Goal: Information Seeking & Learning: Learn about a topic

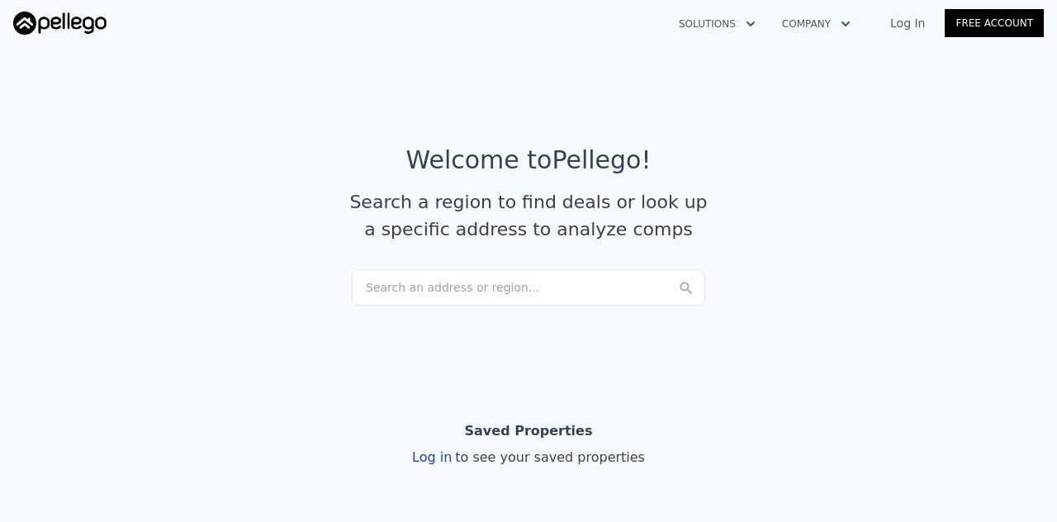
drag, startPoint x: 434, startPoint y: 290, endPoint x: 403, endPoint y: 277, distance: 33.3
click at [403, 277] on div "Search an address or region..." at bounding box center [528, 287] width 353 height 36
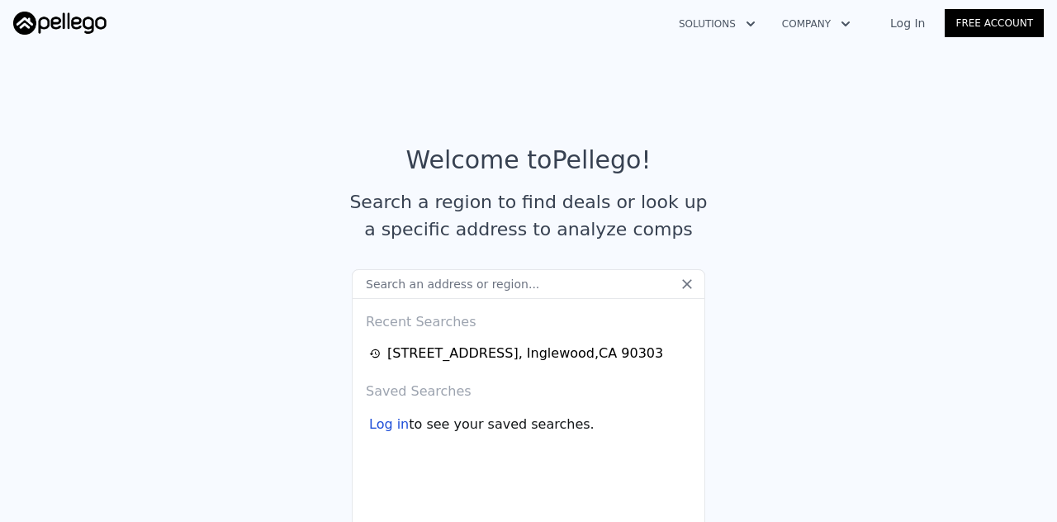
type input "[STREET_ADDRESS][PERSON_NAME]"
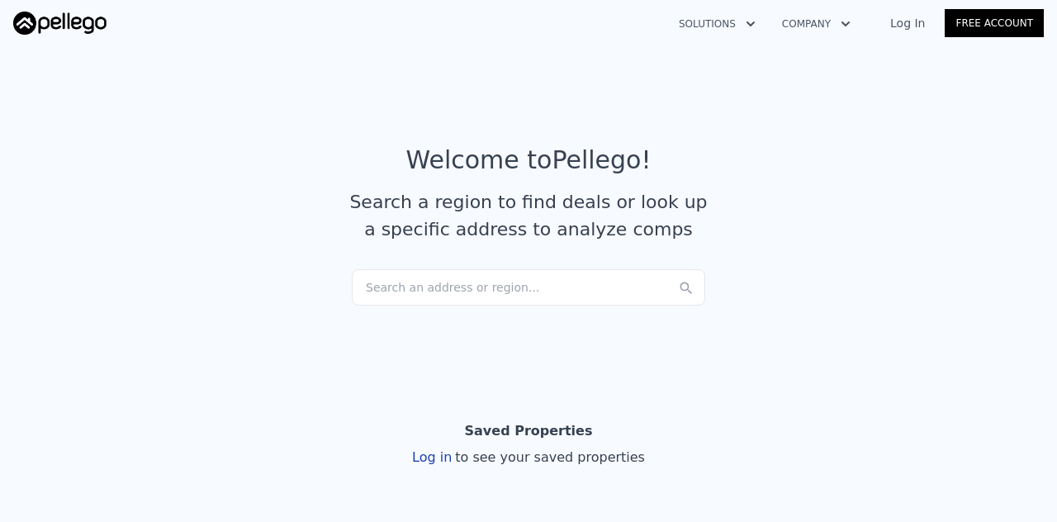
click at [920, 21] on link "Log In" at bounding box center [907, 23] width 74 height 17
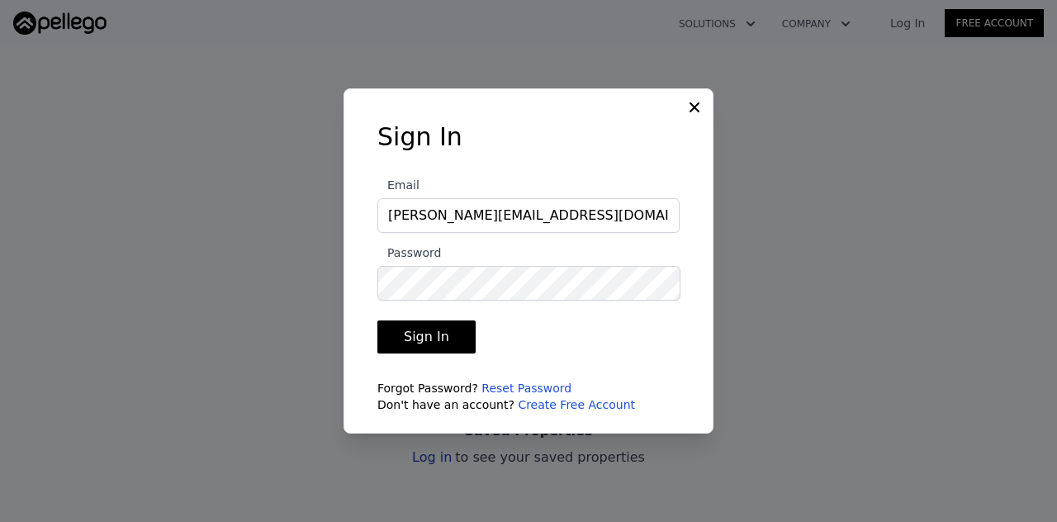
click at [437, 333] on button "Sign In" at bounding box center [426, 336] width 98 height 33
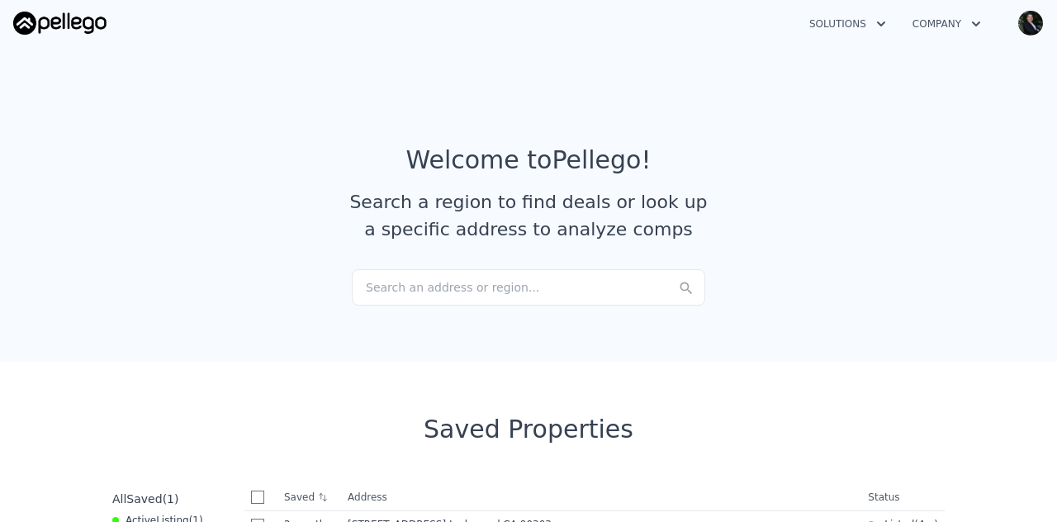
click at [458, 284] on div "Search an address or region..." at bounding box center [528, 287] width 353 height 36
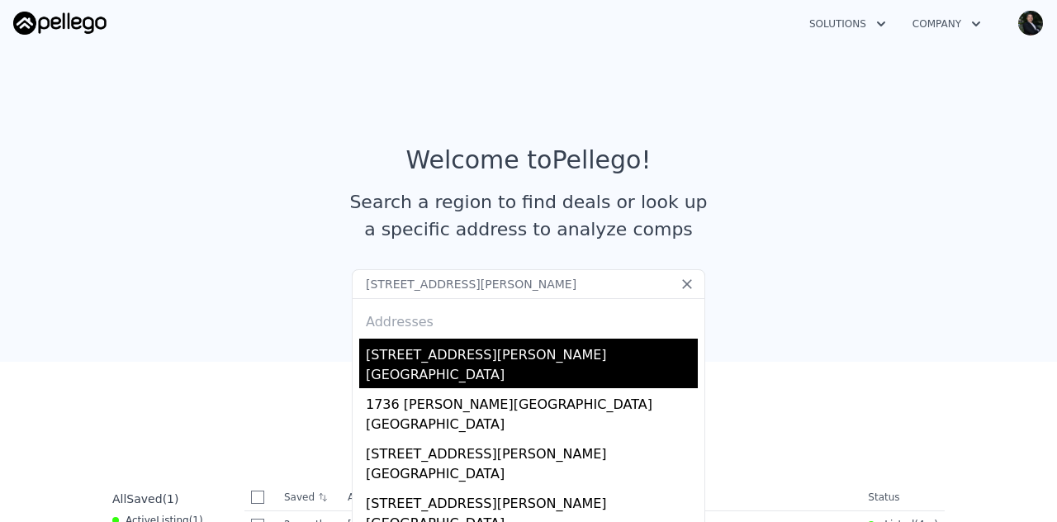
type input "1215 N Mcdivitt Av Compton, CA 90221"
click at [461, 358] on div "1215 N Mcdivitt Avenue" at bounding box center [532, 352] width 332 height 26
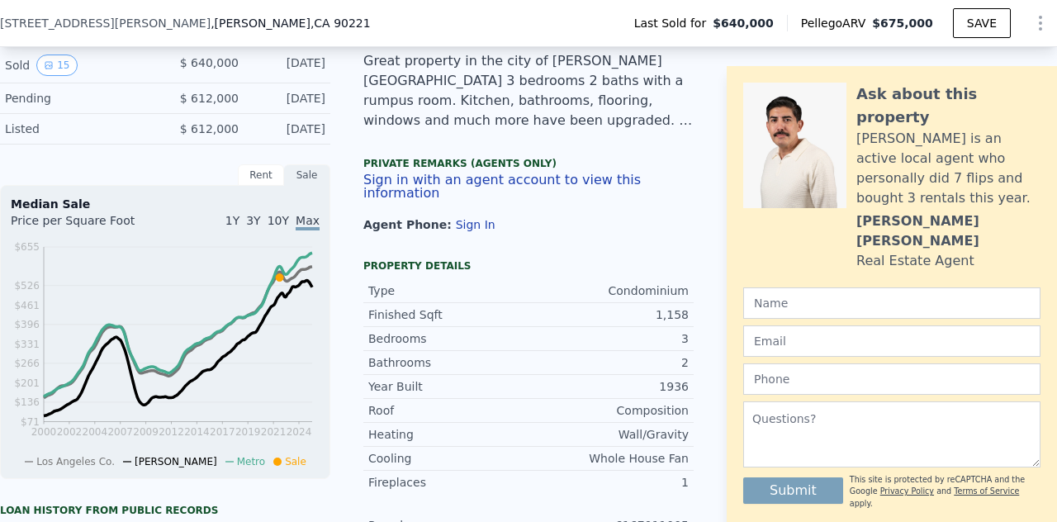
scroll to position [525, 0]
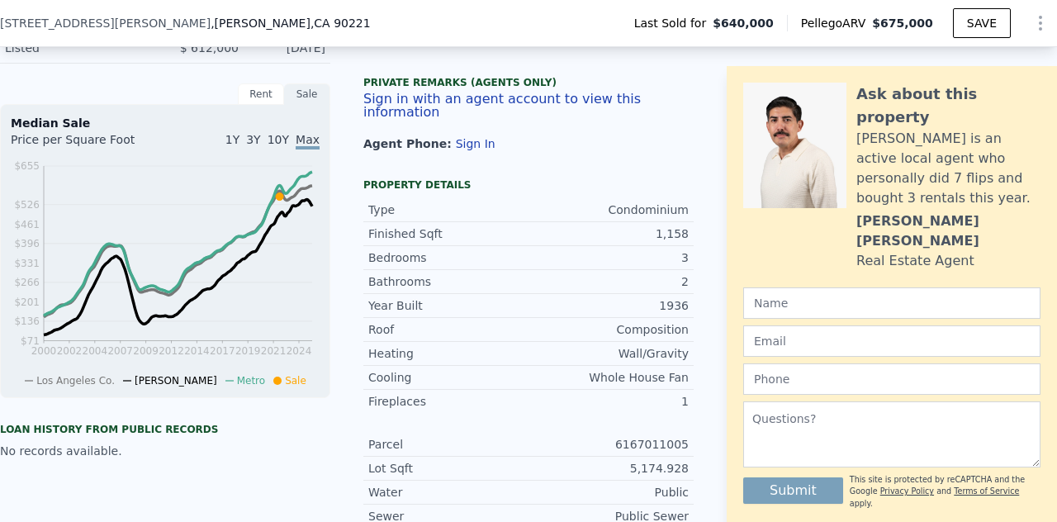
click at [456, 145] on button "Sign In" at bounding box center [476, 143] width 40 height 13
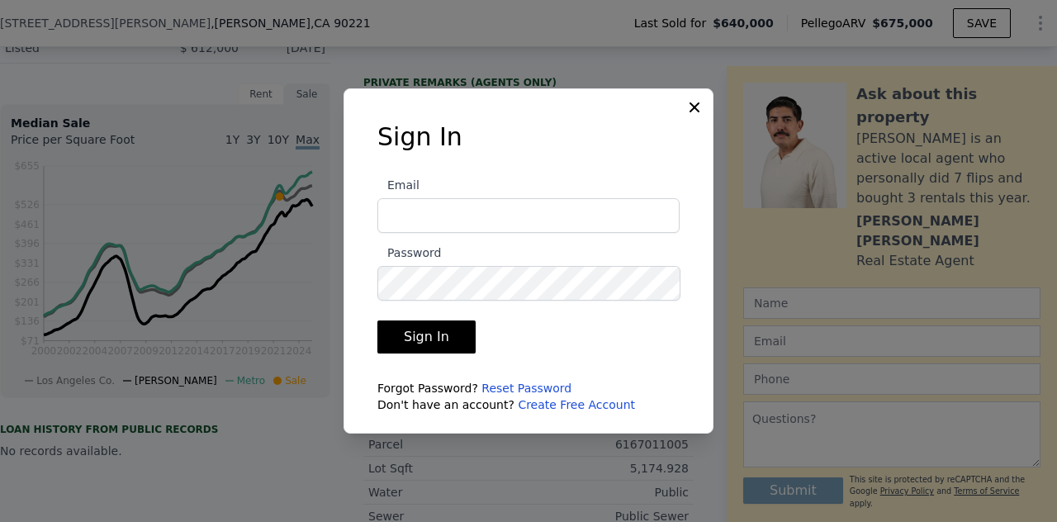
type input "[PERSON_NAME][EMAIL_ADDRESS][DOMAIN_NAME]"
click at [428, 340] on button "Sign In" at bounding box center [426, 336] width 98 height 33
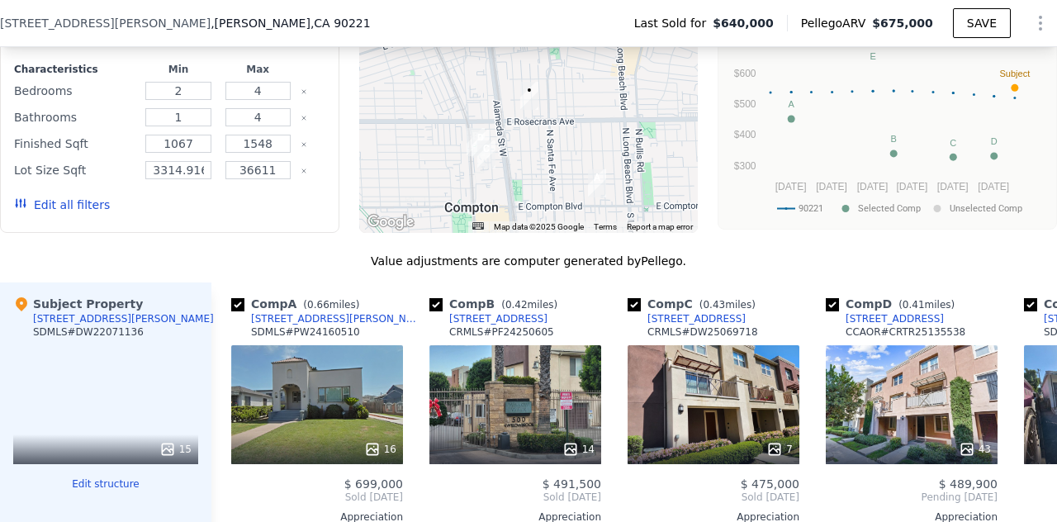
scroll to position [1794, 0]
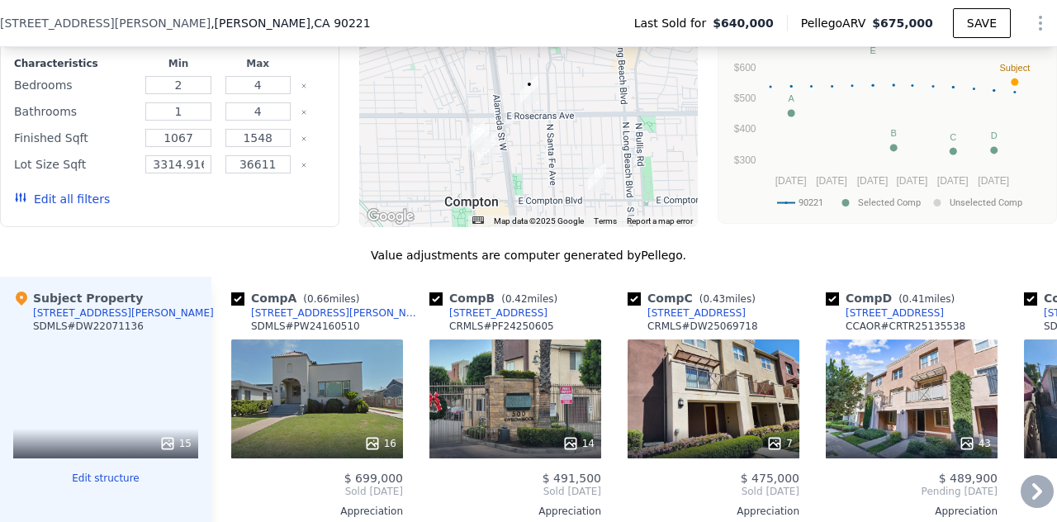
click at [438, 292] on input "checkbox" at bounding box center [435, 298] width 13 height 13
checkbox input "false"
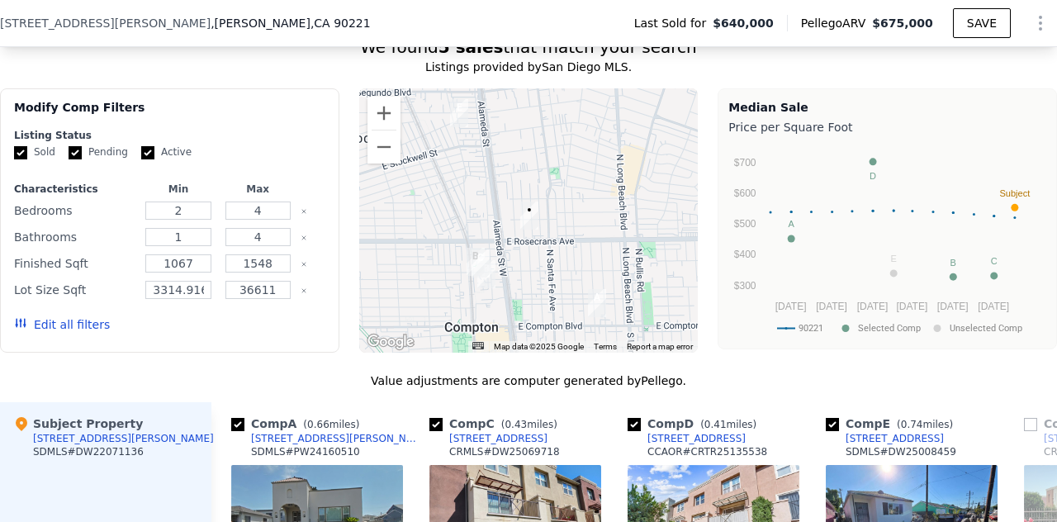
scroll to position [1611, 0]
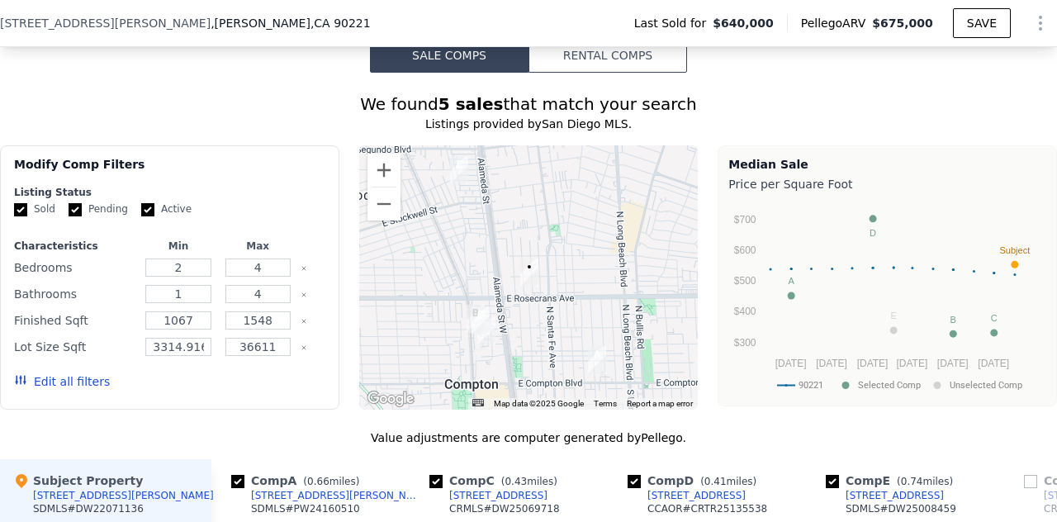
click at [58, 373] on button "Edit all filters" at bounding box center [62, 381] width 96 height 17
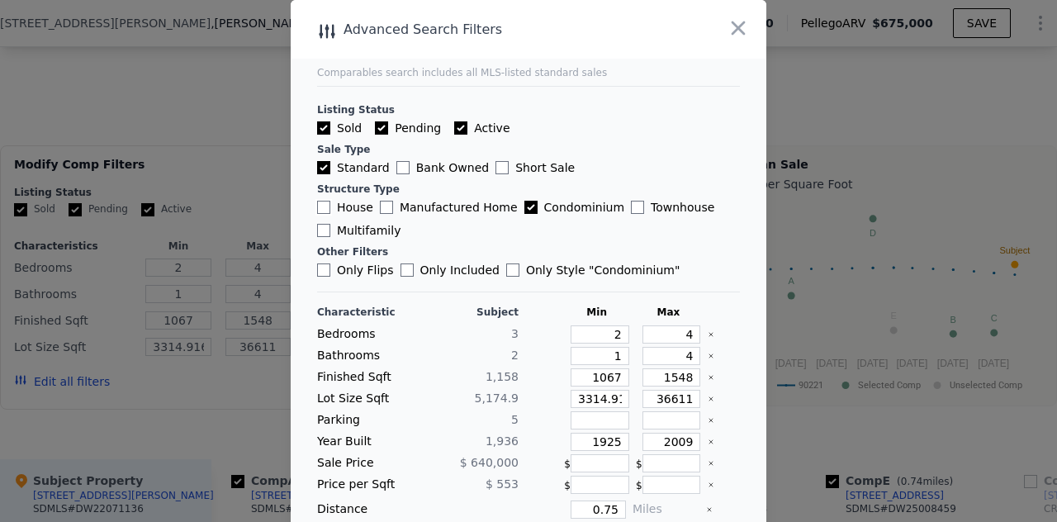
click at [321, 206] on input "House" at bounding box center [323, 207] width 13 height 13
checkbox input "true"
click at [524, 209] on input "Condominium" at bounding box center [530, 207] width 13 height 13
checkbox input "false"
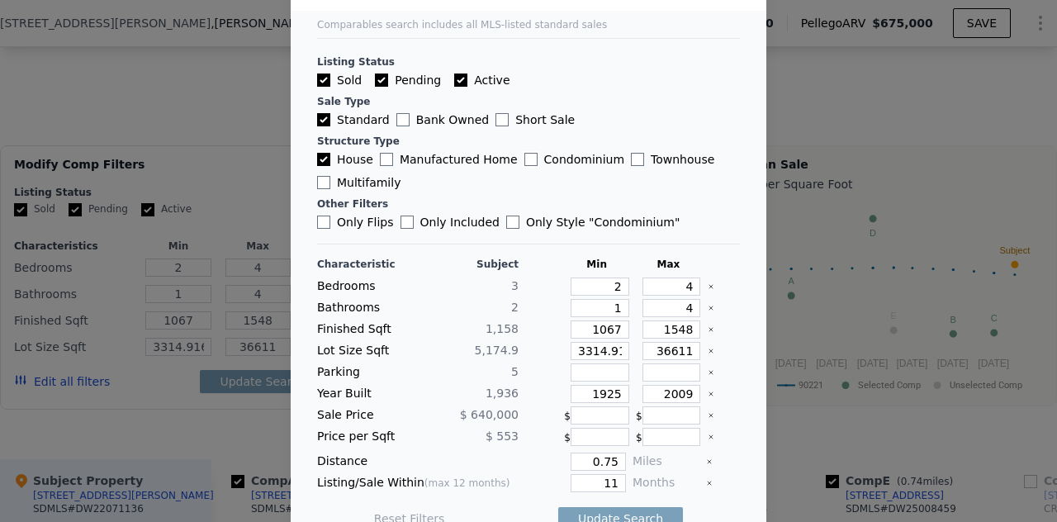
scroll to position [71, 0]
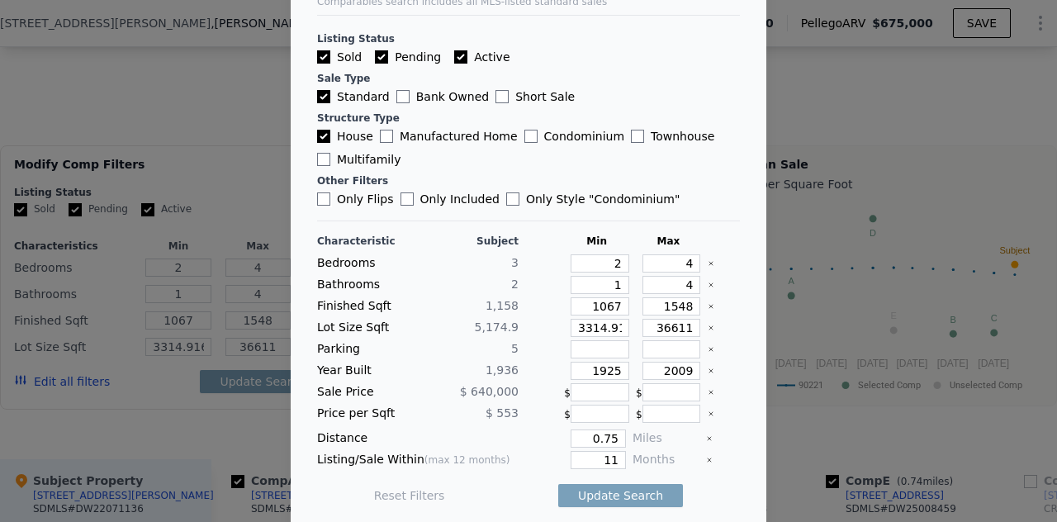
click at [317, 202] on input "Only Flips" at bounding box center [323, 198] width 13 height 13
checkbox input "true"
click at [600, 488] on button "Update Search" at bounding box center [620, 495] width 125 height 23
click at [581, 325] on input "3314.916" at bounding box center [600, 328] width 59 height 18
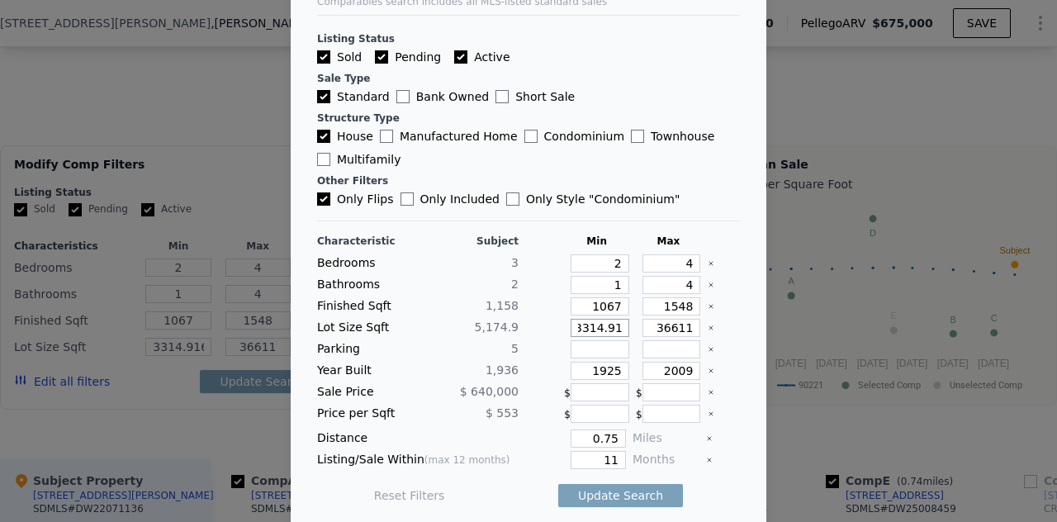
scroll to position [0, 0]
click at [581, 323] on input "3314.916" at bounding box center [600, 328] width 59 height 18
type input "3"
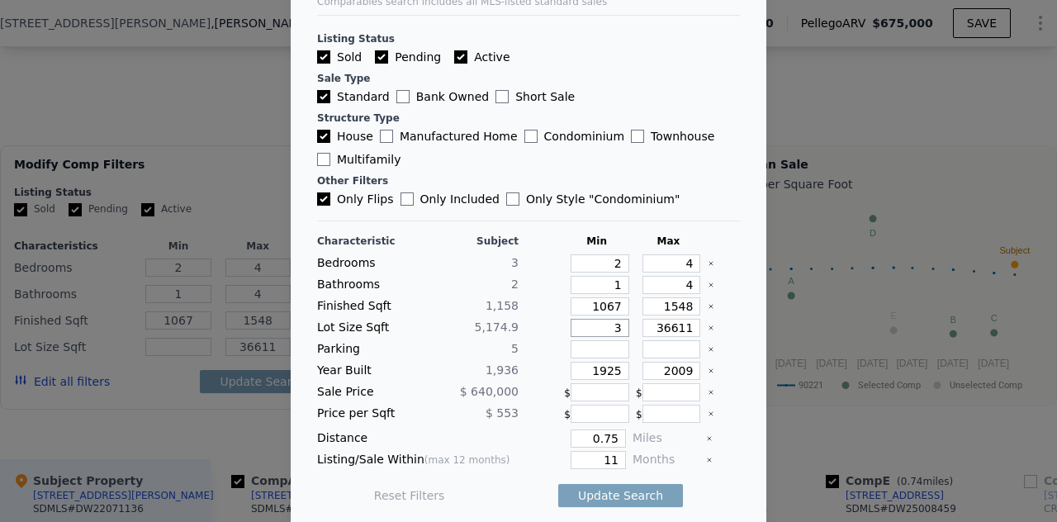
type input "3"
type input "30"
type input "300"
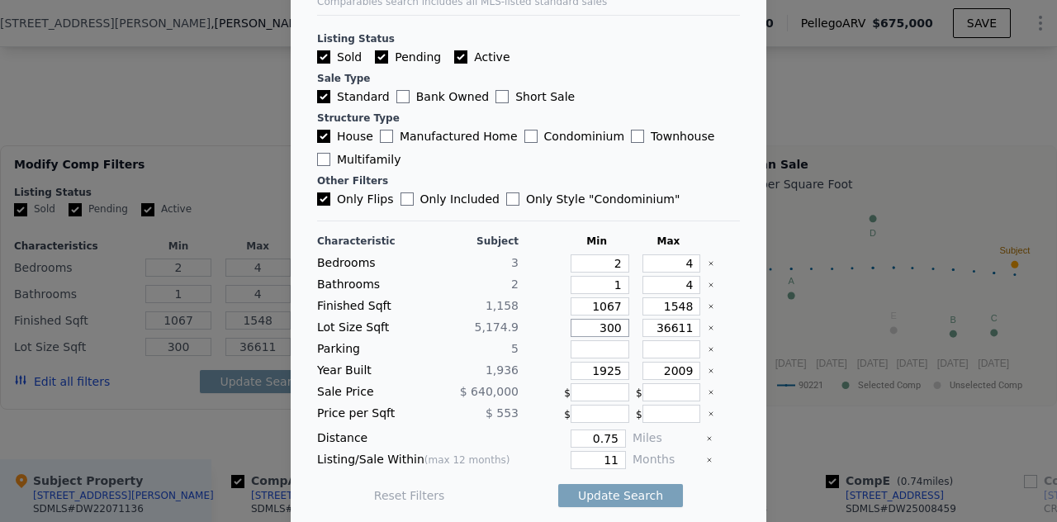
type input "3000"
type input "7"
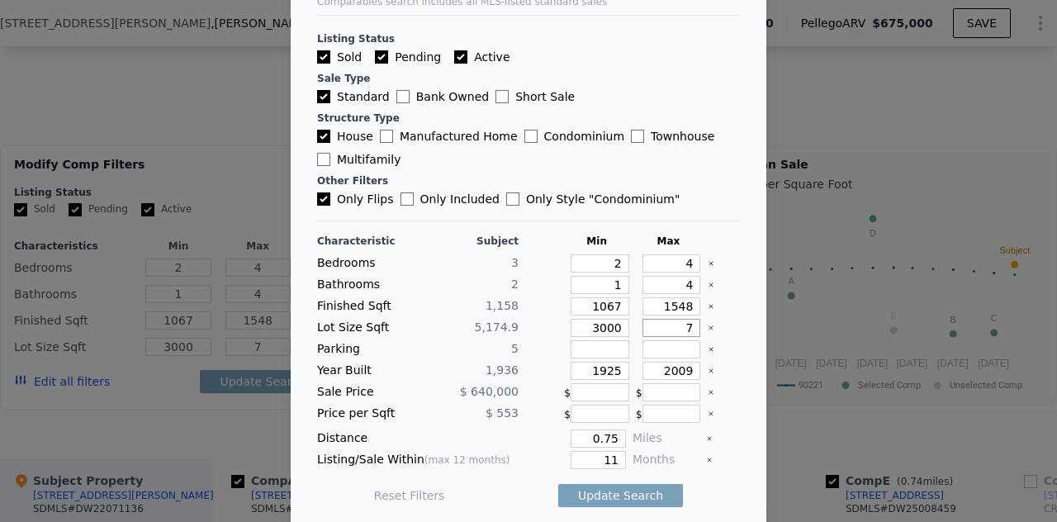
type input "70"
type input "700"
type input "7000"
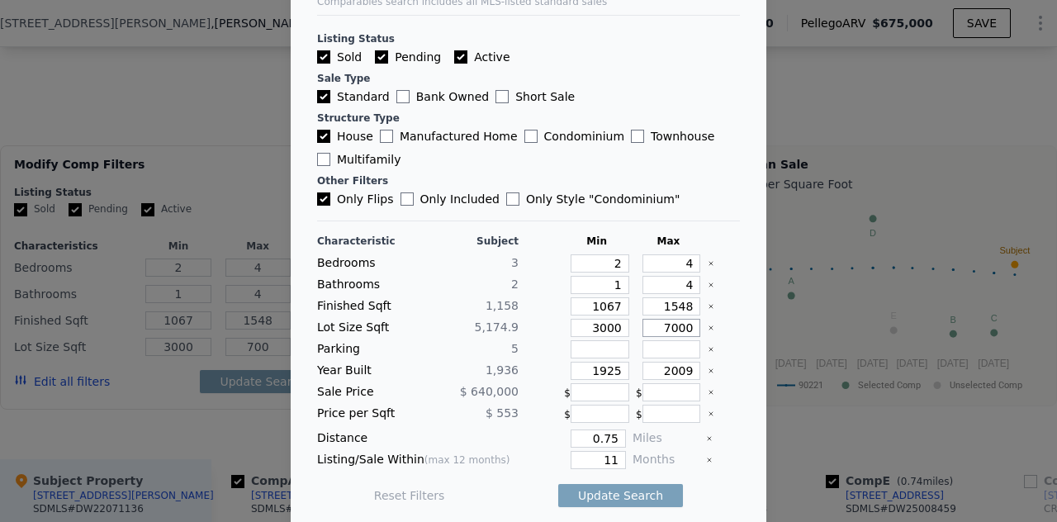
type input "7000"
click at [600, 487] on button "Update Search" at bounding box center [620, 495] width 125 height 23
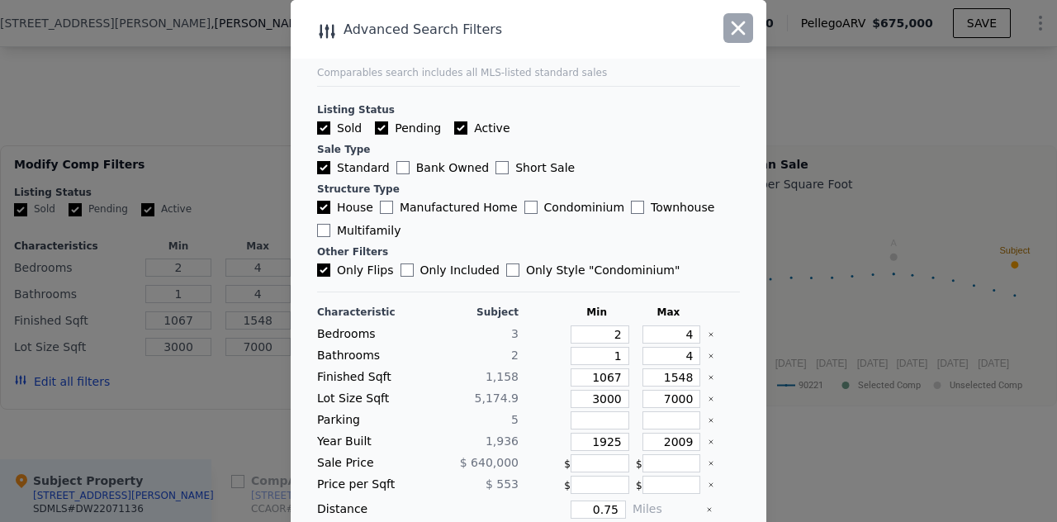
click at [727, 31] on icon "button" at bounding box center [738, 28] width 23 height 23
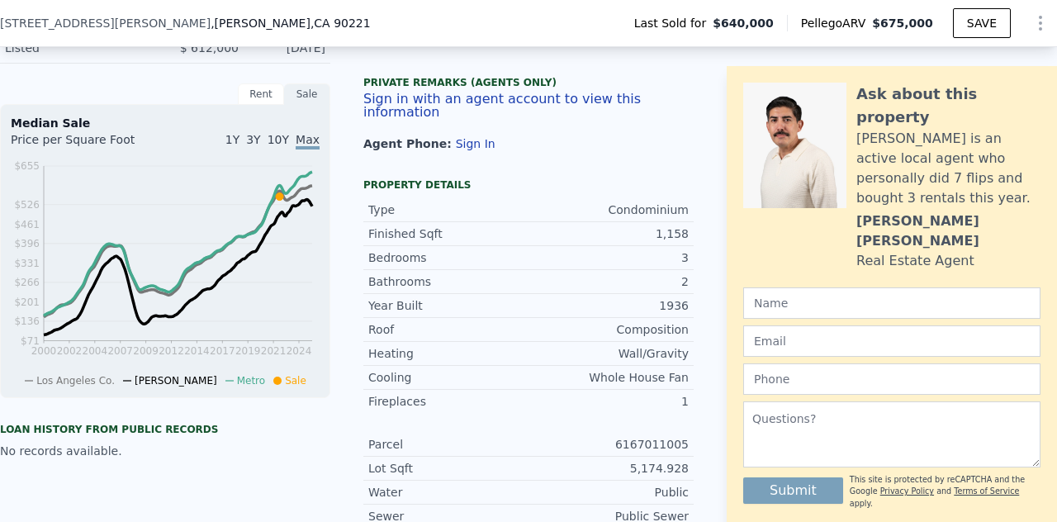
scroll to position [6, 0]
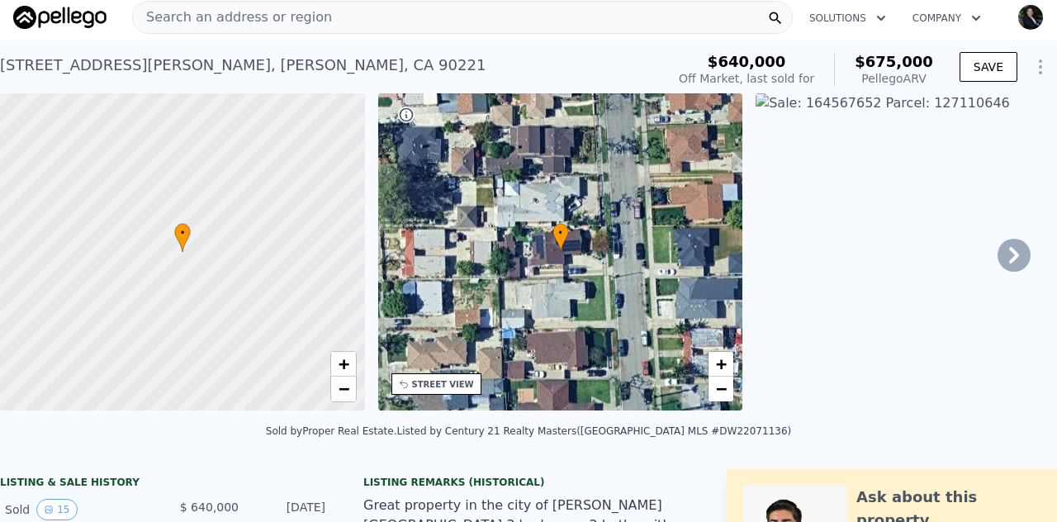
click at [1017, 19] on img "button" at bounding box center [1030, 17] width 26 height 26
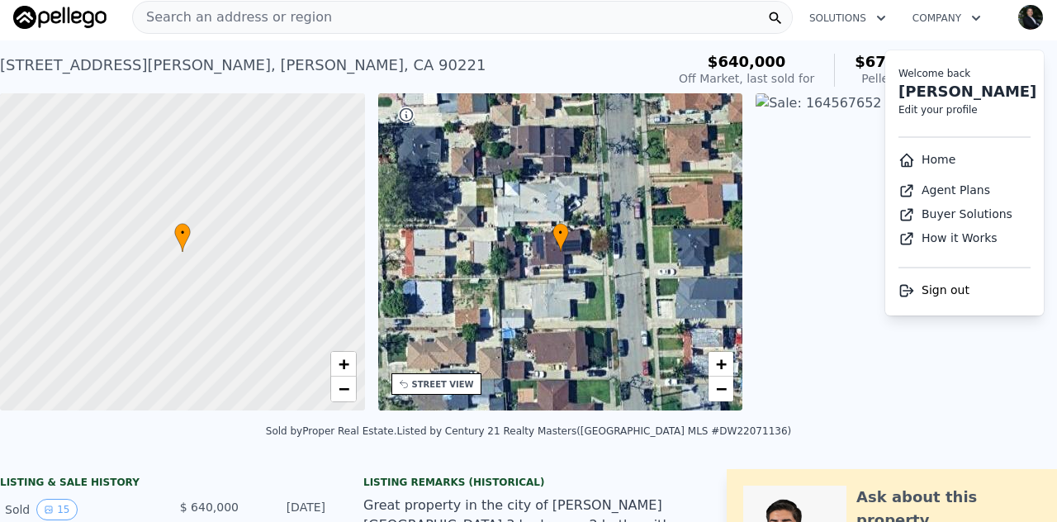
click at [927, 110] on link "Edit your profile" at bounding box center [938, 110] width 79 height 12
select select "6"
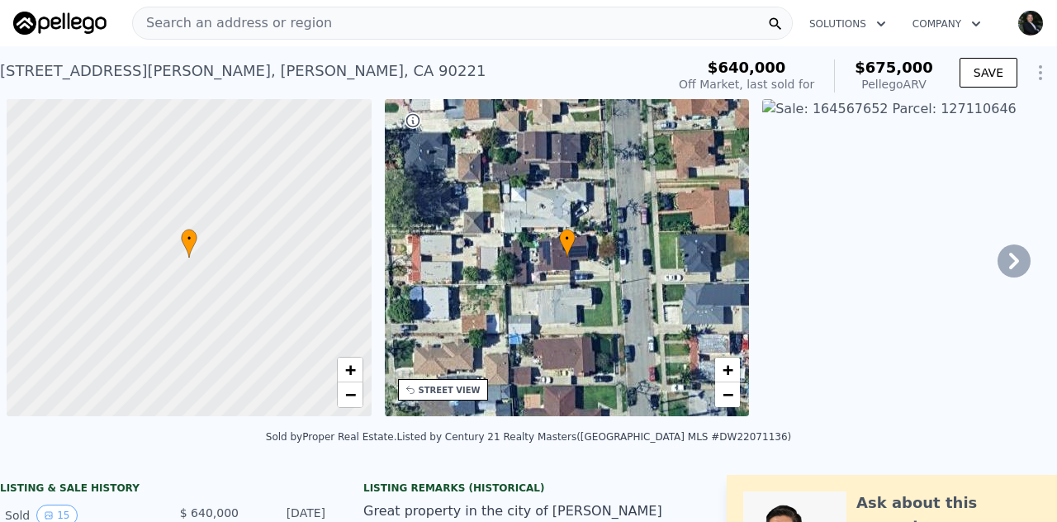
scroll to position [0, 7]
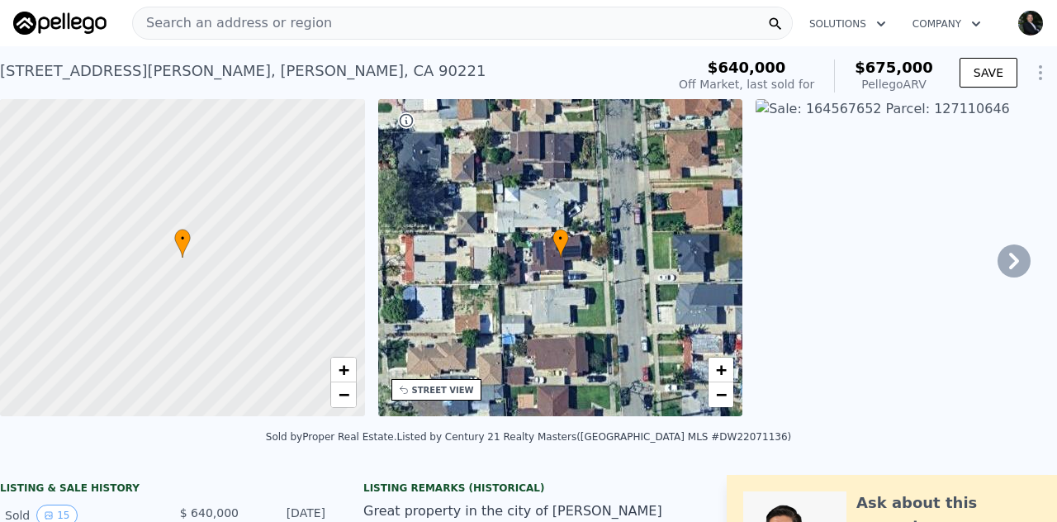
click at [292, 24] on span "Search an address or region" at bounding box center [232, 23] width 199 height 20
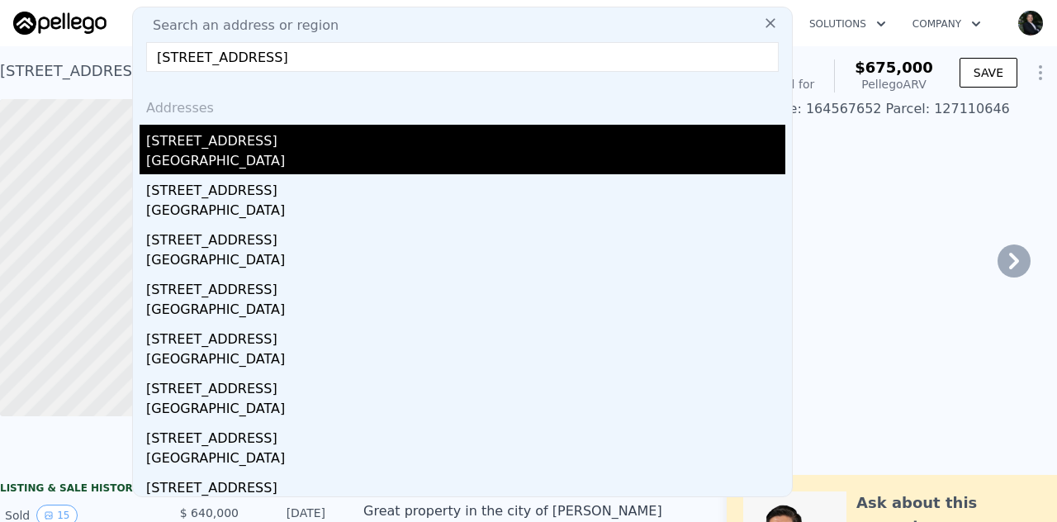
type input "922 N Mayo Av Compton, CA 90221"
click at [202, 146] on div "[STREET_ADDRESS]" at bounding box center [465, 138] width 639 height 26
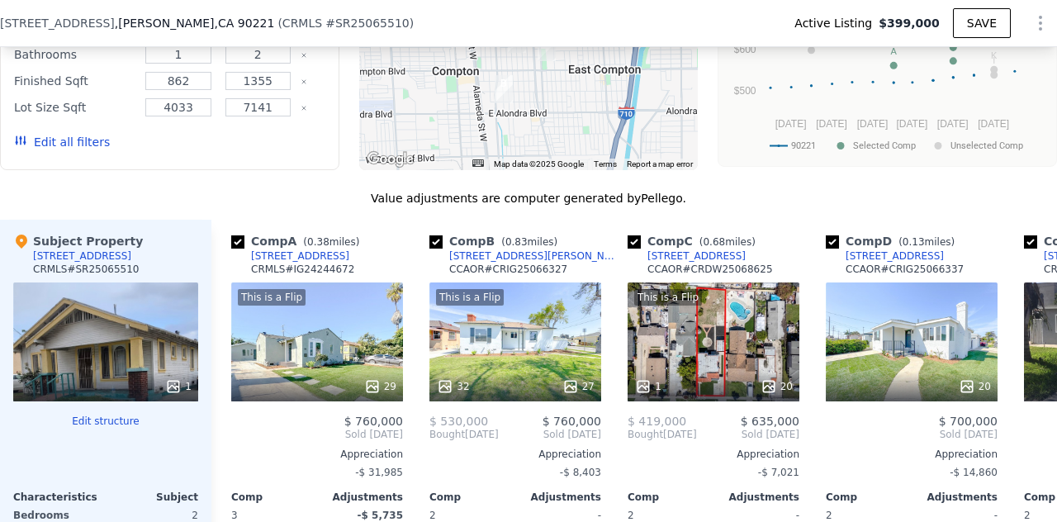
scroll to position [1556, 0]
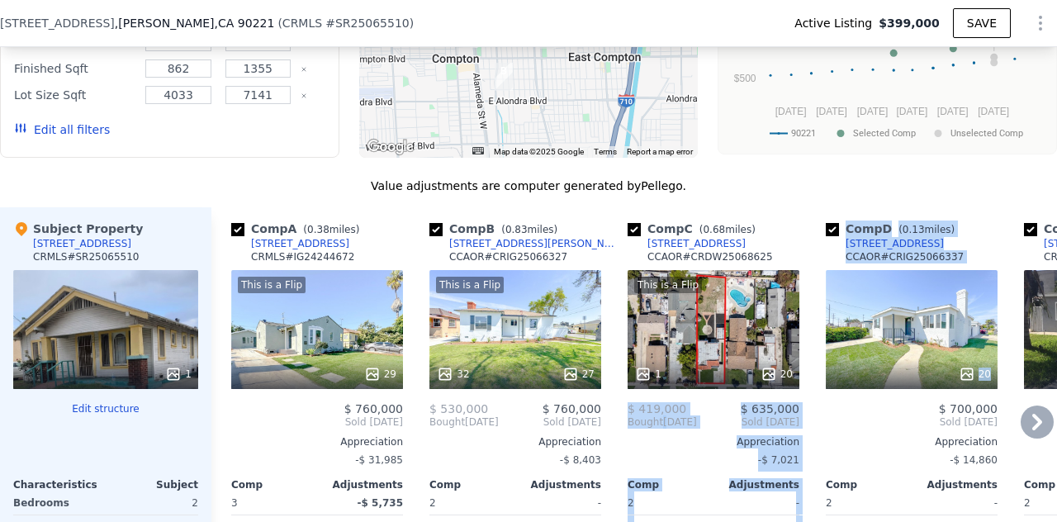
drag, startPoint x: 875, startPoint y: 339, endPoint x: 730, endPoint y: 333, distance: 145.5
click at [730, 333] on div "Comp A ( 0.38 miles) 1515 N Willow Ave CRMLS # IG24244672 This is a Flip 29 $ 7…" at bounding box center [634, 472] width 846 height 531
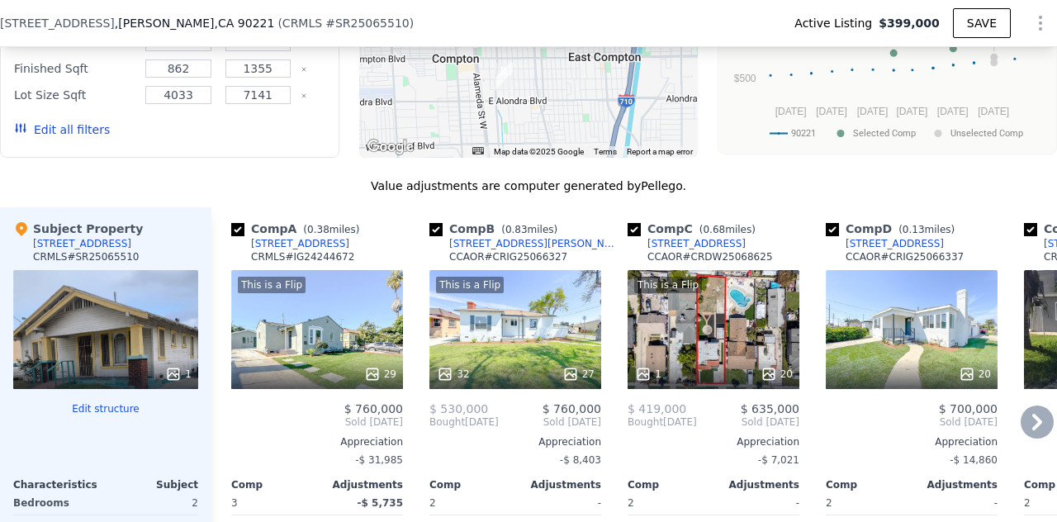
click at [1023, 415] on icon at bounding box center [1037, 422] width 33 height 33
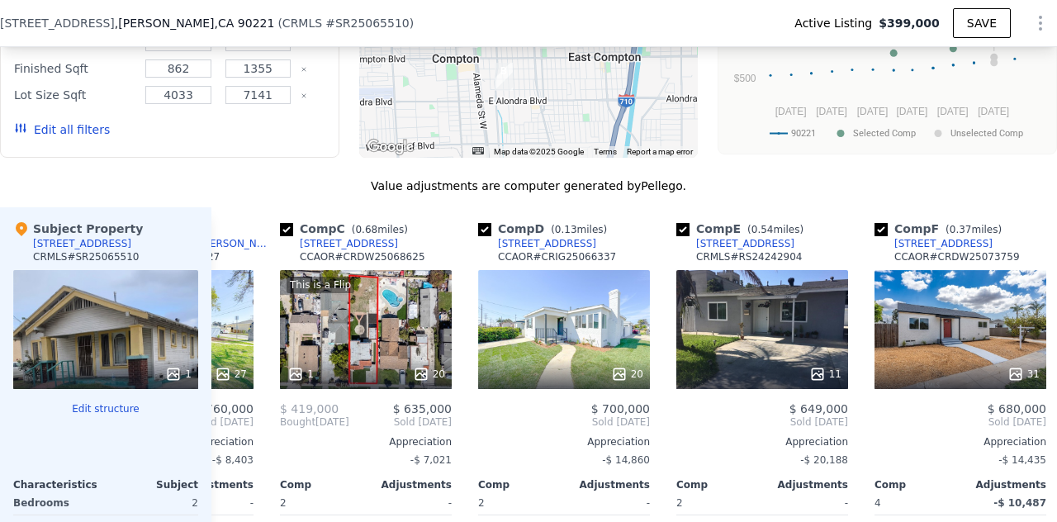
scroll to position [0, 396]
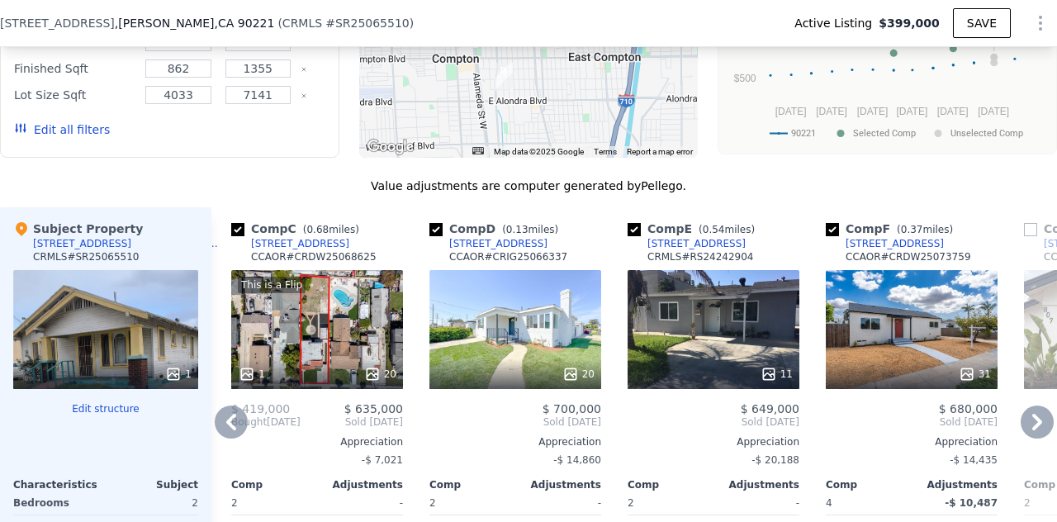
click at [1032, 415] on icon at bounding box center [1037, 422] width 10 height 17
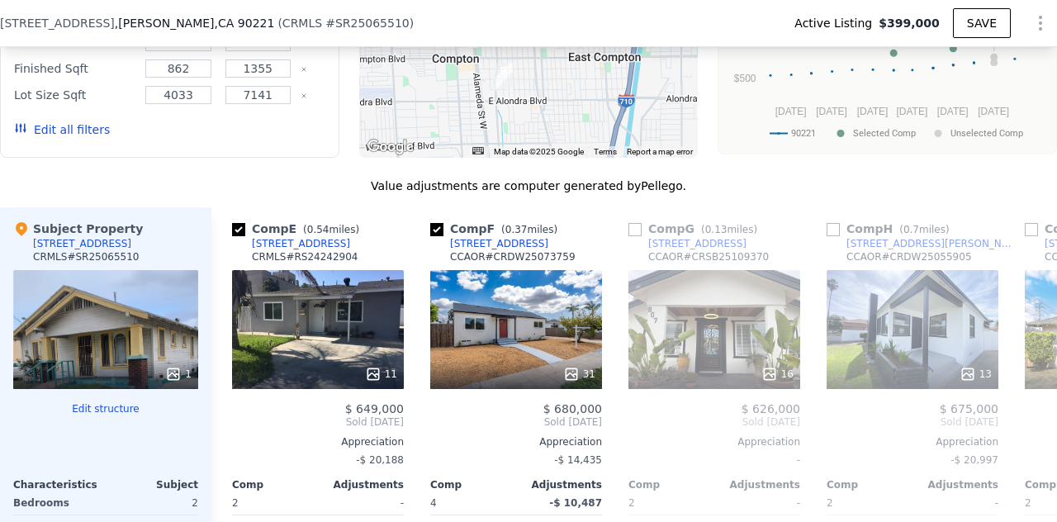
scroll to position [0, 793]
click at [235, 429] on icon at bounding box center [231, 422] width 33 height 33
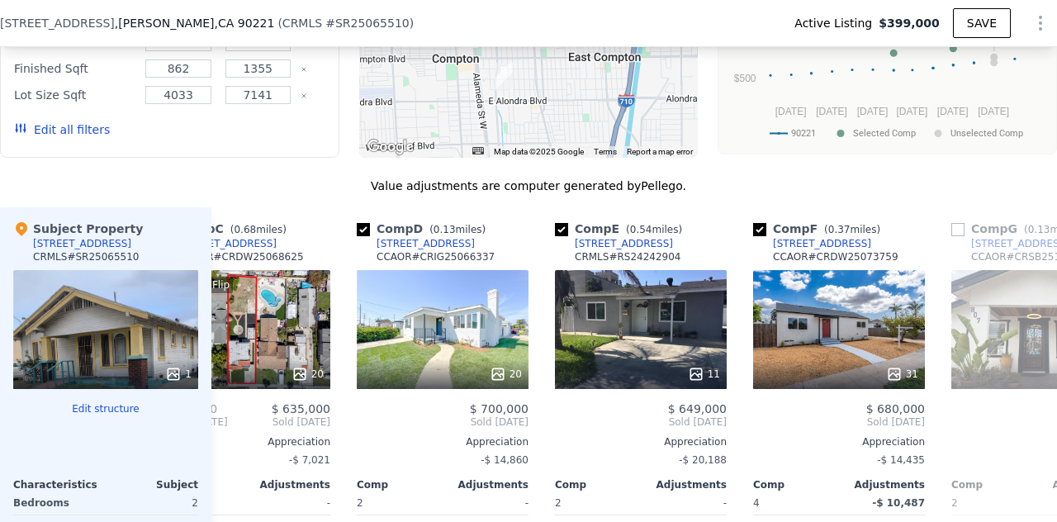
scroll to position [0, 396]
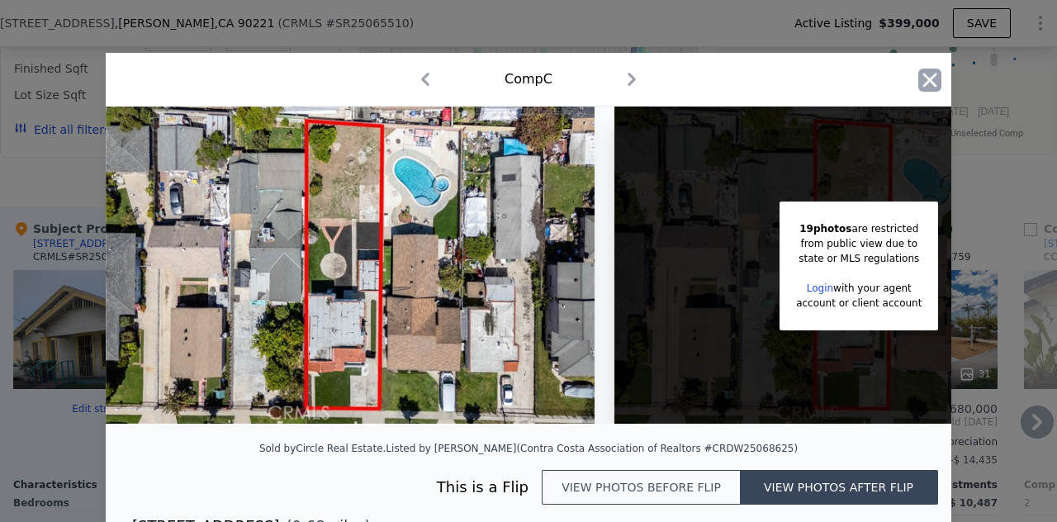
click at [918, 78] on icon "button" at bounding box center [929, 80] width 23 height 23
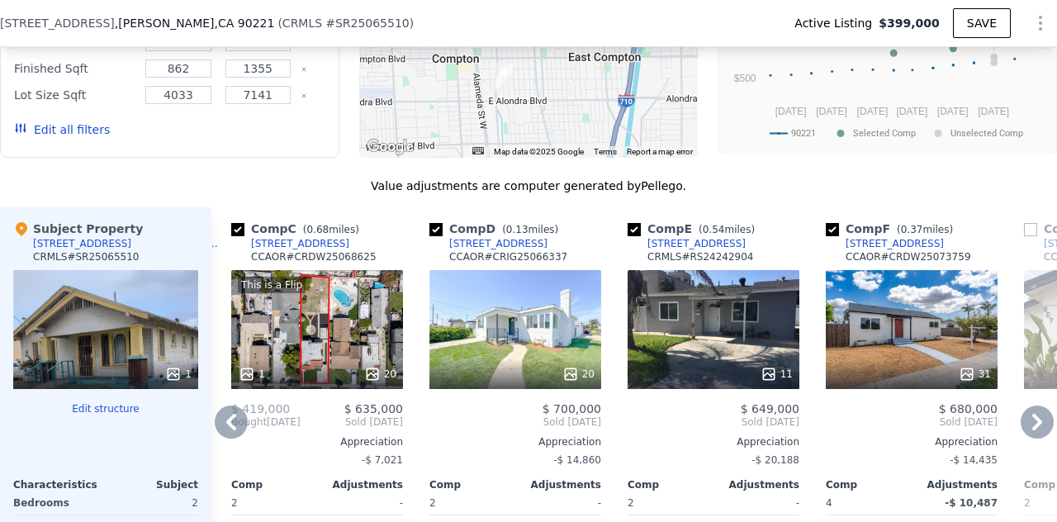
click at [236, 415] on icon at bounding box center [231, 422] width 33 height 33
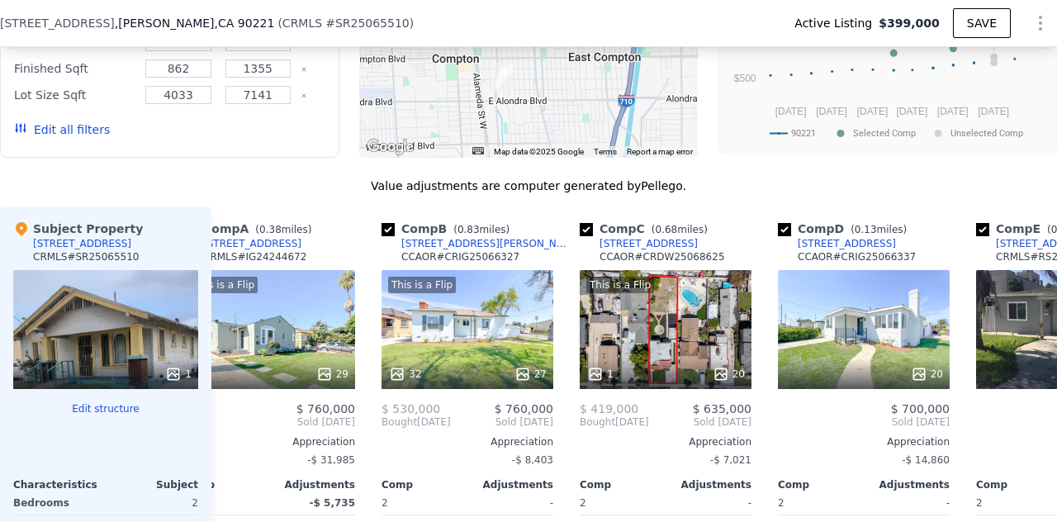
scroll to position [0, 10]
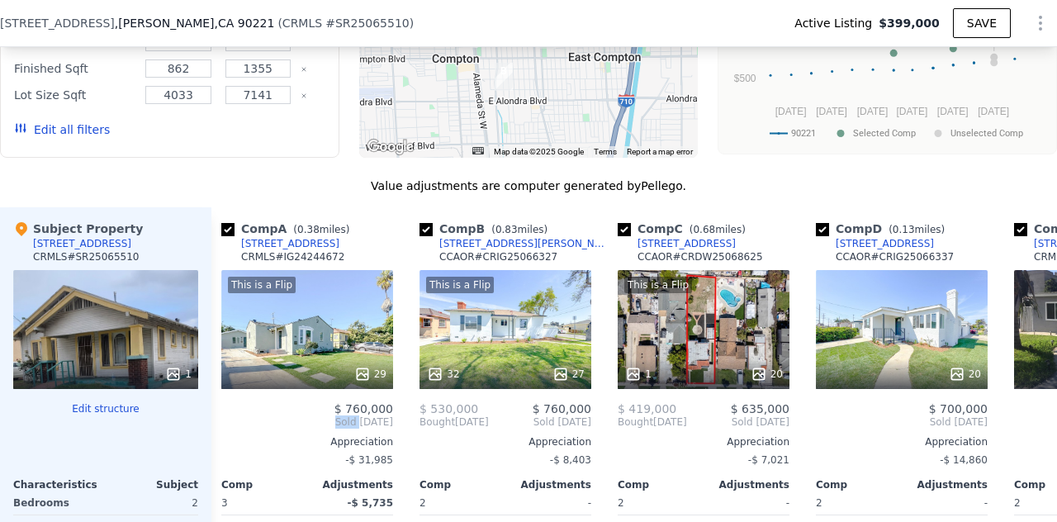
click at [236, 415] on span "Sold Feb 2025" at bounding box center [307, 421] width 172 height 13
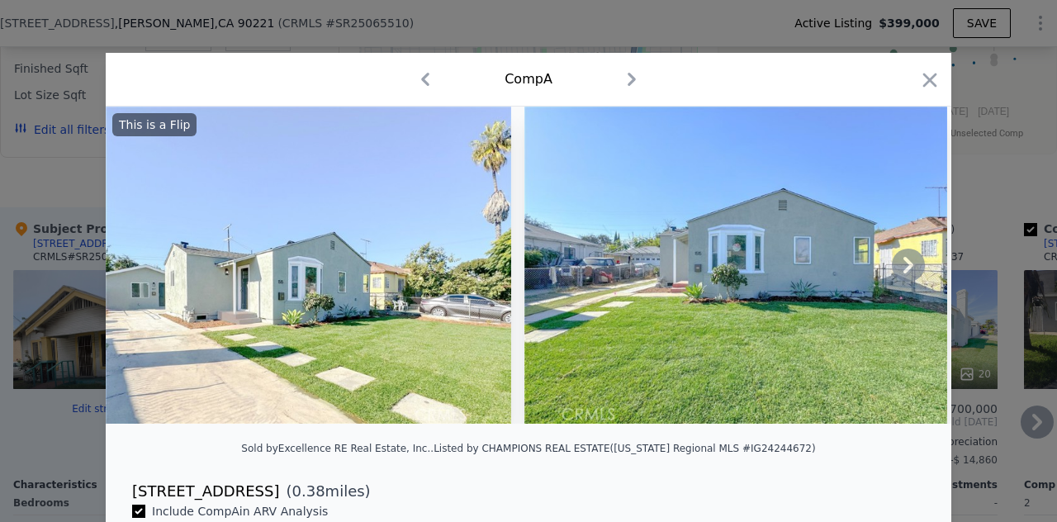
click at [904, 268] on icon at bounding box center [909, 265] width 10 height 17
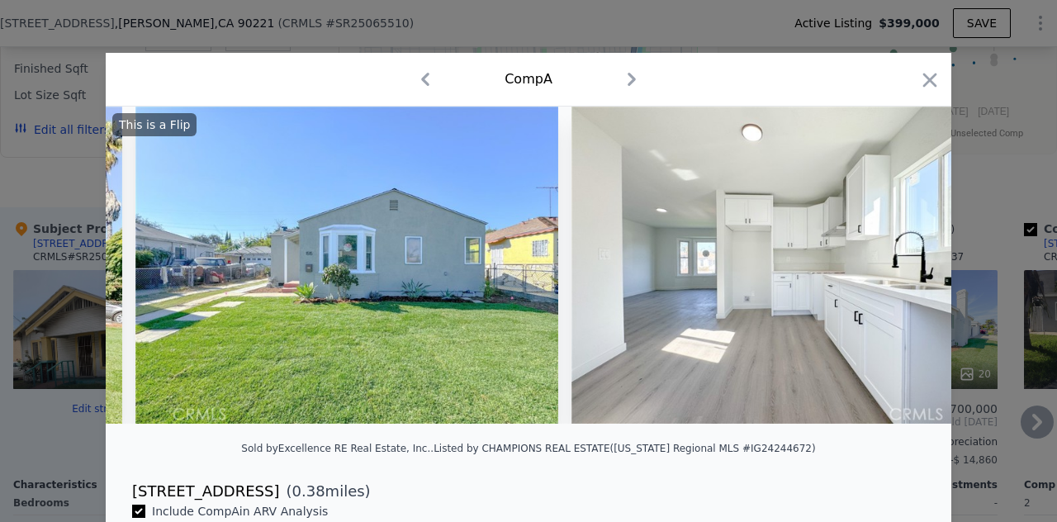
scroll to position [0, 396]
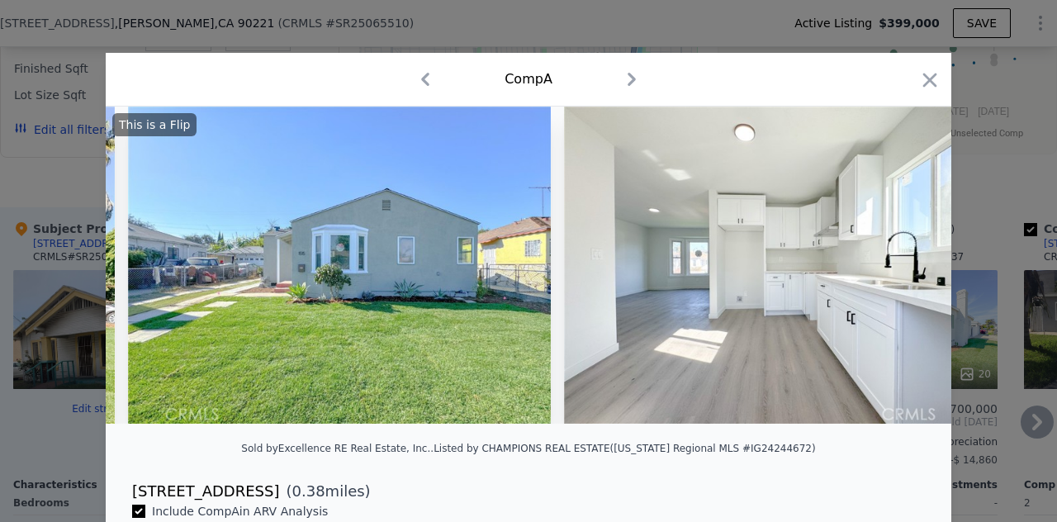
click at [904, 268] on div "This is a Flip" at bounding box center [529, 265] width 846 height 317
click at [904, 273] on icon at bounding box center [909, 265] width 10 height 17
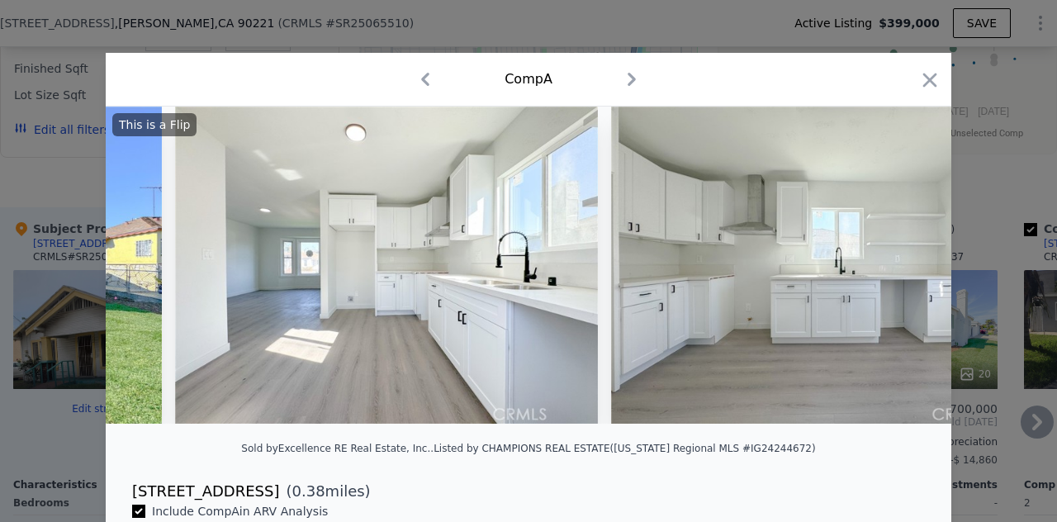
scroll to position [0, 793]
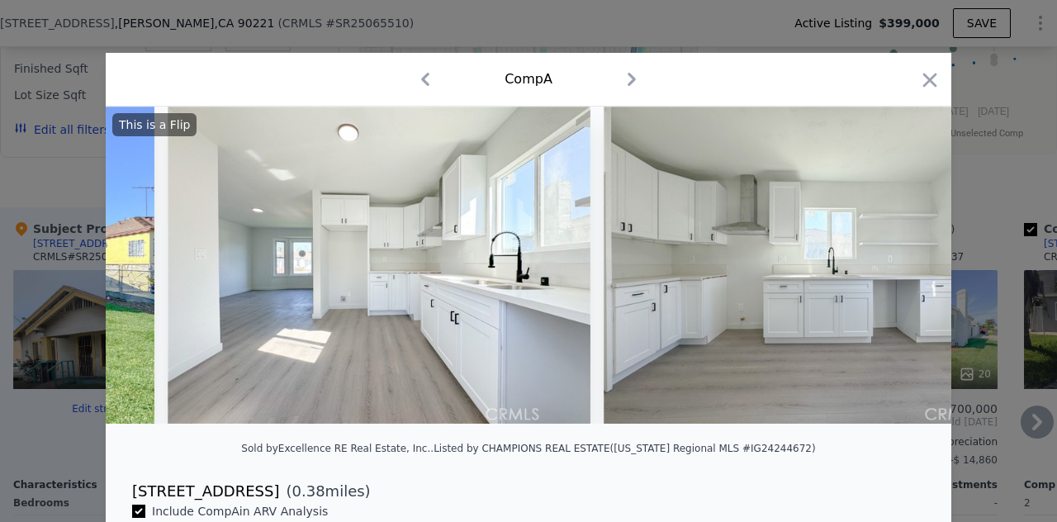
click at [899, 278] on img at bounding box center [815, 265] width 423 height 317
click at [905, 267] on icon at bounding box center [908, 265] width 33 height 33
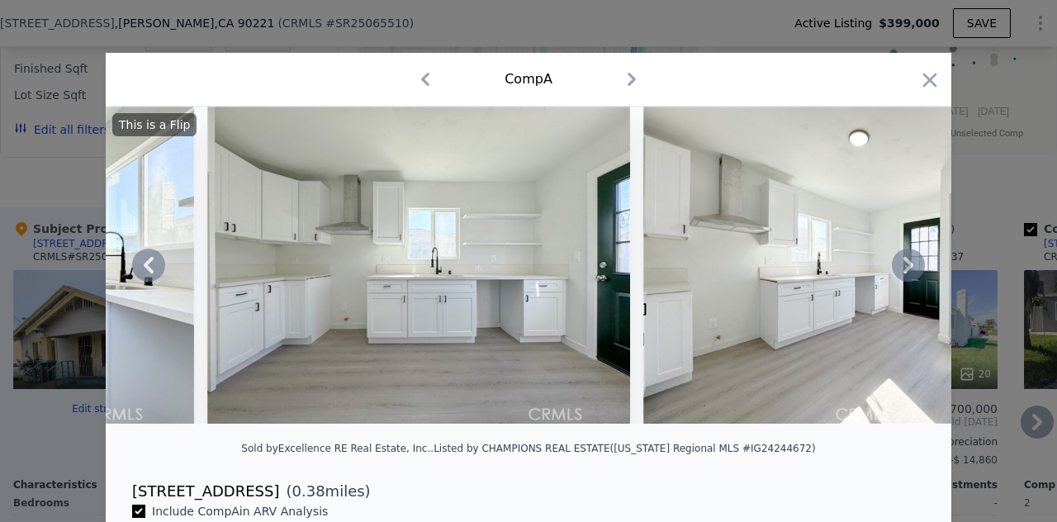
click at [905, 267] on icon at bounding box center [908, 265] width 33 height 33
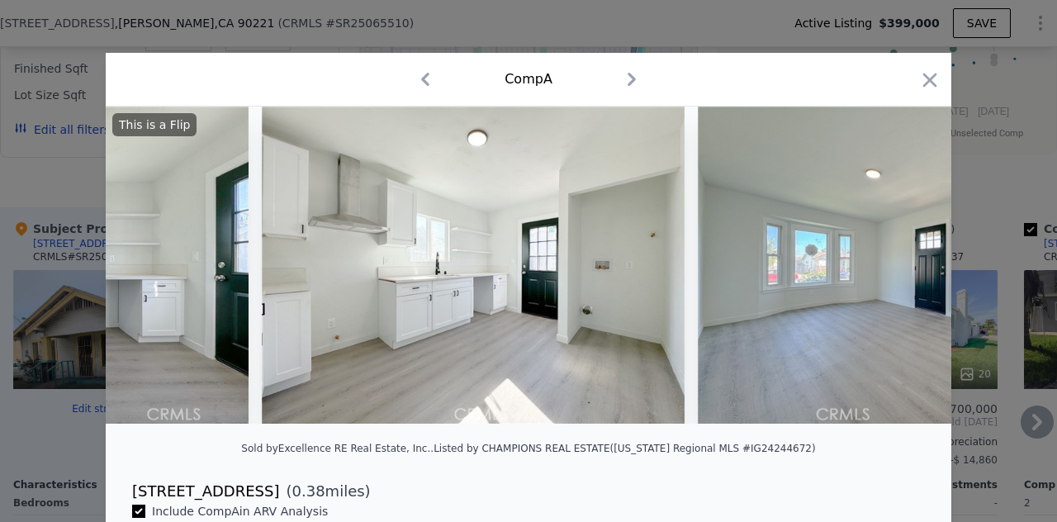
scroll to position [0, 1586]
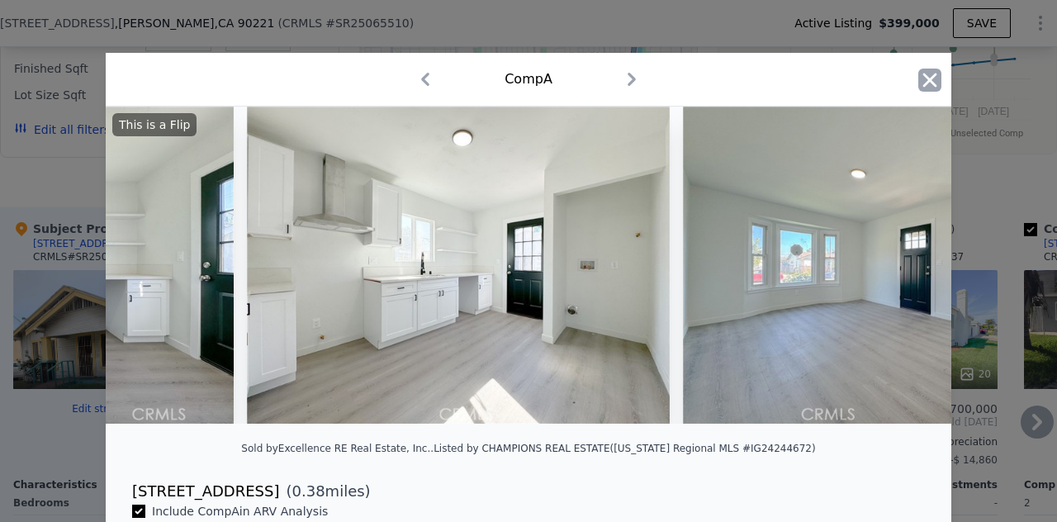
click at [918, 82] on icon "button" at bounding box center [929, 80] width 23 height 23
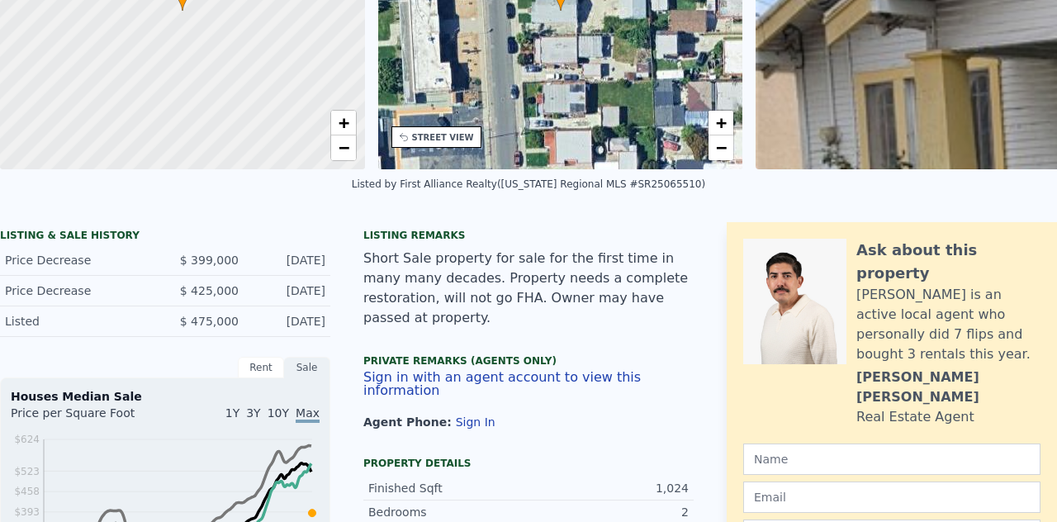
scroll to position [6, 0]
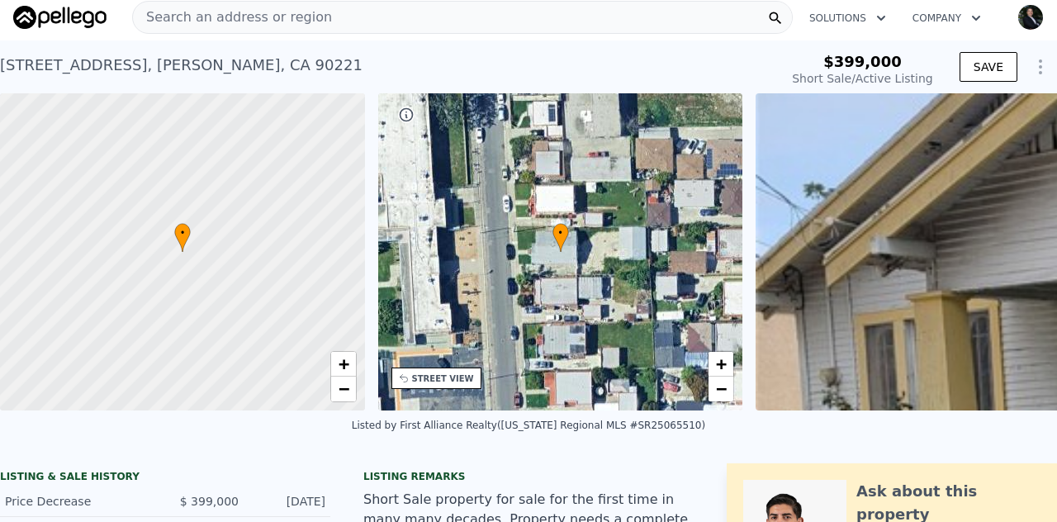
click at [1017, 17] on img "button" at bounding box center [1030, 17] width 26 height 26
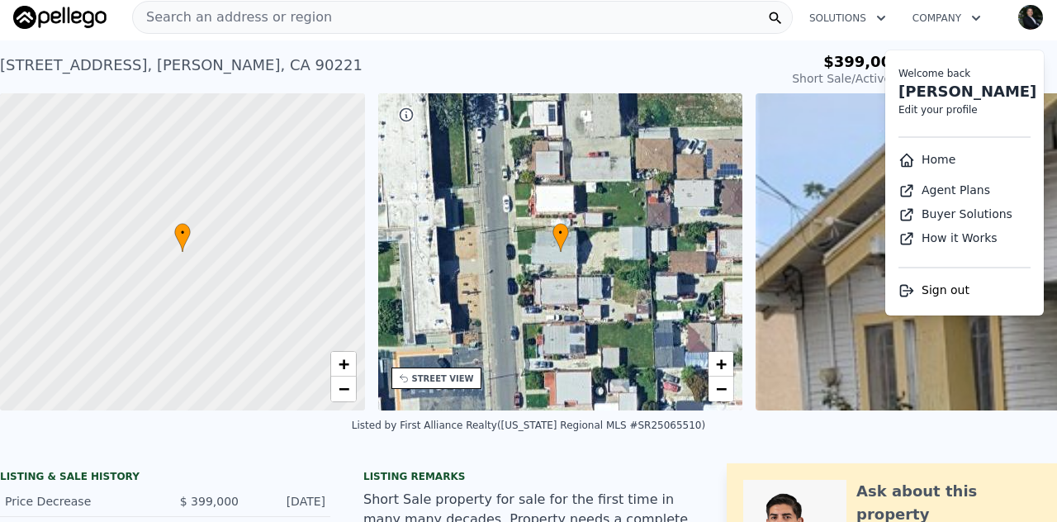
click at [946, 107] on link "Edit your profile" at bounding box center [938, 110] width 79 height 12
select select "6"
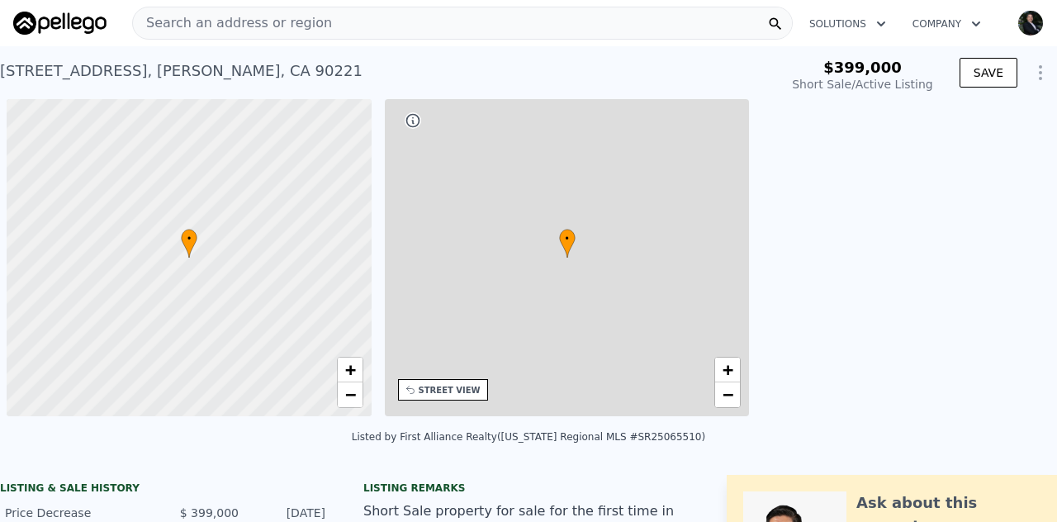
type input "-$ 428,121"
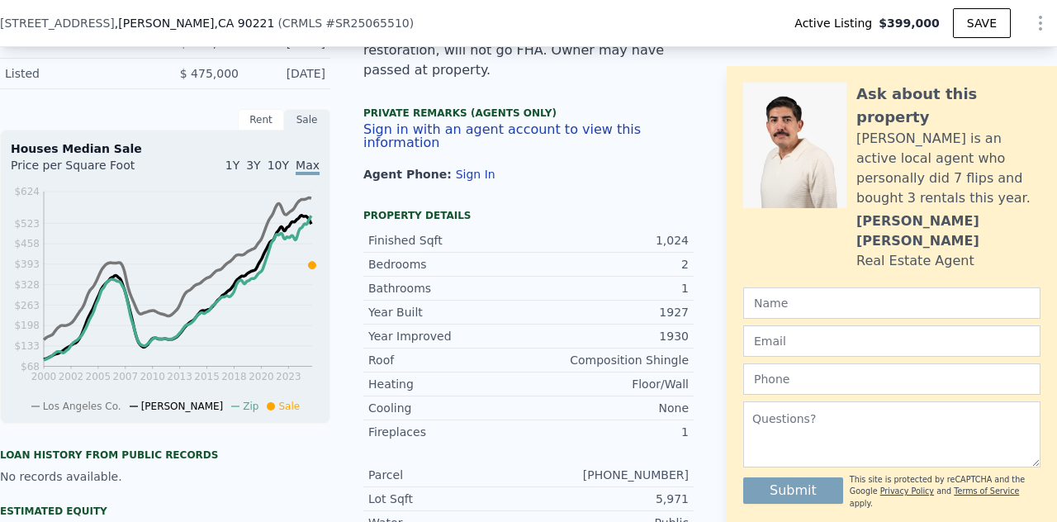
scroll to position [483, 0]
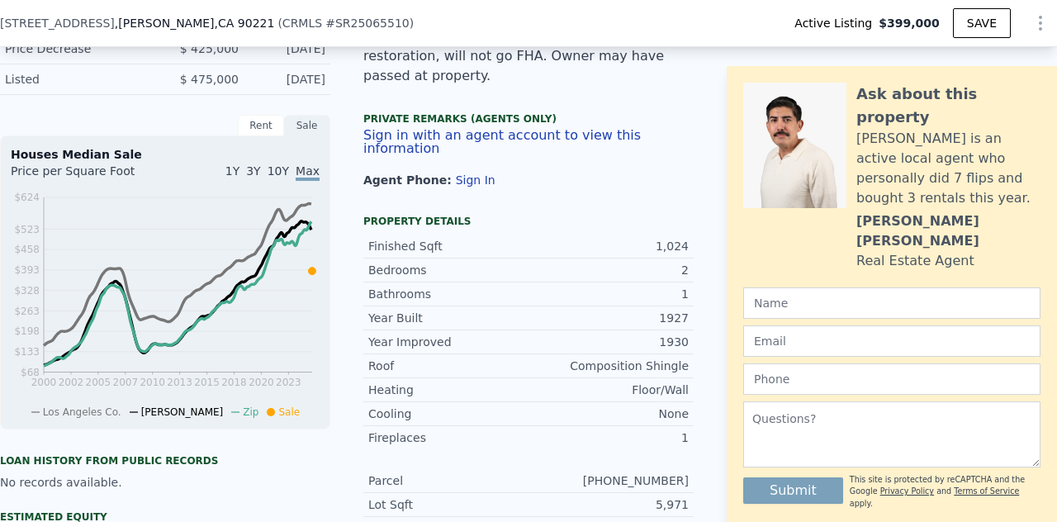
click at [462, 136] on button "Sign in with an agent account to view this information" at bounding box center [528, 142] width 330 height 26
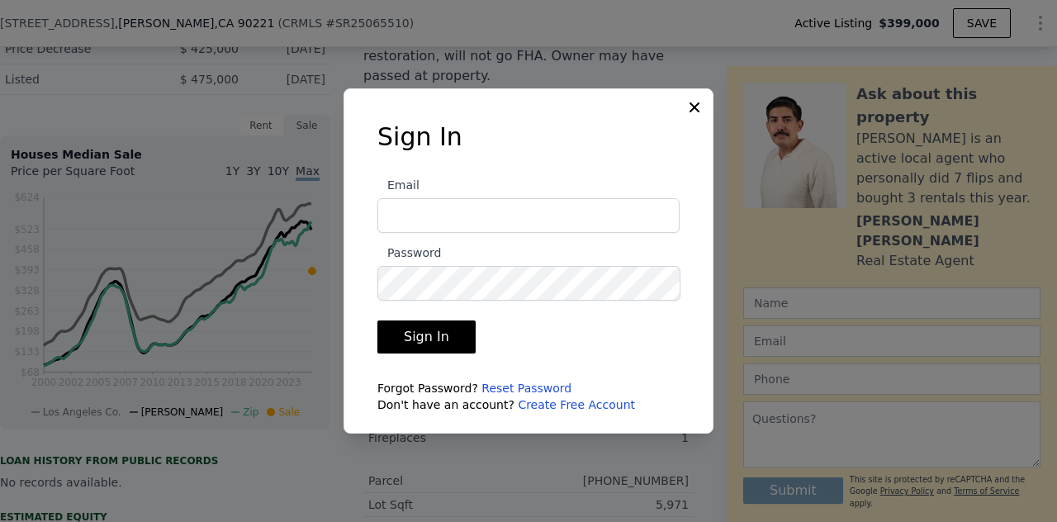
type input "[PERSON_NAME][EMAIL_ADDRESS][DOMAIN_NAME]"
click at [428, 337] on button "Sign In" at bounding box center [426, 336] width 98 height 33
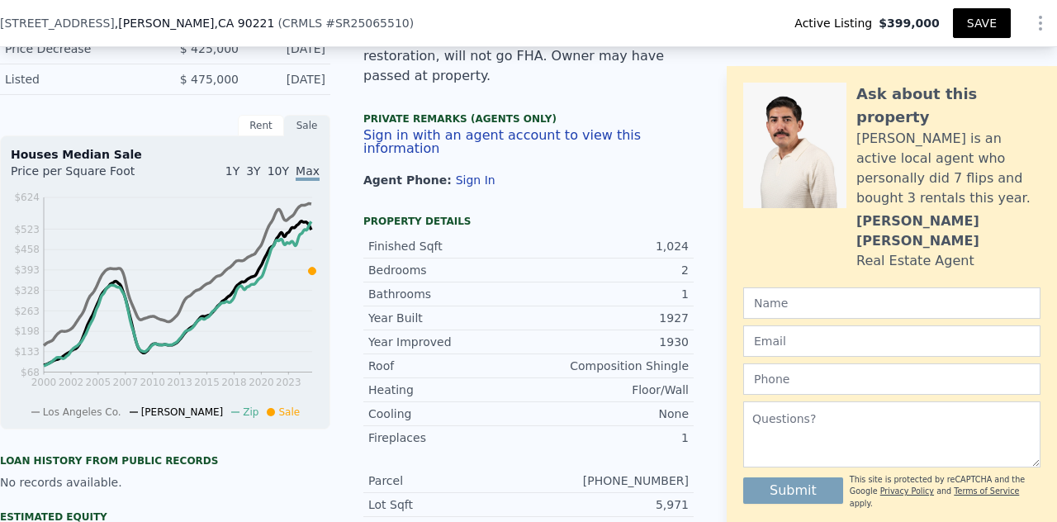
click at [970, 21] on button "SAVE" at bounding box center [982, 23] width 58 height 30
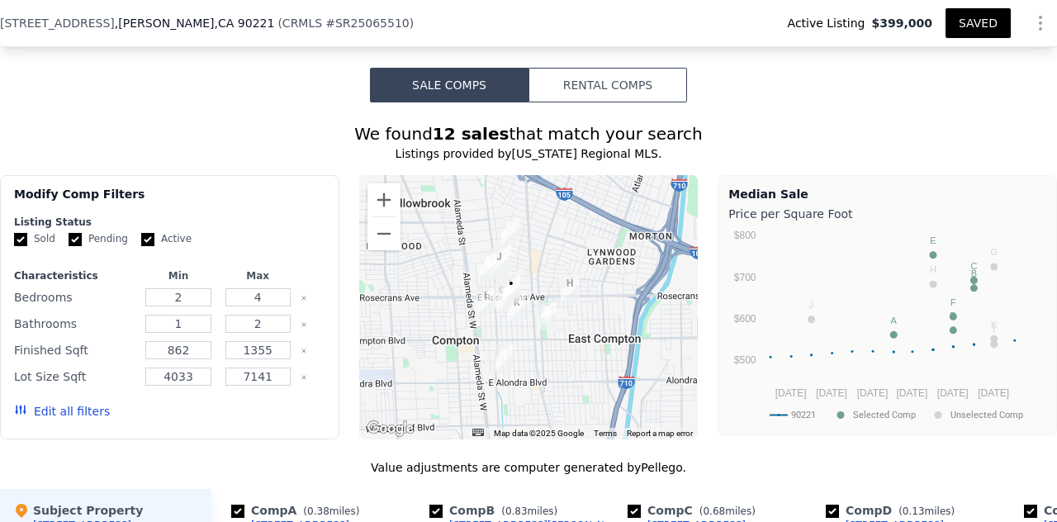
scroll to position [1292, 0]
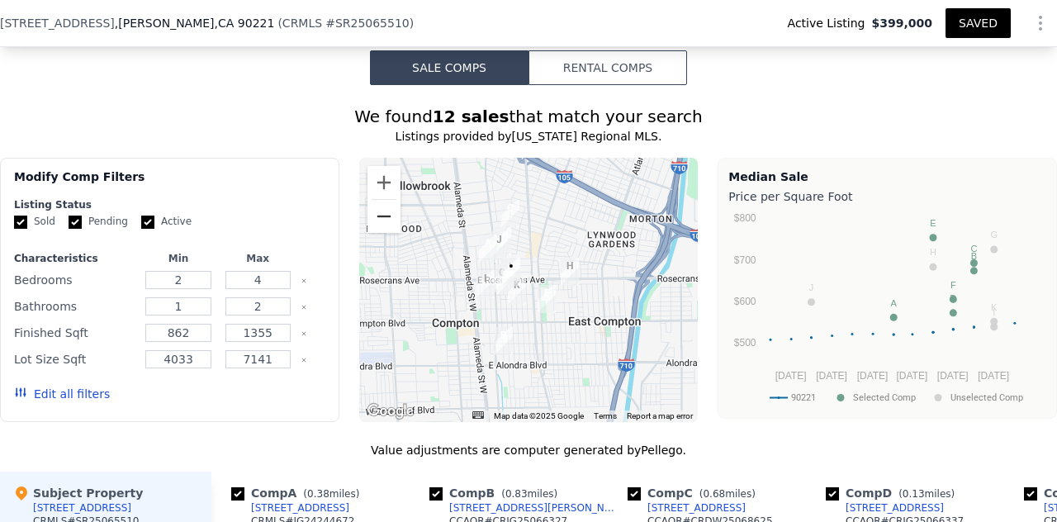
click at [377, 219] on button "Zoom out" at bounding box center [384, 216] width 33 height 33
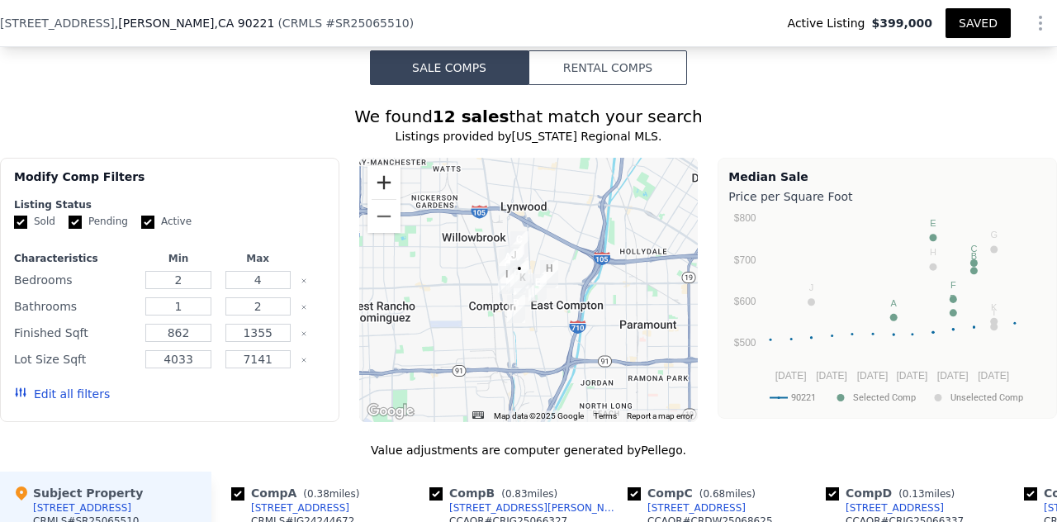
click at [382, 178] on button "Zoom in" at bounding box center [384, 182] width 33 height 33
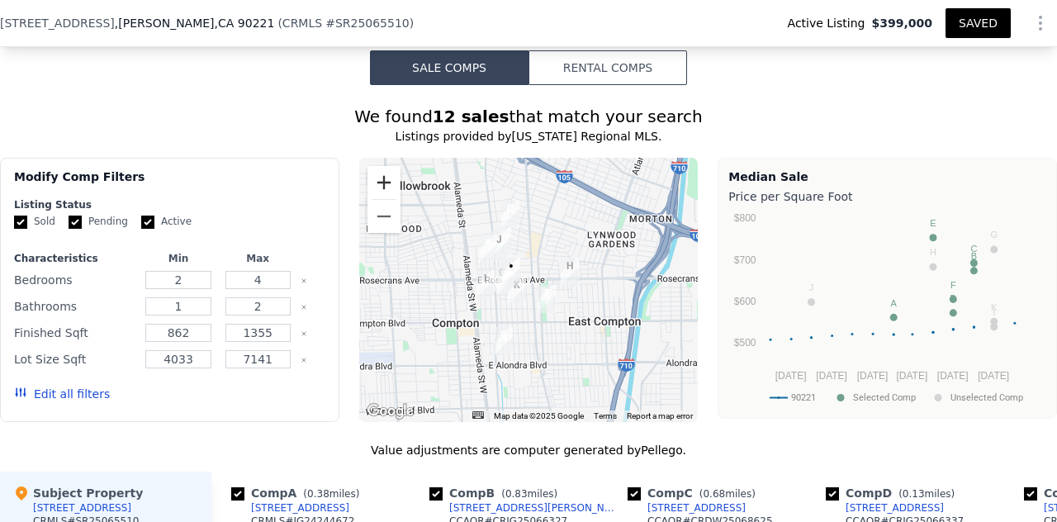
click at [382, 178] on button "Zoom in" at bounding box center [384, 182] width 33 height 33
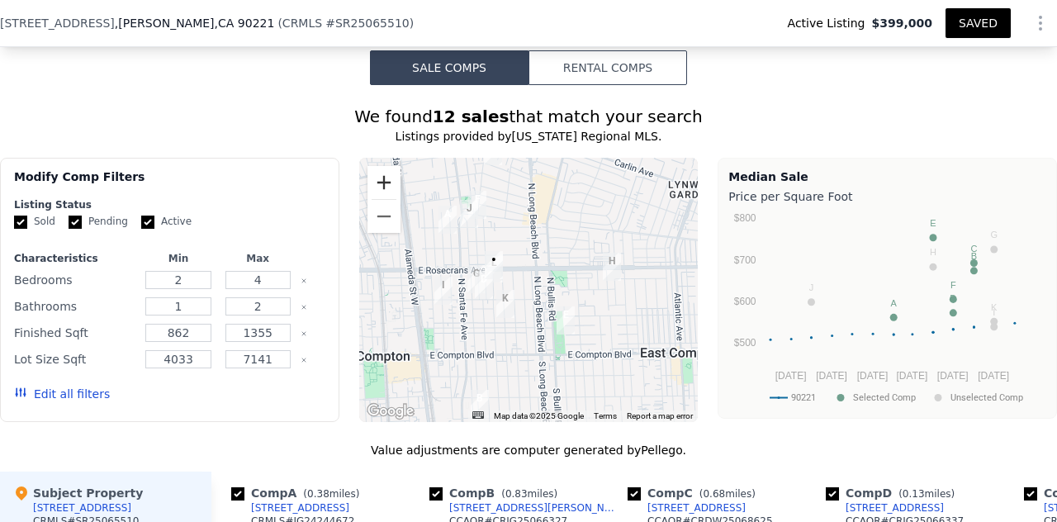
click at [382, 178] on button "Zoom in" at bounding box center [384, 182] width 33 height 33
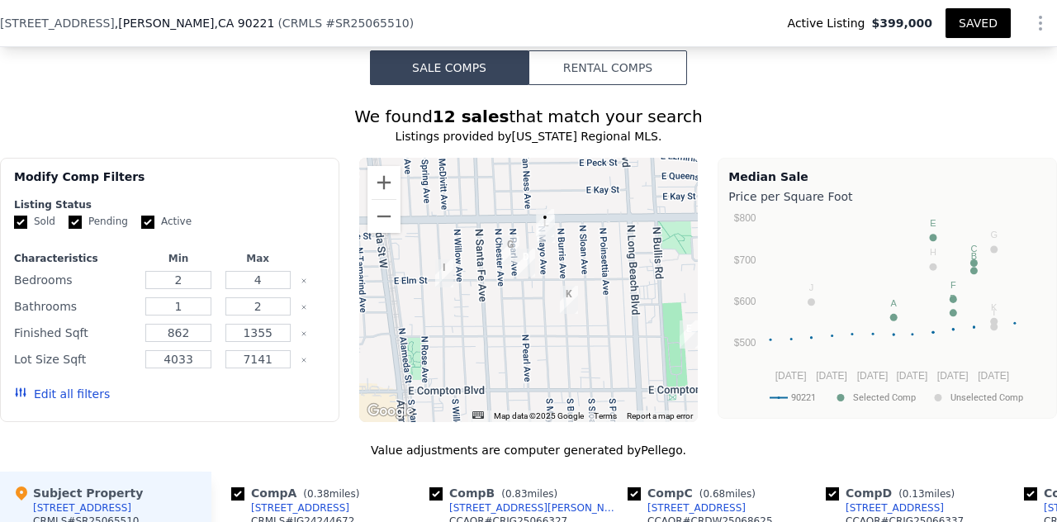
drag, startPoint x: 535, startPoint y: 298, endPoint x: 622, endPoint y: 268, distance: 91.7
click at [622, 268] on div at bounding box center [528, 290] width 339 height 264
click at [382, 175] on button "Zoom in" at bounding box center [384, 182] width 33 height 33
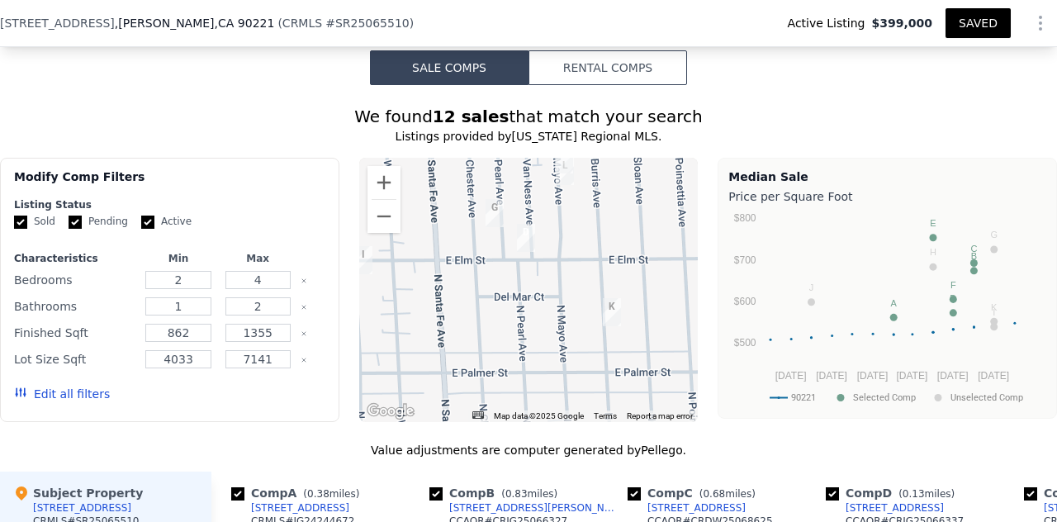
drag, startPoint x: 537, startPoint y: 219, endPoint x: 538, endPoint y: 211, distance: 8.4
click at [538, 211] on div at bounding box center [528, 290] width 339 height 264
click at [634, 492] on input "checkbox" at bounding box center [634, 493] width 13 height 13
checkbox input "false"
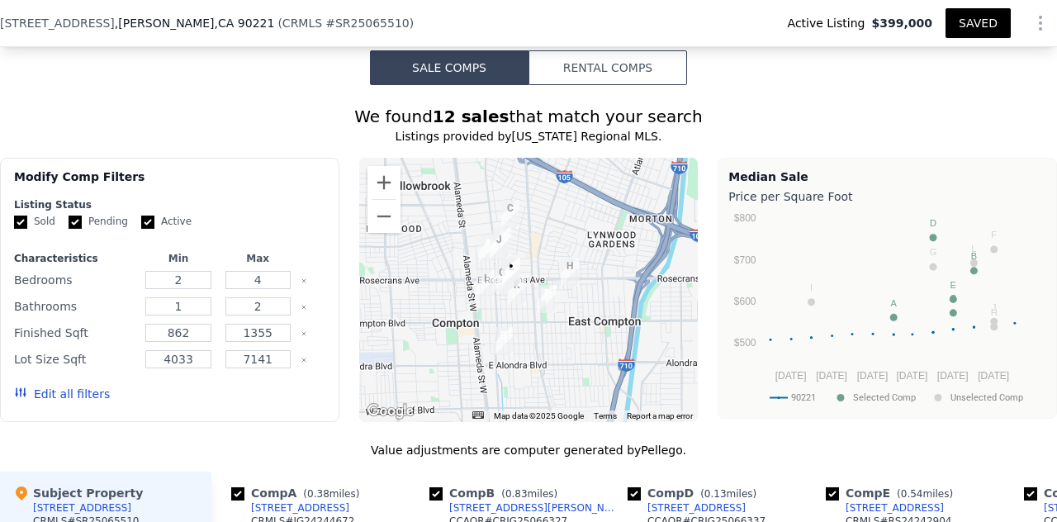
click at [436, 495] on input "checkbox" at bounding box center [435, 493] width 13 height 13
checkbox input "false"
click at [241, 494] on input "checkbox" at bounding box center [237, 493] width 13 height 13
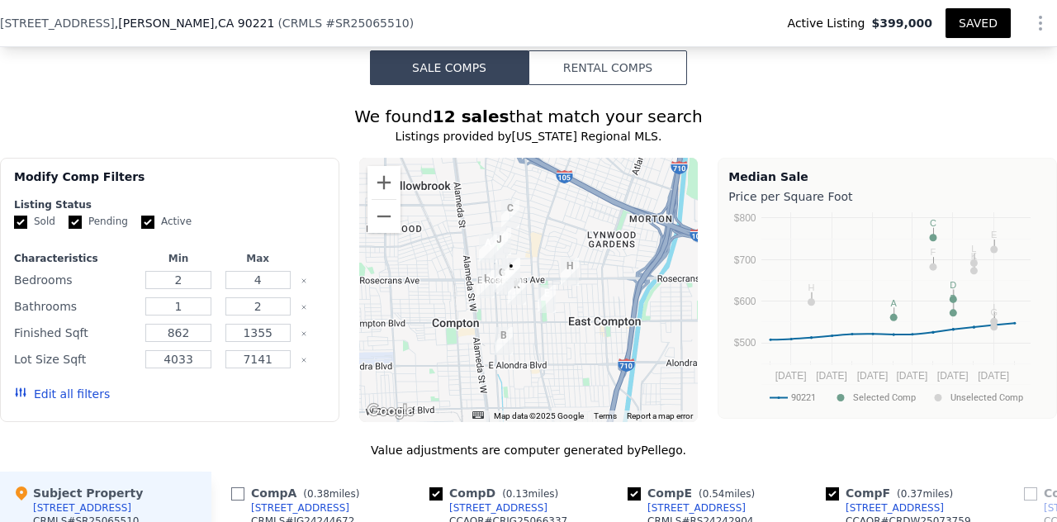
checkbox input "false"
click at [429, 494] on input "checkbox" at bounding box center [435, 493] width 13 height 13
checkbox input "false"
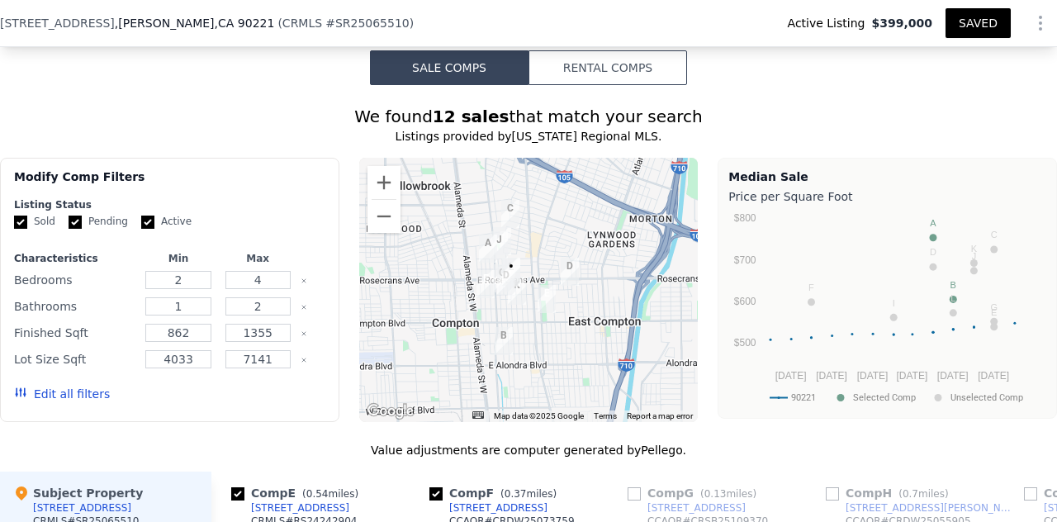
click at [238, 491] on input "checkbox" at bounding box center [237, 493] width 13 height 13
checkbox input "false"
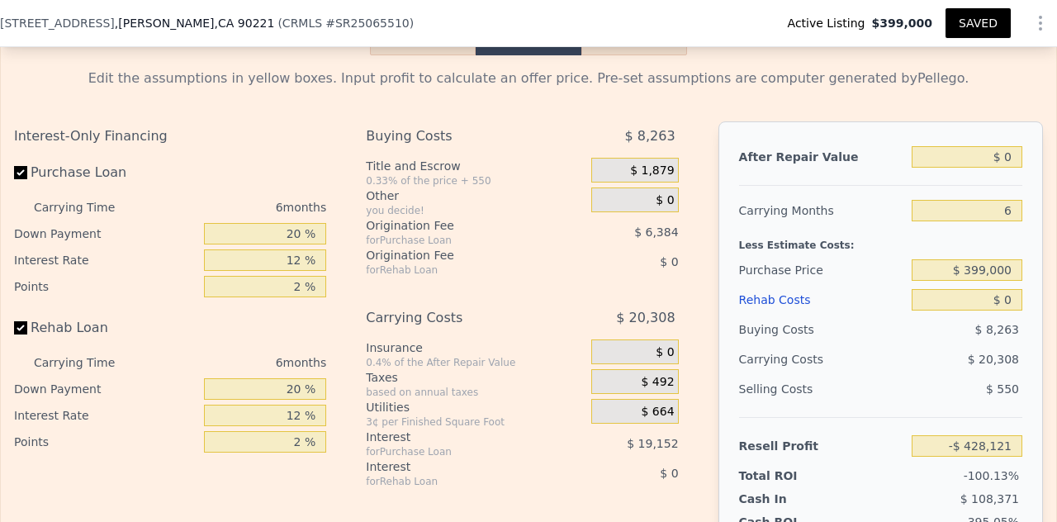
scroll to position [2432, 0]
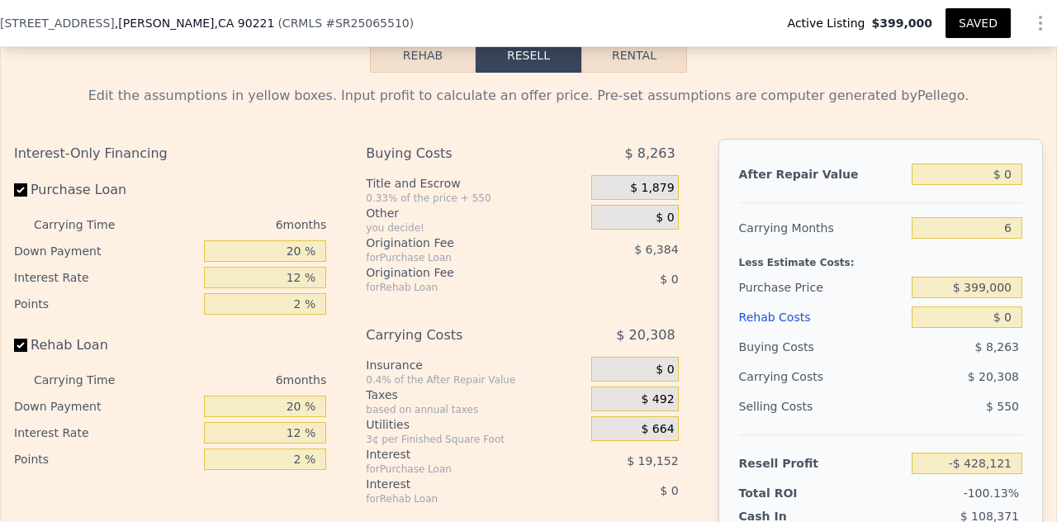
click at [413, 67] on button "Rehab" at bounding box center [423, 55] width 106 height 35
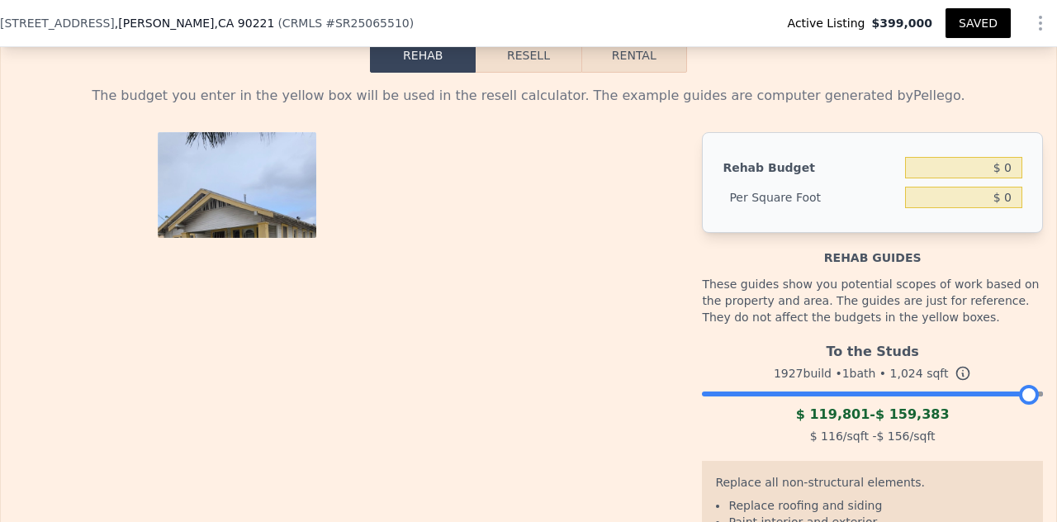
click at [502, 69] on button "Resell" at bounding box center [528, 55] width 105 height 35
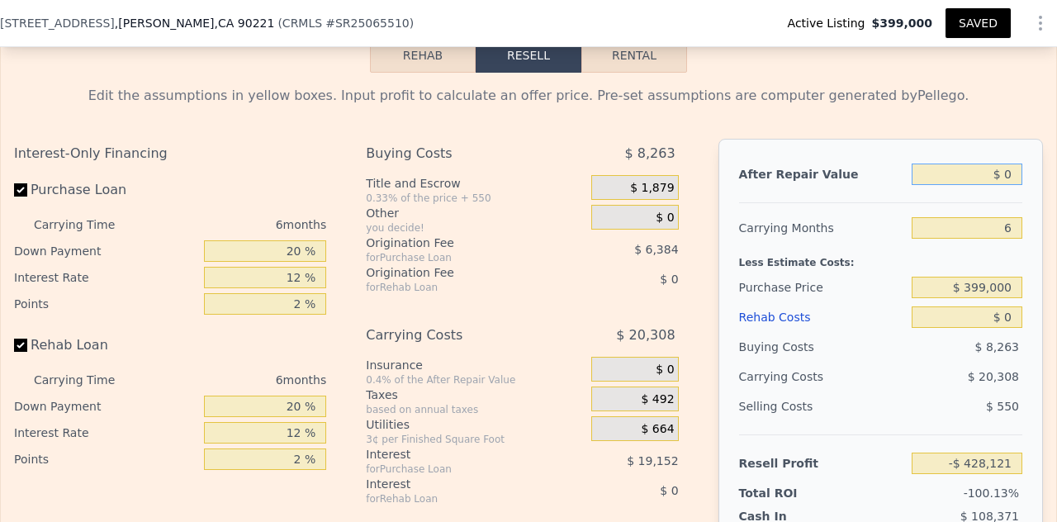
click at [996, 185] on input "$ 0" at bounding box center [967, 174] width 111 height 21
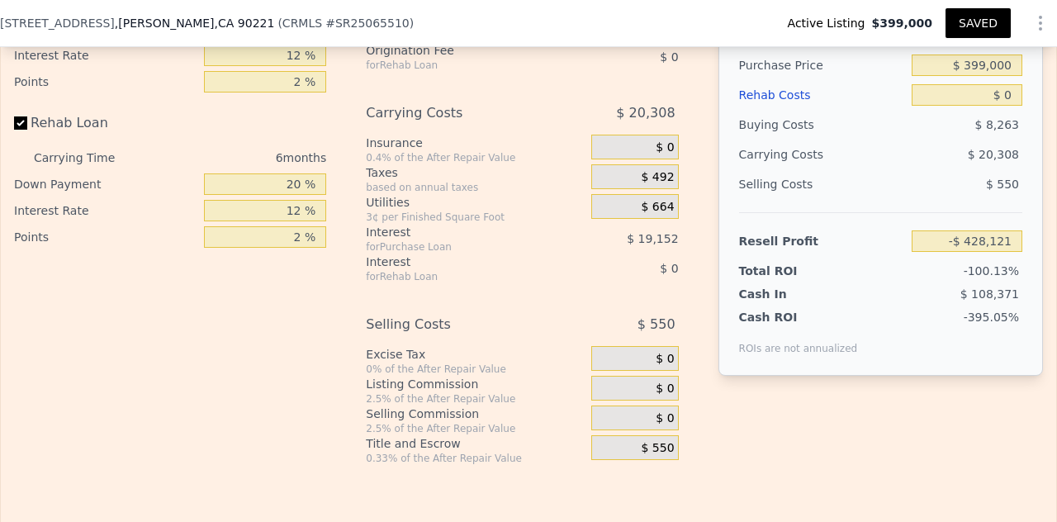
scroll to position [2480, 0]
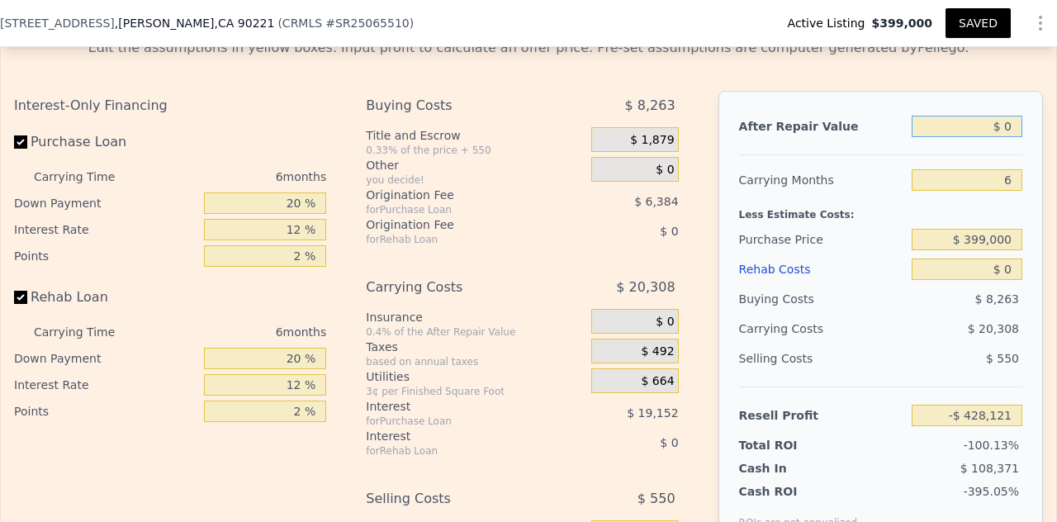
click at [1000, 136] on input "$ 0" at bounding box center [967, 126] width 111 height 21
type input "$ 06"
type input "-$ 428,115"
type input "$ 069"
type input "-$ 428,056"
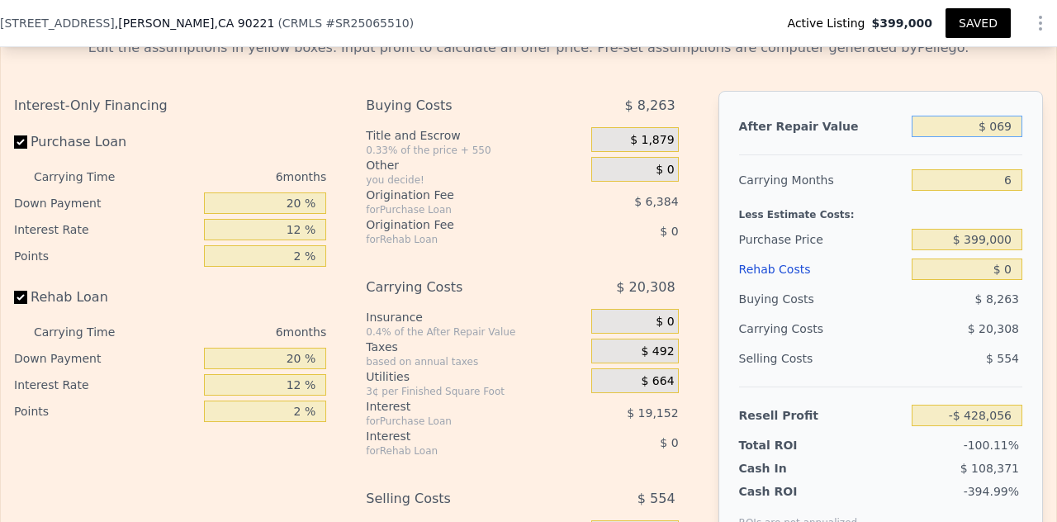
type input "$ 0699"
type input "-$ 427,459"
type input "$ 06,990"
type input "-$ 421,518"
type input "$ 069,900"
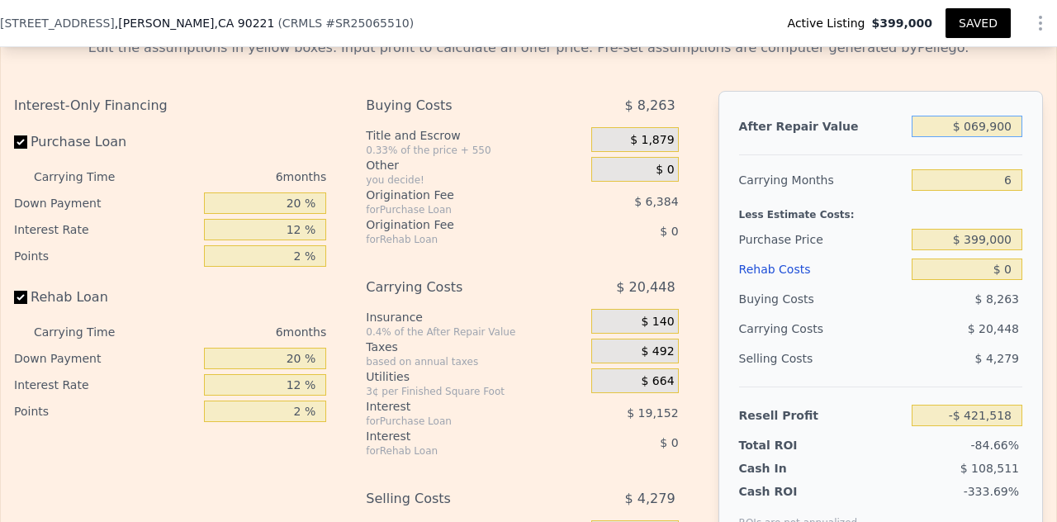
type input "-$ 362,090"
drag, startPoint x: 970, startPoint y: 137, endPoint x: 975, endPoint y: 145, distance: 10.1
click at [970, 136] on input "$ 069,900" at bounding box center [967, 126] width 111 height 21
type input "$ 699,000"
type input "$ 232,203"
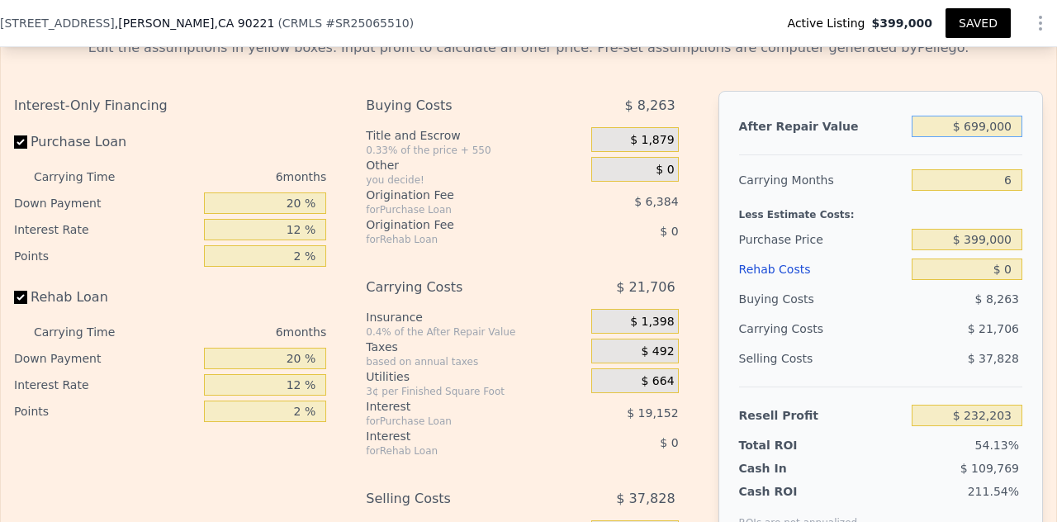
type input "$ 699,000"
click at [847, 184] on div "Carrying Months" at bounding box center [822, 180] width 166 height 30
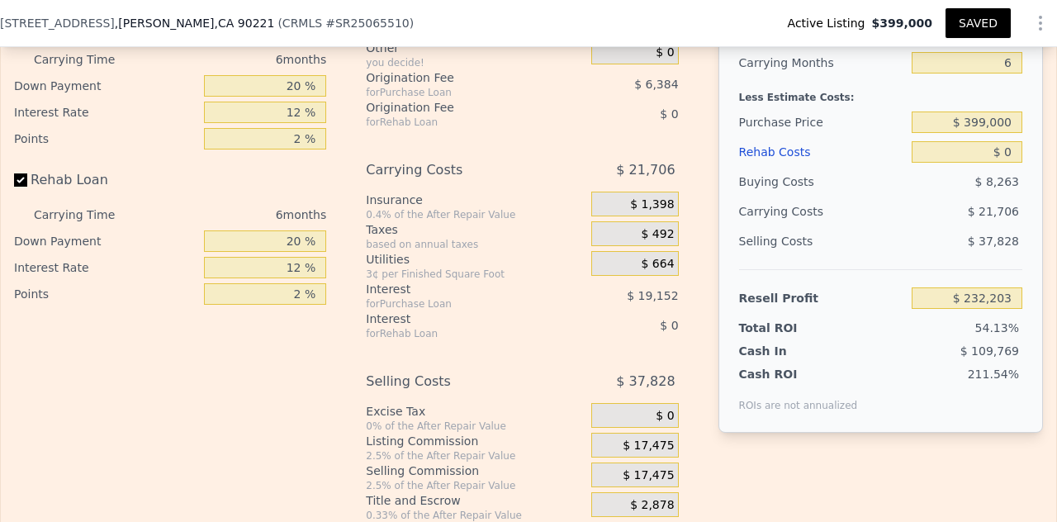
scroll to position [2501, 0]
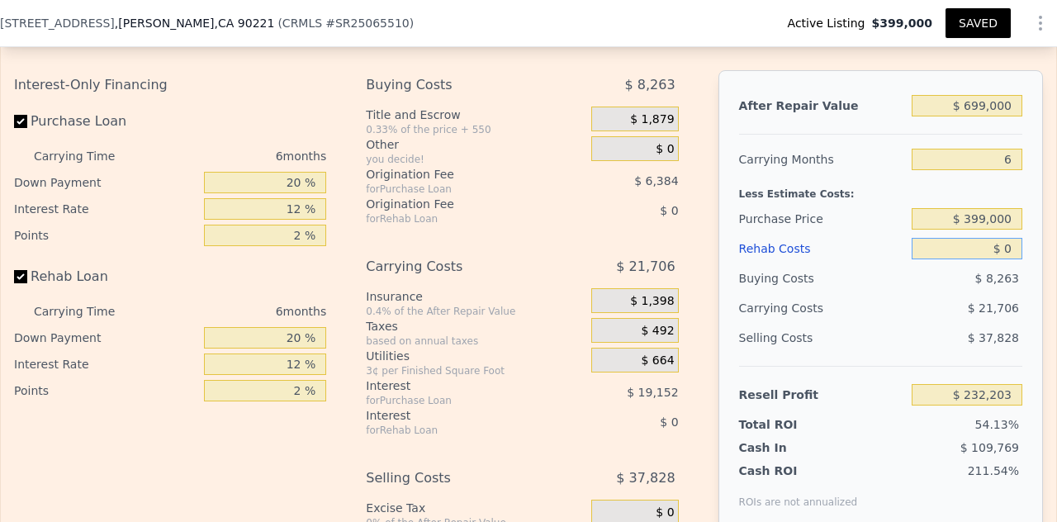
click at [999, 259] on input "$ 0" at bounding box center [967, 248] width 111 height 21
type input "$ 1"
type input "$ 232,202"
type input "$ 100"
type input "$ 232,095"
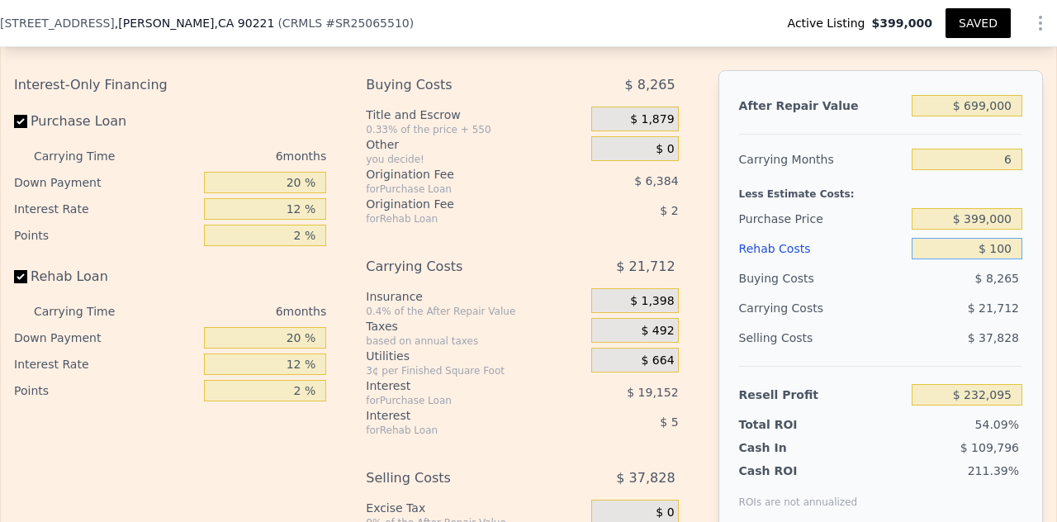
type input "$ 1,000"
type input "$ 231,139"
type input "$ 10,000"
type input "$ 221,563"
click at [908, 363] on div "Selling Costs $ 37,828" at bounding box center [880, 344] width 283 height 43
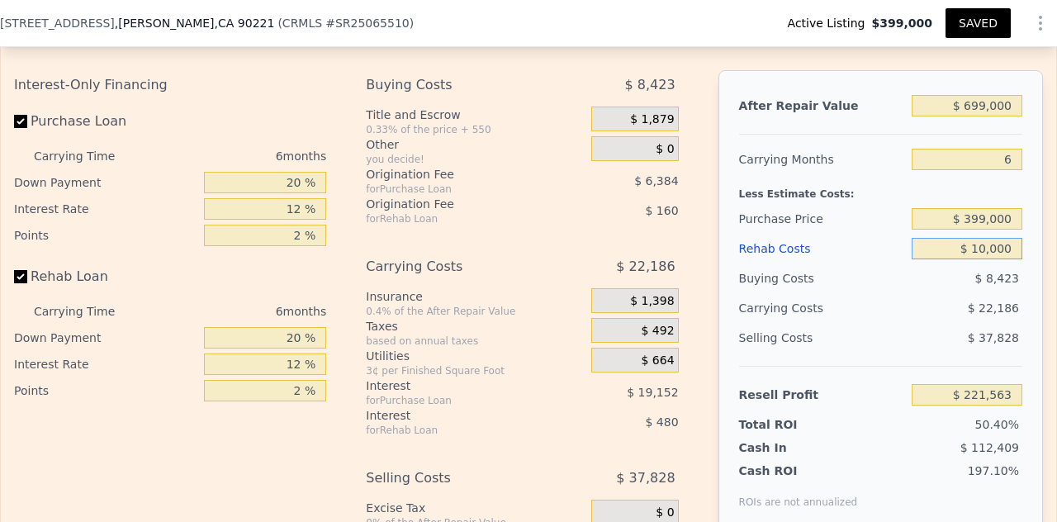
click at [984, 258] on input "$ 10,000" at bounding box center [967, 248] width 111 height 21
click at [979, 258] on input "$ 10,000" at bounding box center [967, 248] width 111 height 21
type input "$ 100,000"
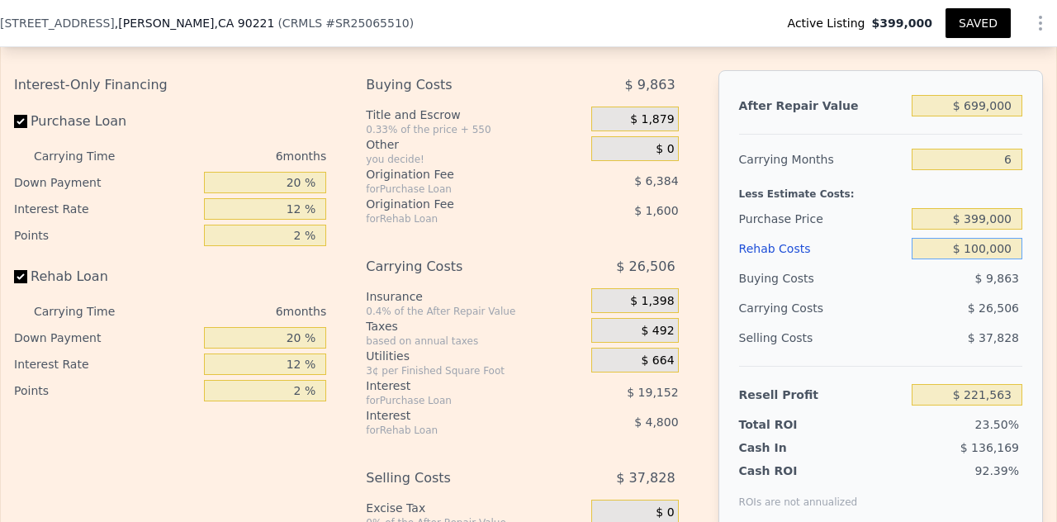
type input "$ 125,803"
type input "$ 100,000"
click at [835, 323] on div "Carrying Costs $ 26,506" at bounding box center [880, 308] width 283 height 30
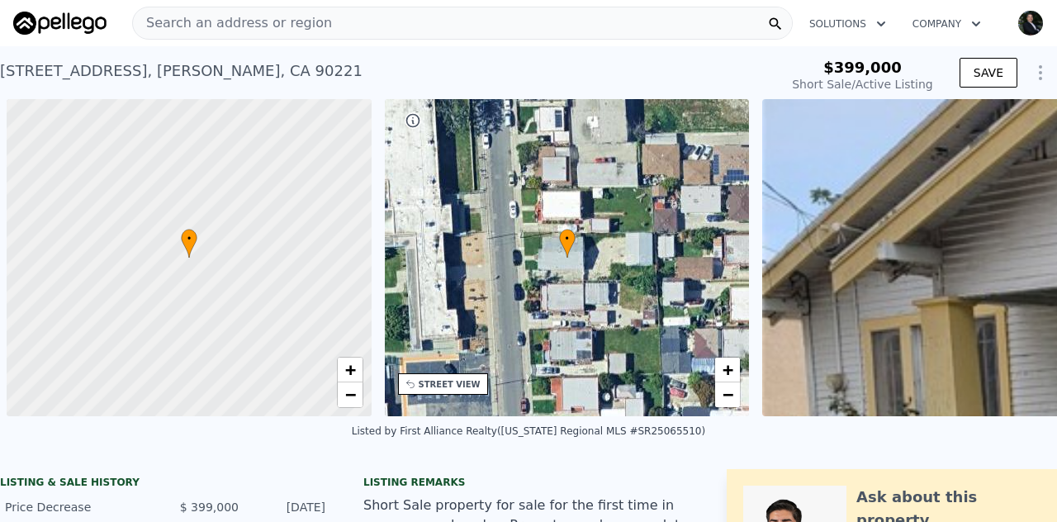
scroll to position [0, 7]
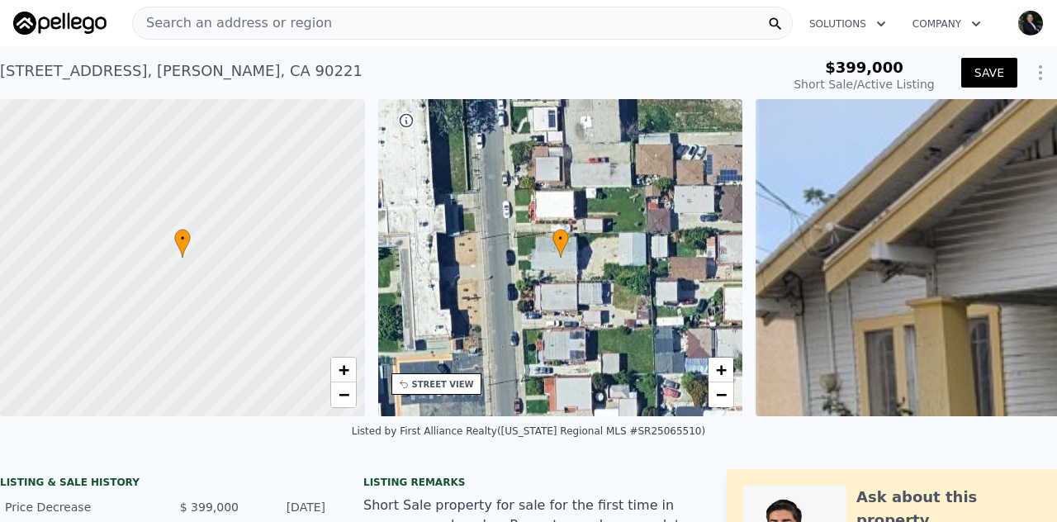
click at [1017, 26] on img "button" at bounding box center [1030, 23] width 26 height 26
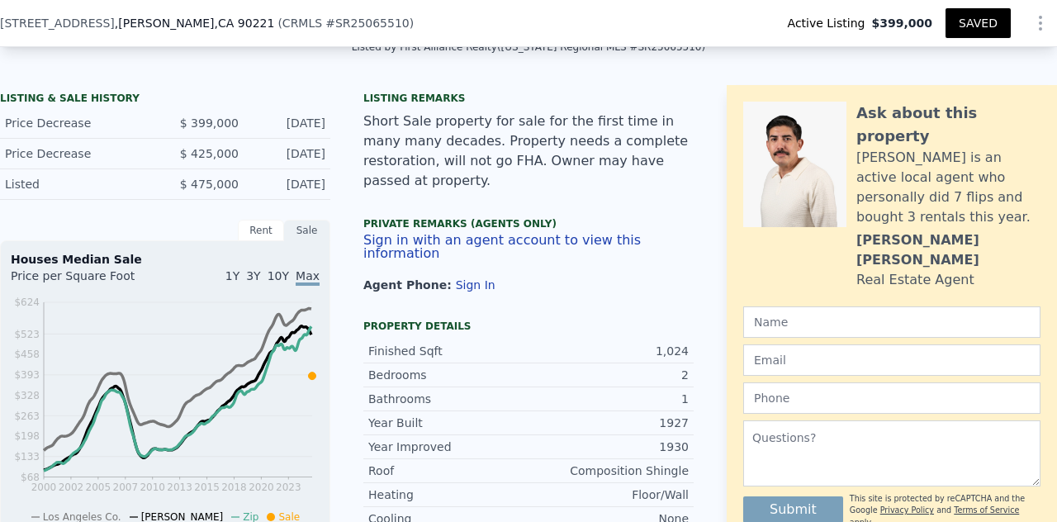
scroll to position [319, 0]
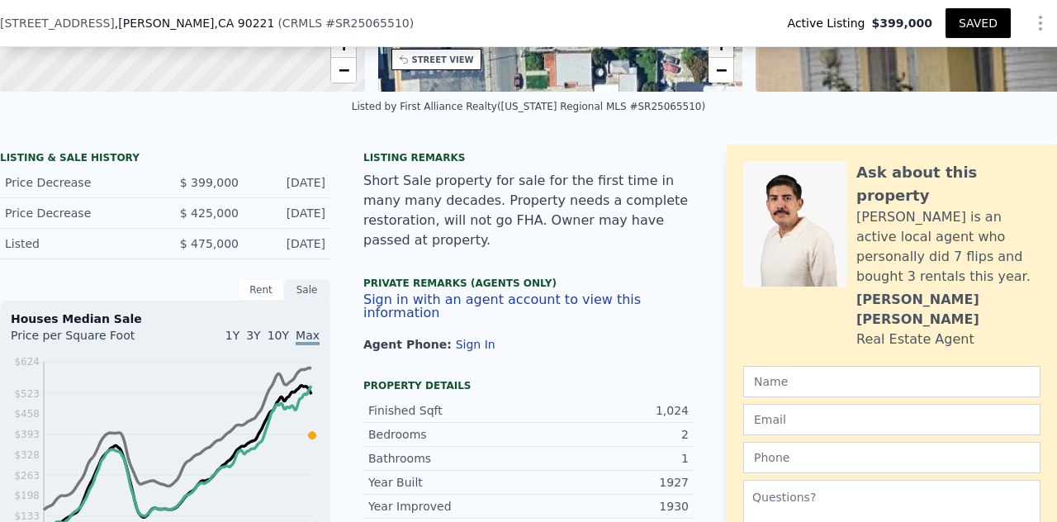
click at [398, 295] on button "Sign in with an agent account to view this information" at bounding box center [528, 306] width 330 height 26
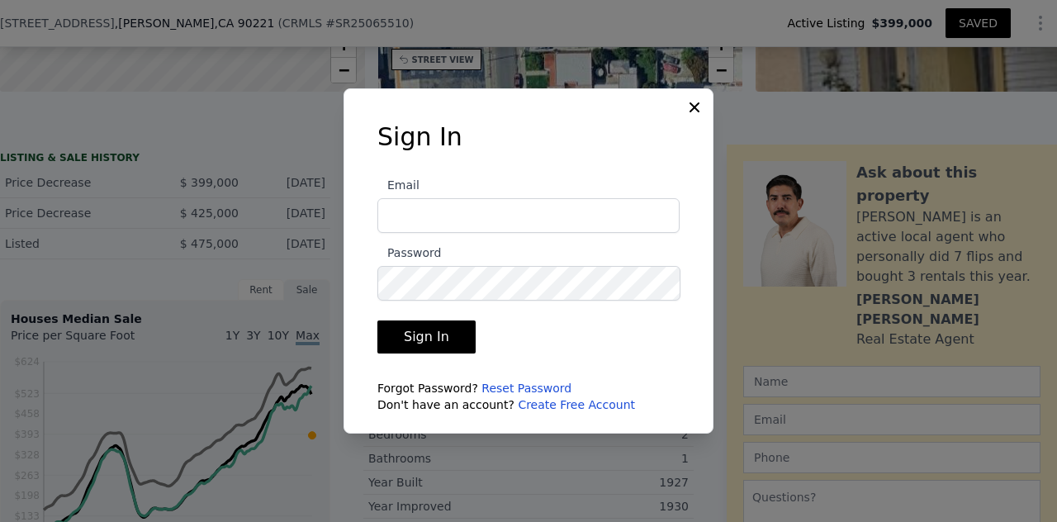
type input "[PERSON_NAME][EMAIL_ADDRESS][DOMAIN_NAME]"
click at [413, 334] on button "Sign In" at bounding box center [426, 336] width 98 height 33
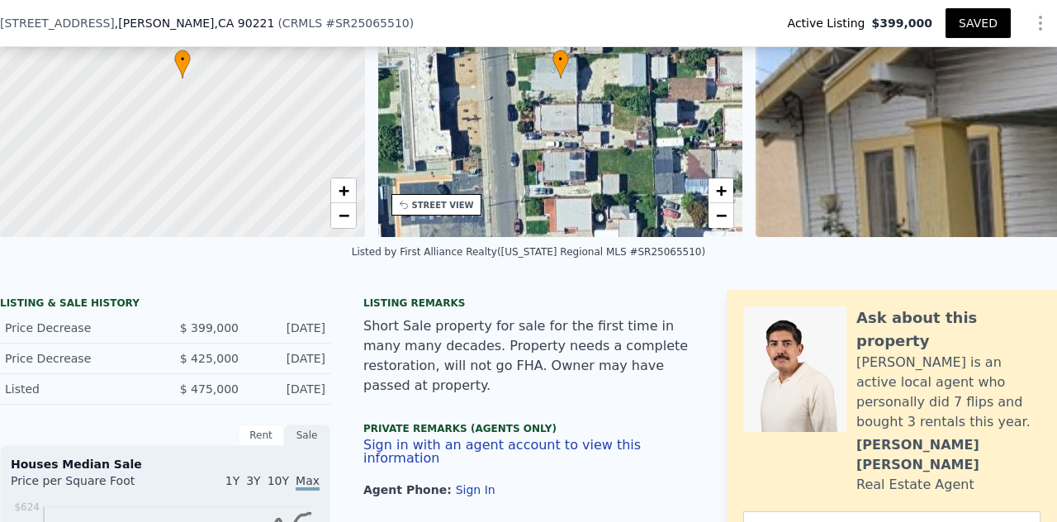
scroll to position [6, 0]
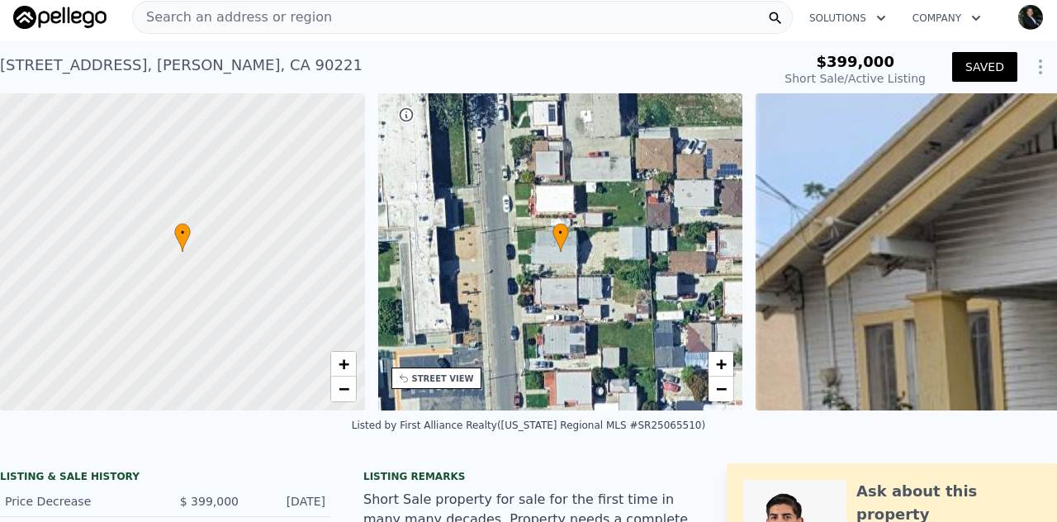
click at [1017, 15] on img "button" at bounding box center [1030, 17] width 26 height 26
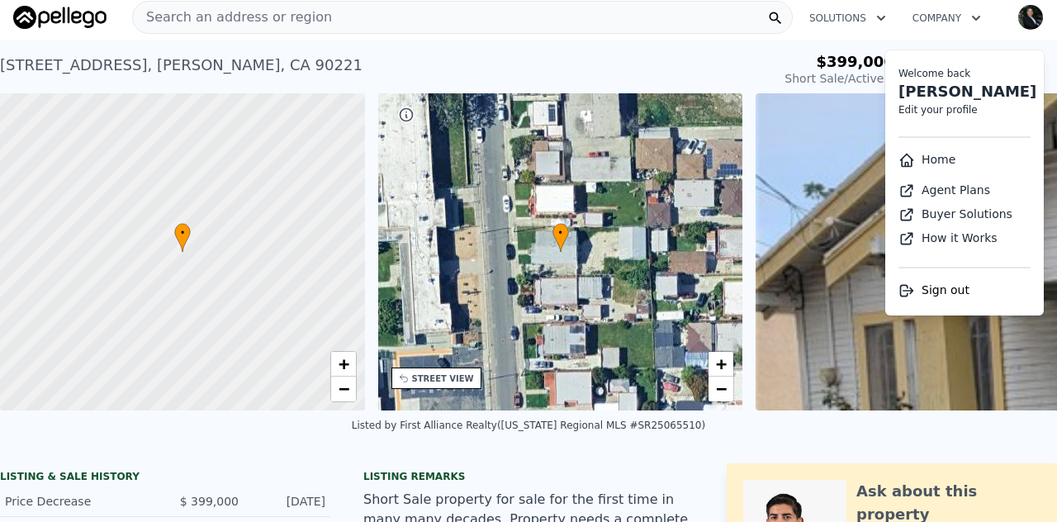
click at [925, 196] on link "Agent Plans" at bounding box center [945, 189] width 92 height 13
click at [930, 91] on link "Gus Salcedo" at bounding box center [968, 91] width 138 height 17
select select "6"
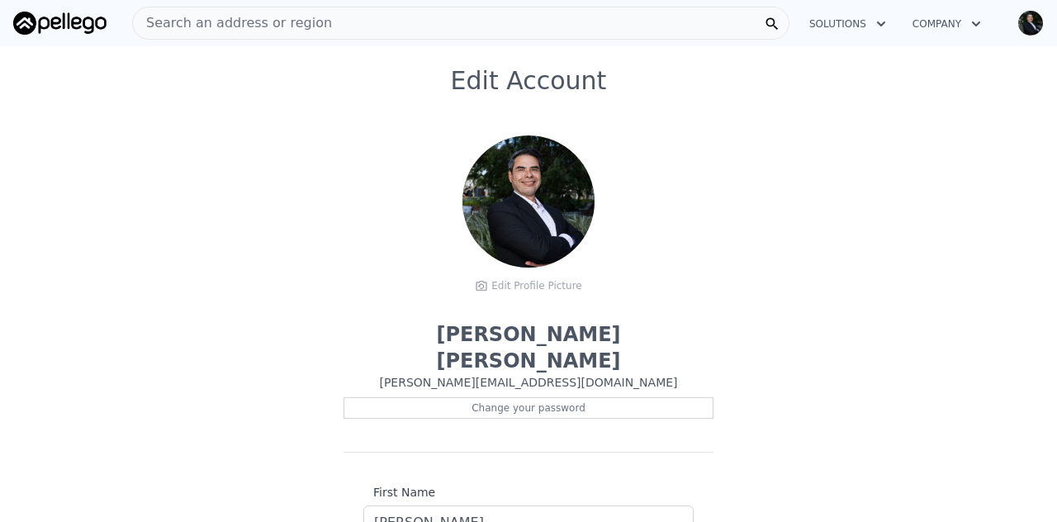
click at [766, 211] on div "Edit Account Edit Profile Picture Gus Salcedo gus@eazysellnbuyre.com Change you…" at bounding box center [528, 441] width 1057 height 750
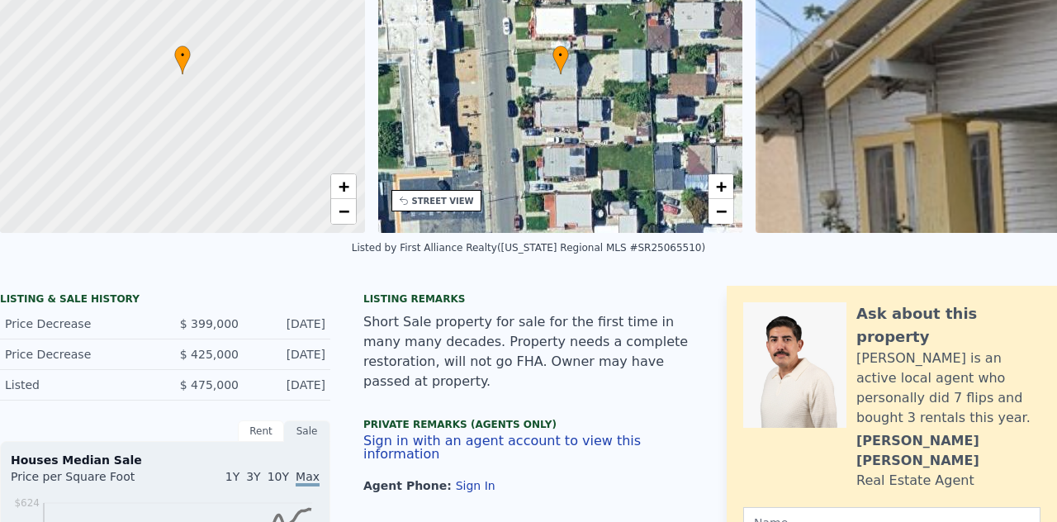
scroll to position [6, 0]
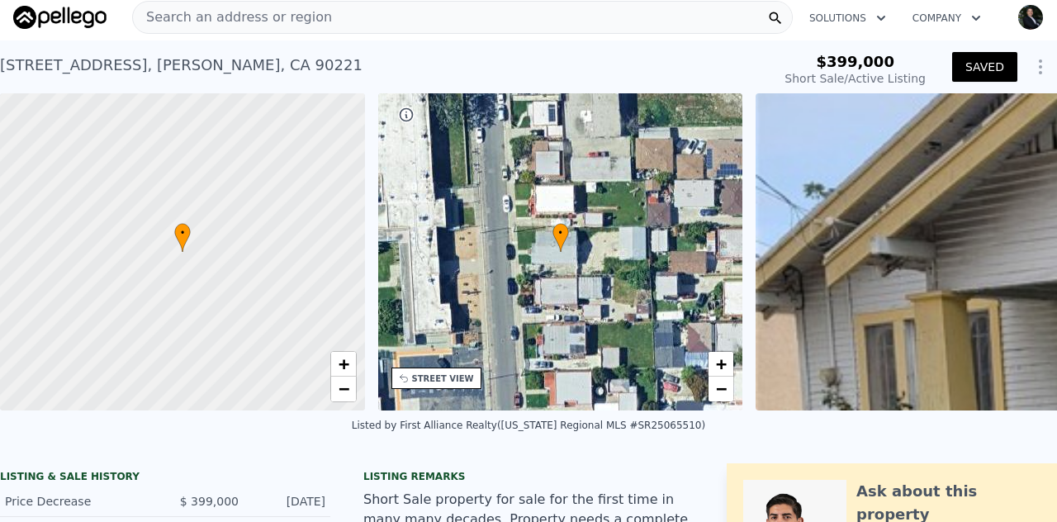
click at [1021, 16] on img "button" at bounding box center [1030, 17] width 26 height 26
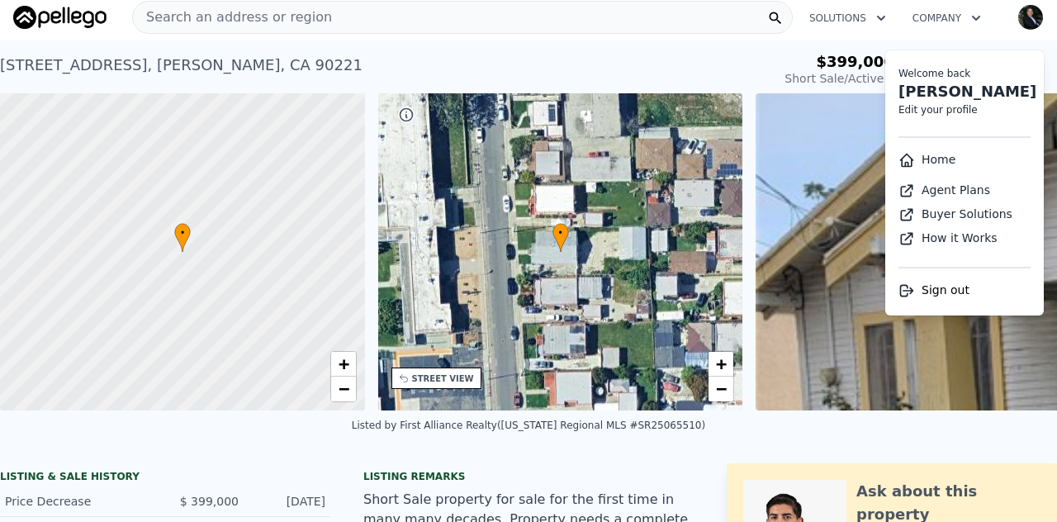
click at [932, 296] on span "Sign out" at bounding box center [946, 289] width 48 height 13
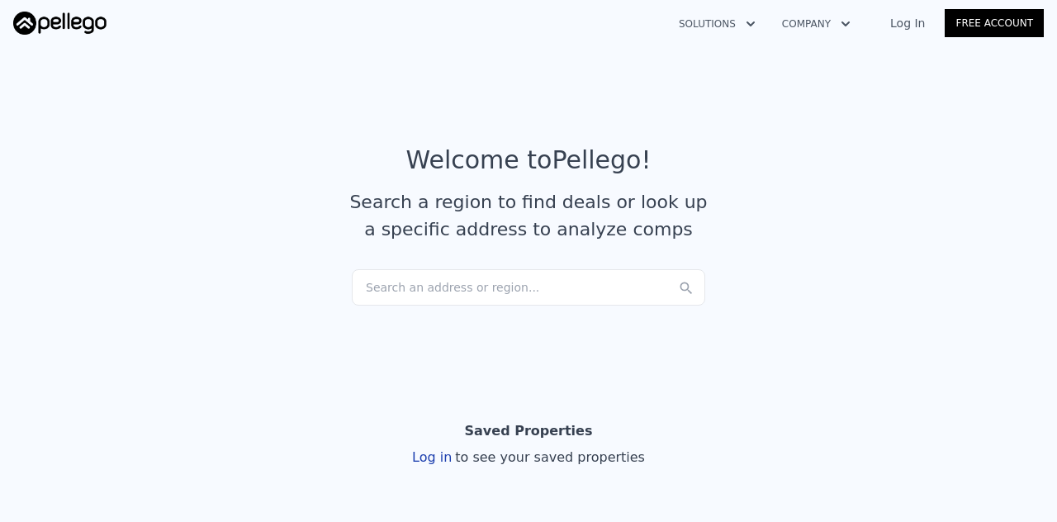
click at [1008, 27] on link "Free Account" at bounding box center [994, 23] width 99 height 28
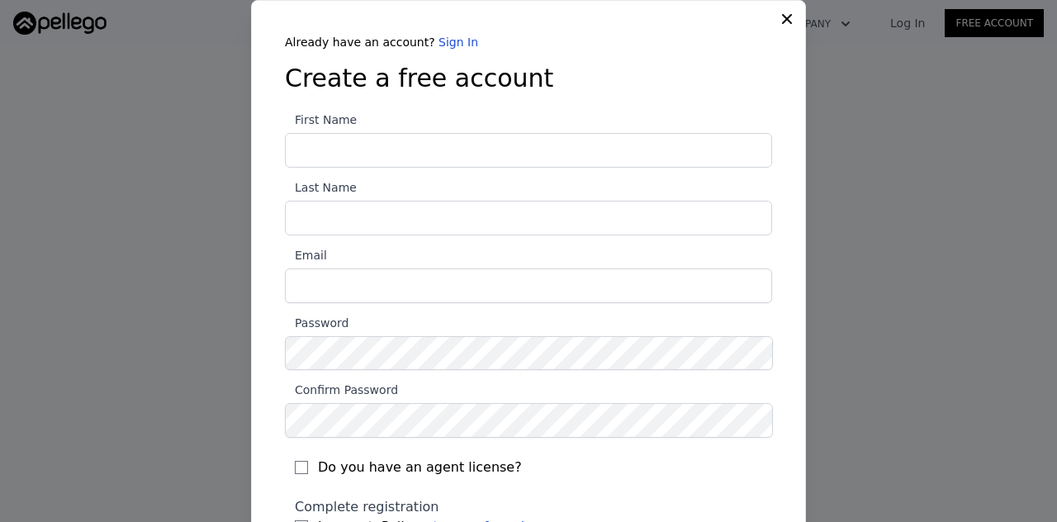
click at [507, 145] on input "First Name" at bounding box center [528, 150] width 487 height 35
click at [783, 21] on icon at bounding box center [787, 19] width 10 height 10
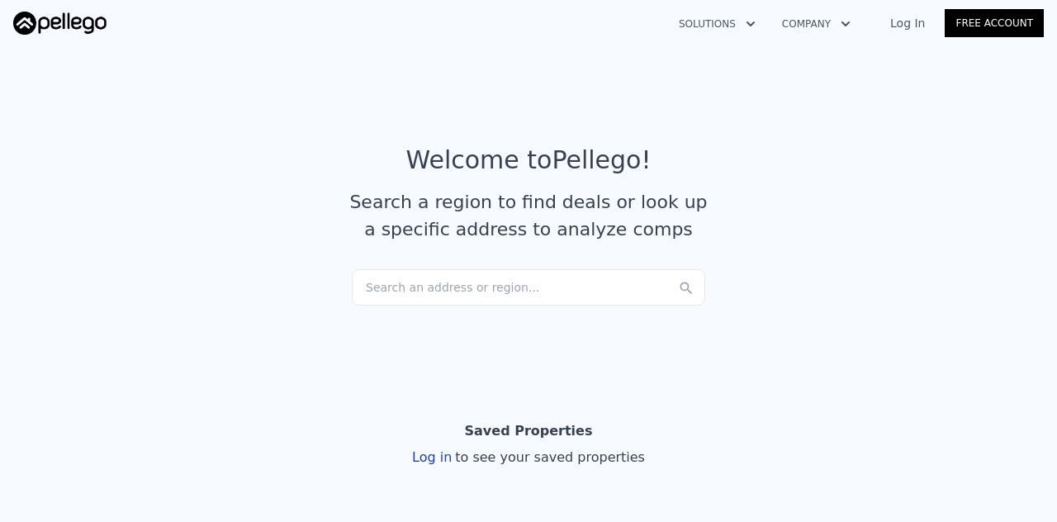
click at [918, 19] on link "Log In" at bounding box center [907, 23] width 74 height 17
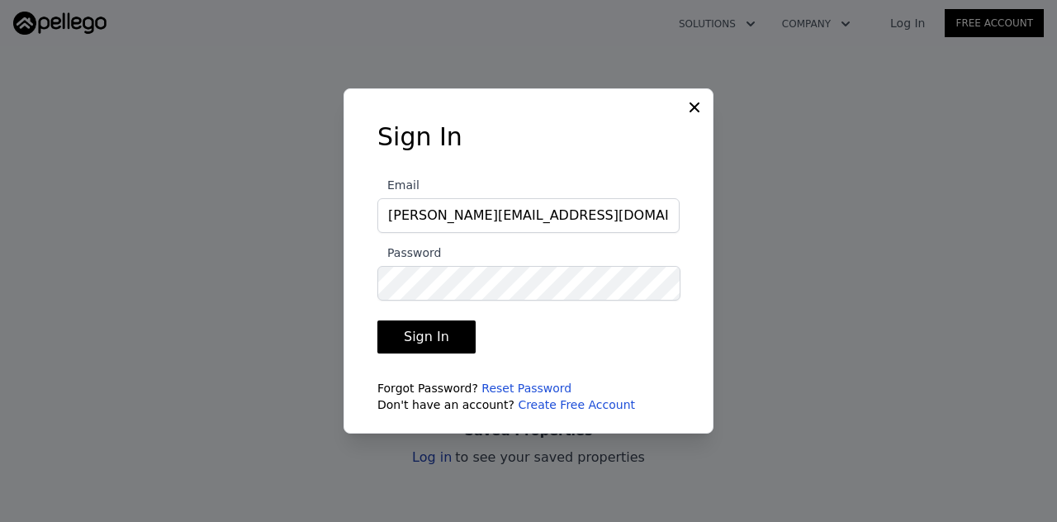
click at [410, 336] on button "Sign In" at bounding box center [426, 336] width 98 height 33
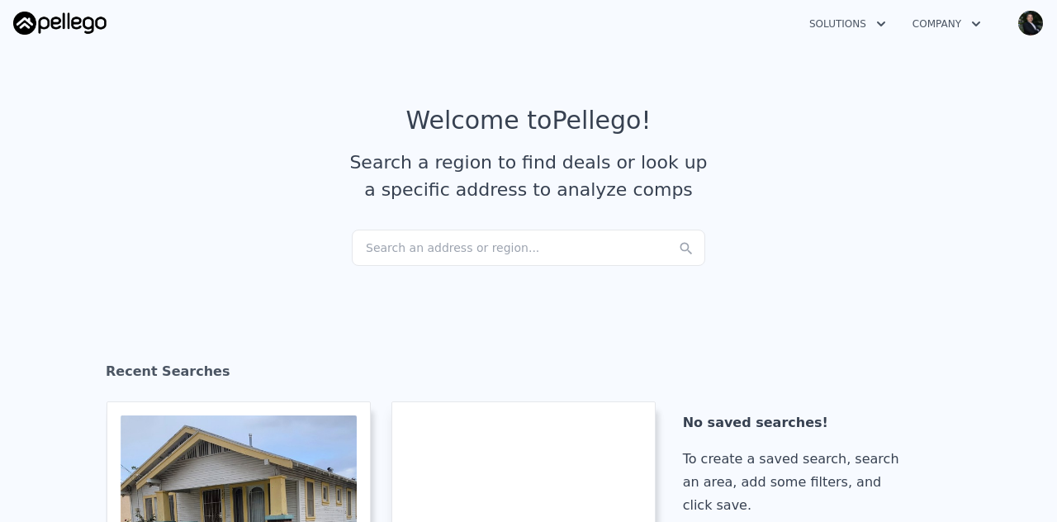
click at [1031, 18] on img "button" at bounding box center [1030, 23] width 26 height 26
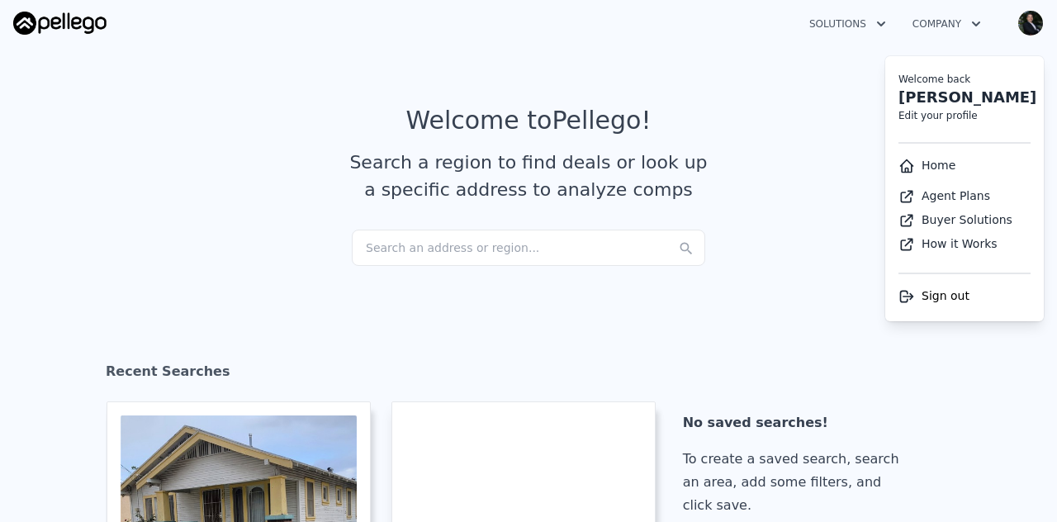
click at [505, 92] on section "Welcome to Pellego ! Search a region to find deals or look up a specific addres…" at bounding box center [528, 168] width 1057 height 256
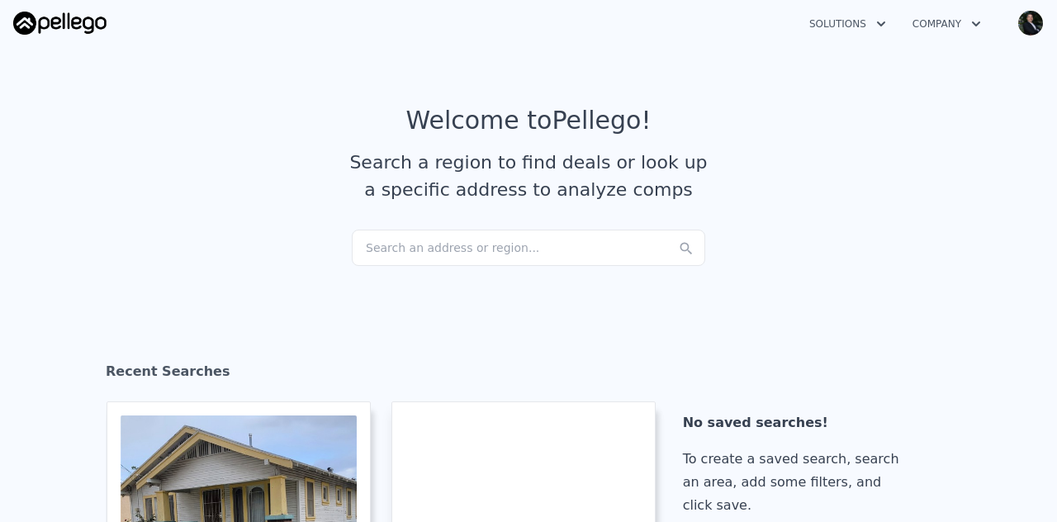
click at [477, 250] on div "Search an address or region..." at bounding box center [528, 248] width 353 height 36
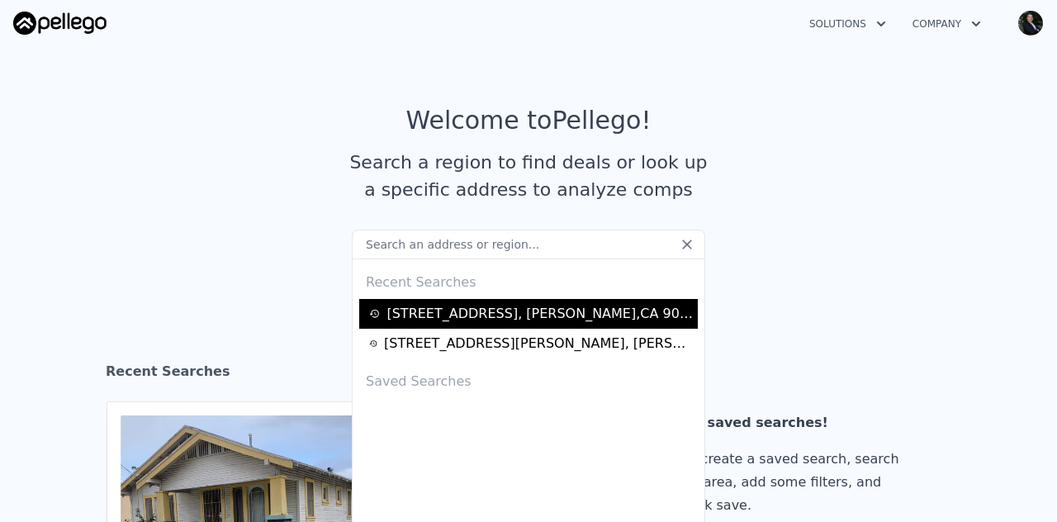
click at [488, 320] on div "922 N Mayo Ave , Compton , CA 90221" at bounding box center [540, 314] width 306 height 20
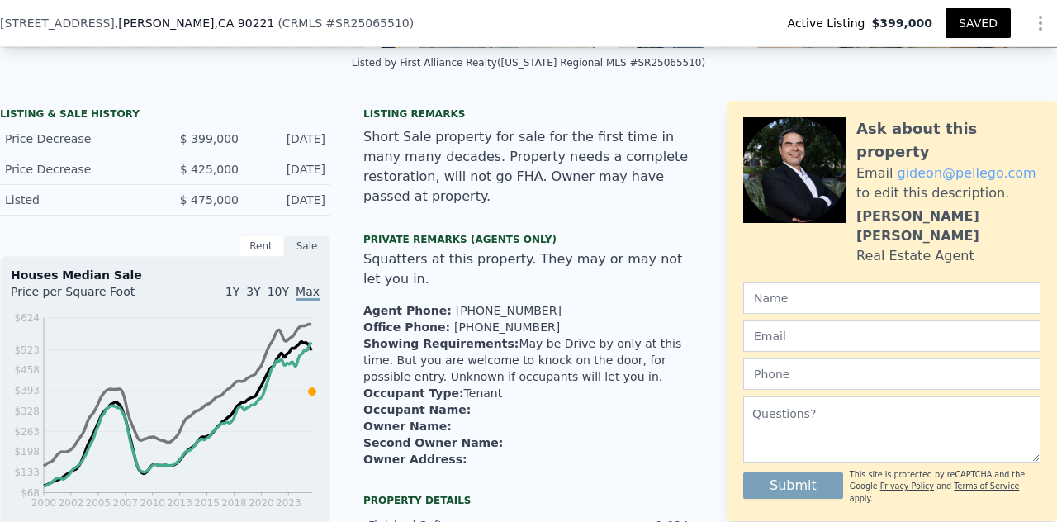
scroll to position [284, 0]
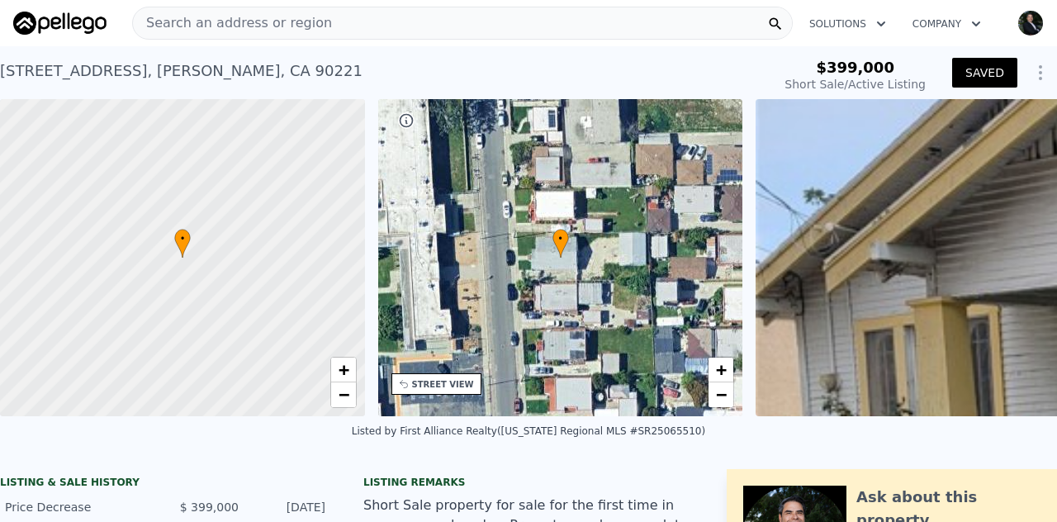
click at [1019, 23] on img "button" at bounding box center [1030, 23] width 26 height 26
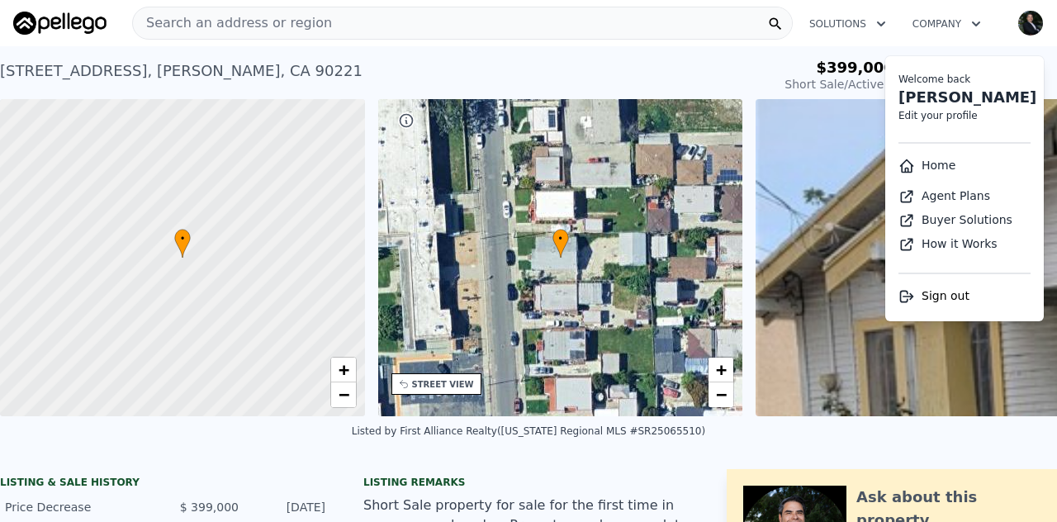
click at [924, 297] on span "Sign out" at bounding box center [946, 295] width 48 height 13
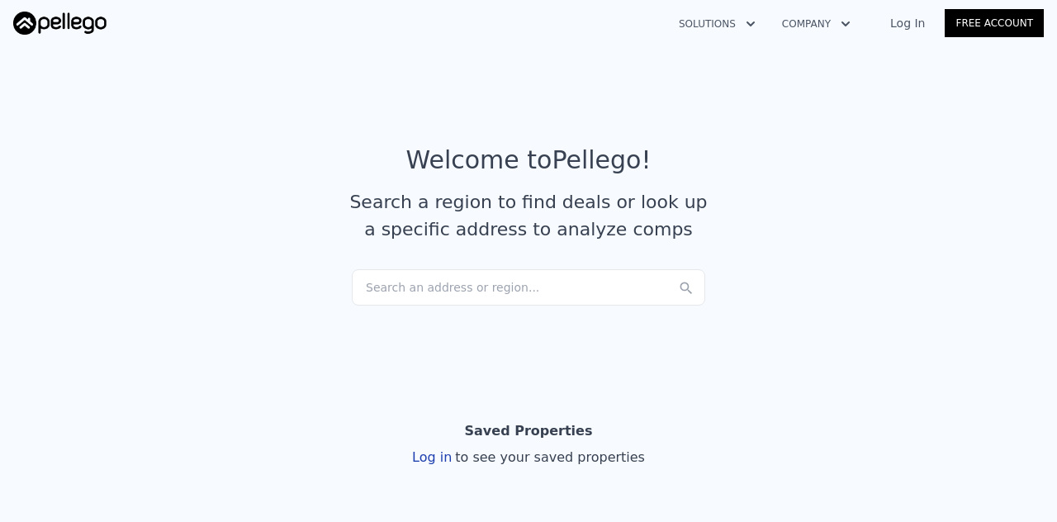
click at [922, 24] on link "Log In" at bounding box center [907, 23] width 74 height 17
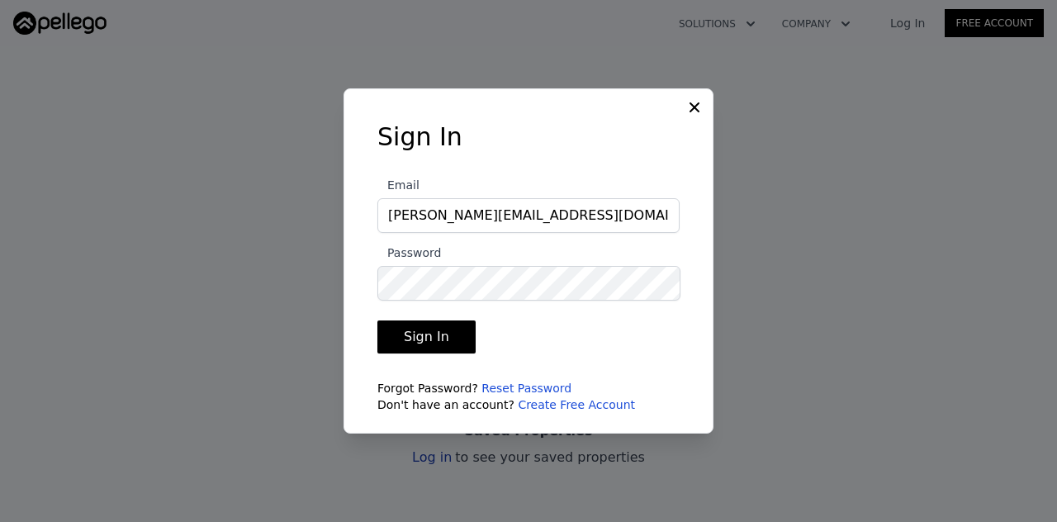
click at [429, 341] on button "Sign In" at bounding box center [426, 336] width 98 height 33
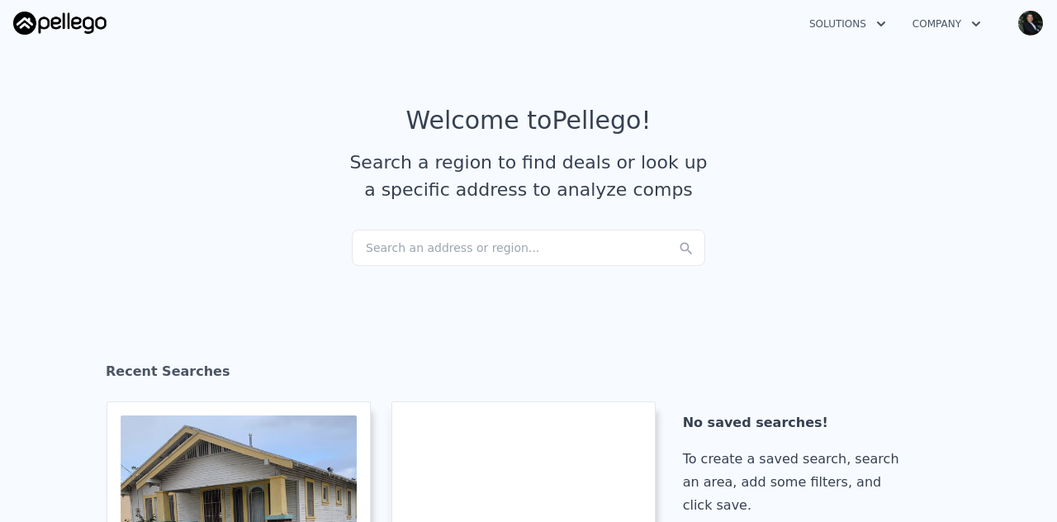
click at [465, 244] on div "Search an address or region..." at bounding box center [528, 248] width 353 height 36
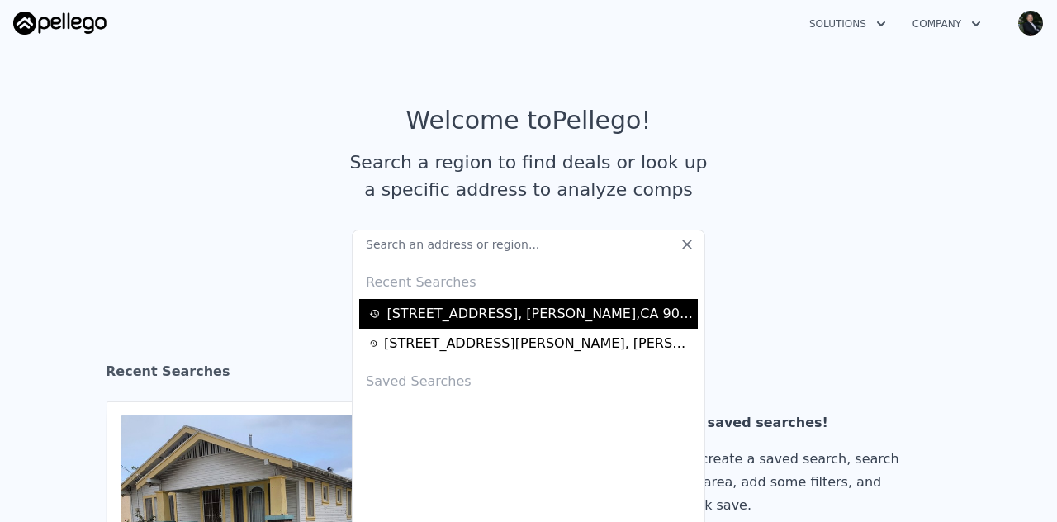
click at [466, 311] on div "922 N Mayo Ave , Compton , CA 90221" at bounding box center [540, 314] width 306 height 20
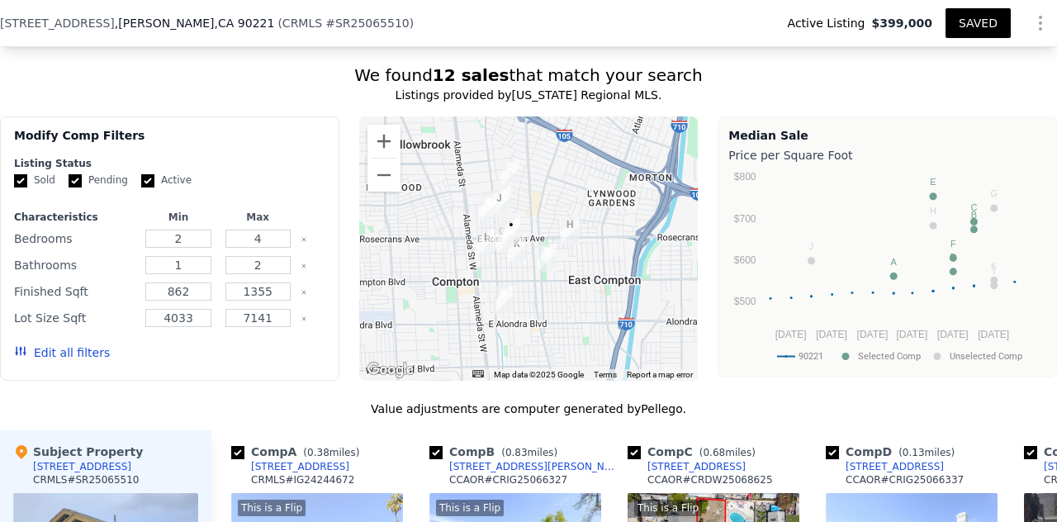
scroll to position [1515, 0]
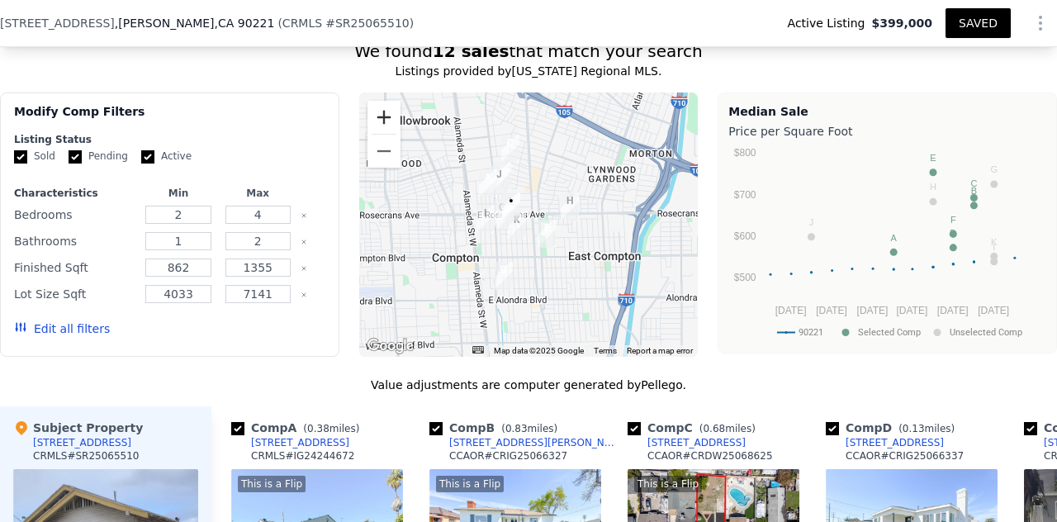
click at [382, 101] on button "Zoom in" at bounding box center [384, 117] width 33 height 33
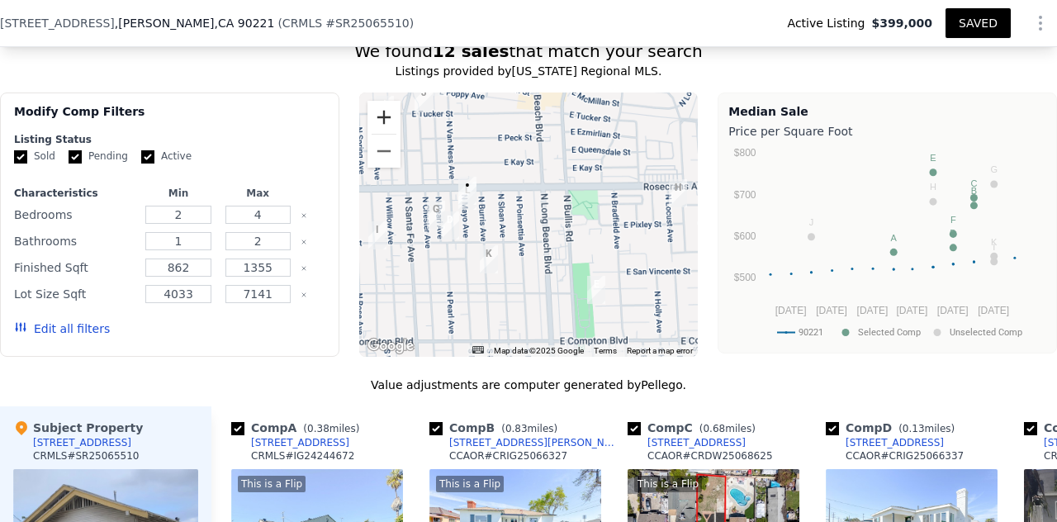
click at [382, 101] on button "Zoom in" at bounding box center [384, 117] width 33 height 33
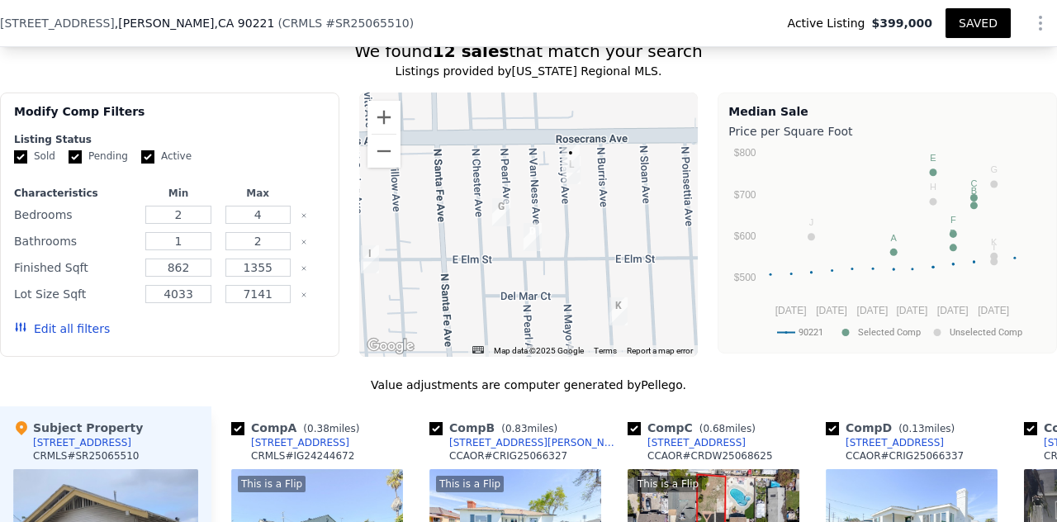
drag, startPoint x: 505, startPoint y: 141, endPoint x: 685, endPoint y: 136, distance: 180.9
click at [685, 136] on div at bounding box center [528, 224] width 339 height 264
click at [238, 422] on input "checkbox" at bounding box center [237, 428] width 13 height 13
checkbox input "false"
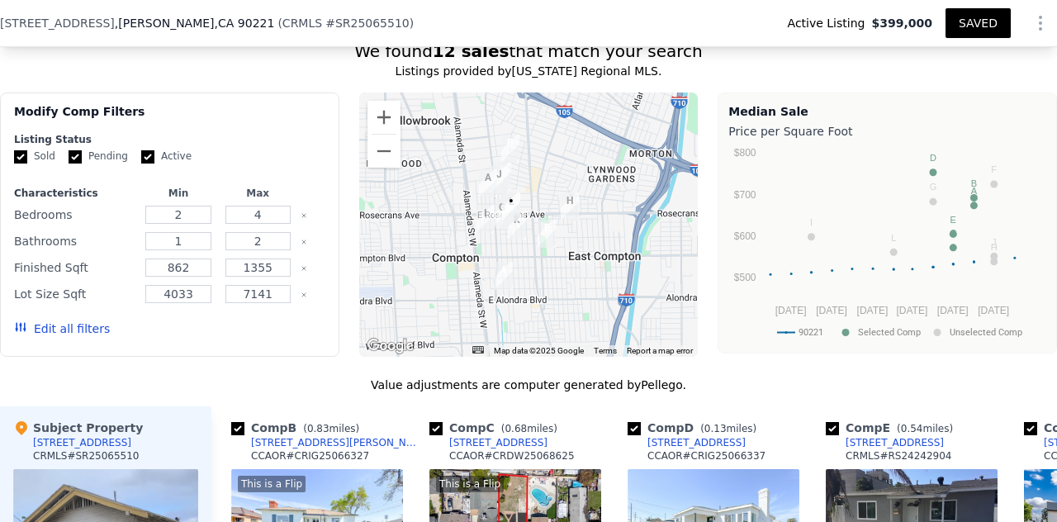
click at [237, 422] on input "checkbox" at bounding box center [237, 428] width 13 height 13
checkbox input "false"
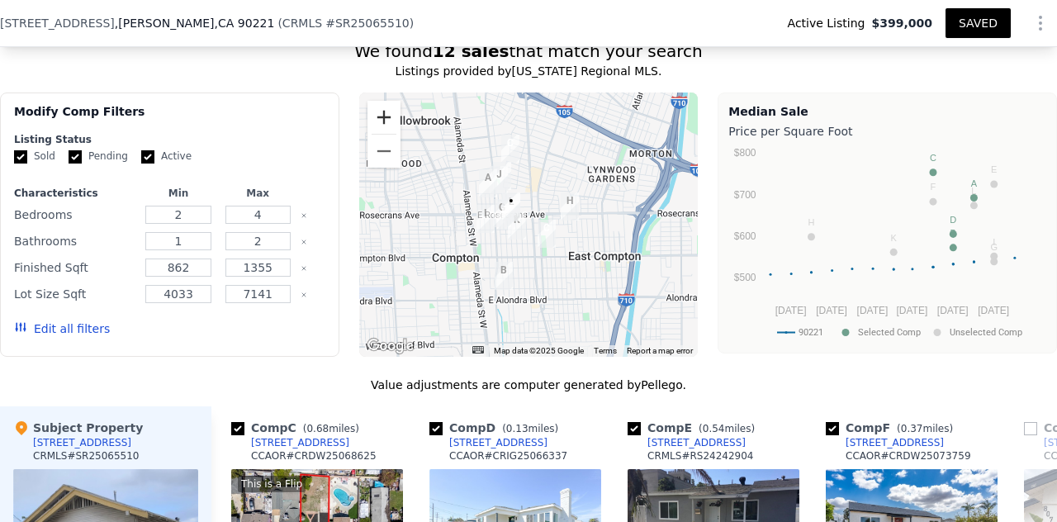
click at [380, 101] on button "Zoom in" at bounding box center [384, 117] width 33 height 33
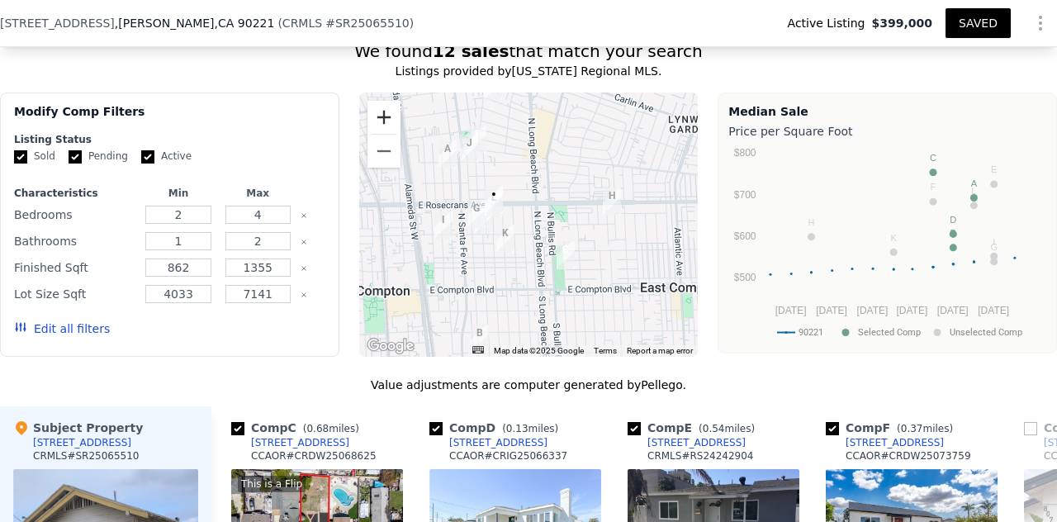
click at [385, 101] on button "Zoom in" at bounding box center [384, 117] width 33 height 33
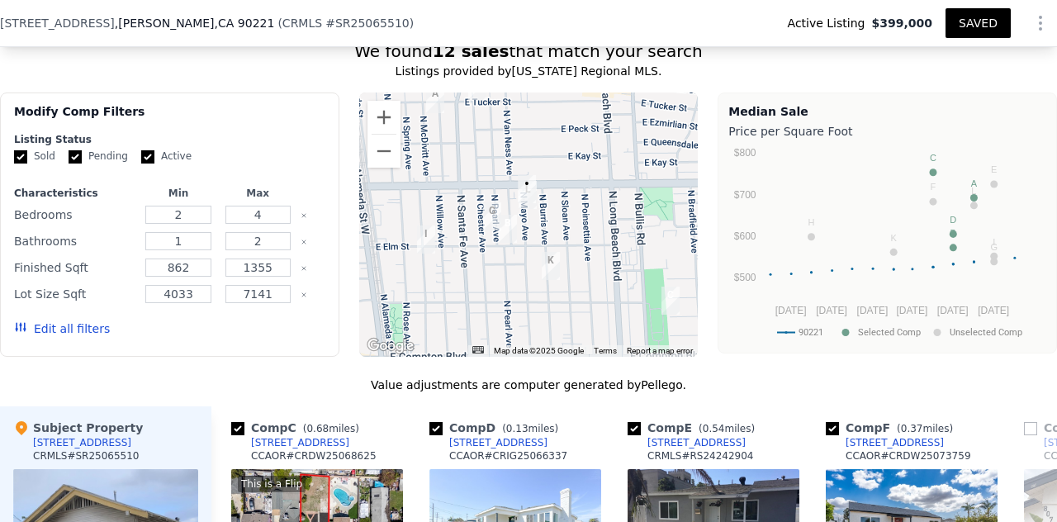
drag, startPoint x: 528, startPoint y: 188, endPoint x: 597, endPoint y: 189, distance: 69.4
click at [597, 189] on div at bounding box center [528, 224] width 339 height 264
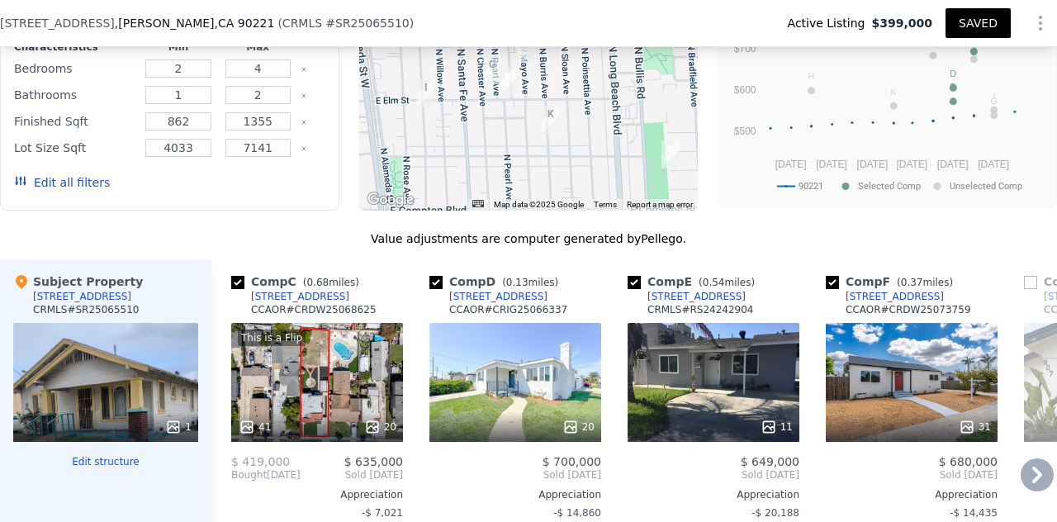
scroll to position [1558, 0]
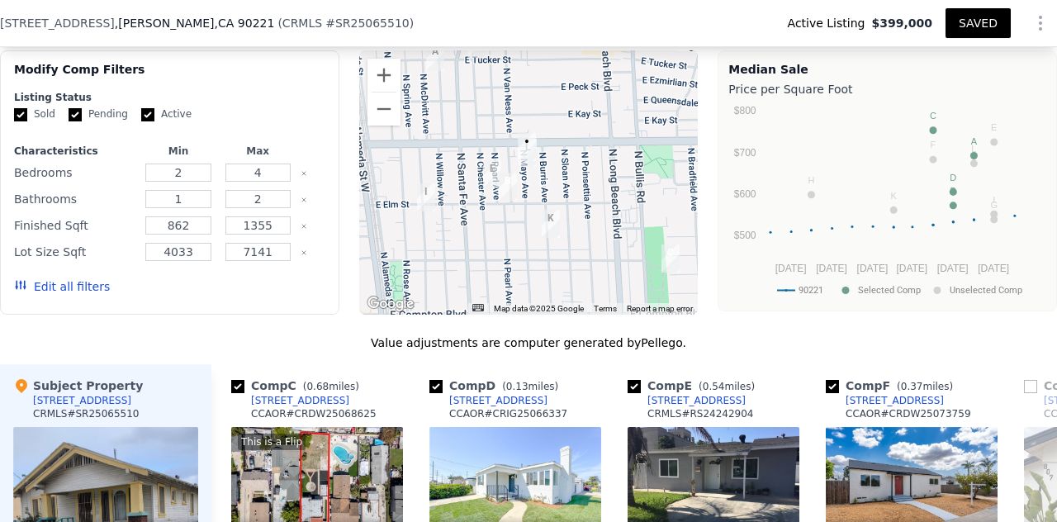
click at [525, 133] on img "922 N Mayo Ave" at bounding box center [527, 147] width 18 height 28
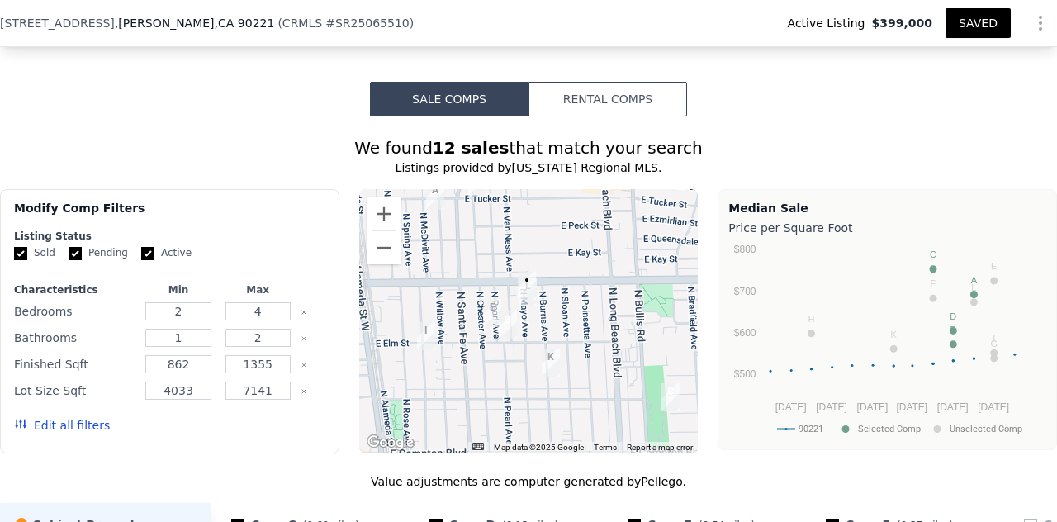
scroll to position [1401, 0]
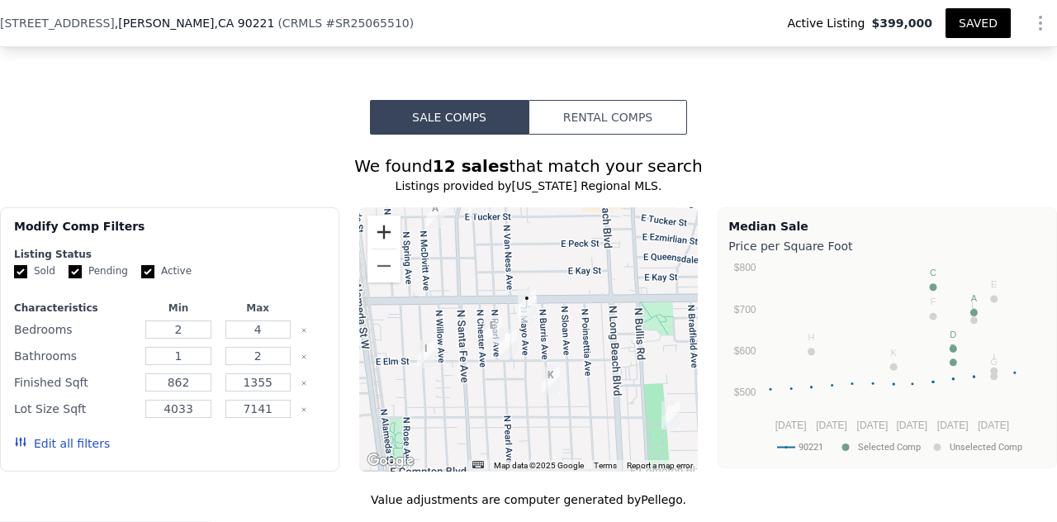
click at [385, 216] on button "Zoom in" at bounding box center [384, 232] width 33 height 33
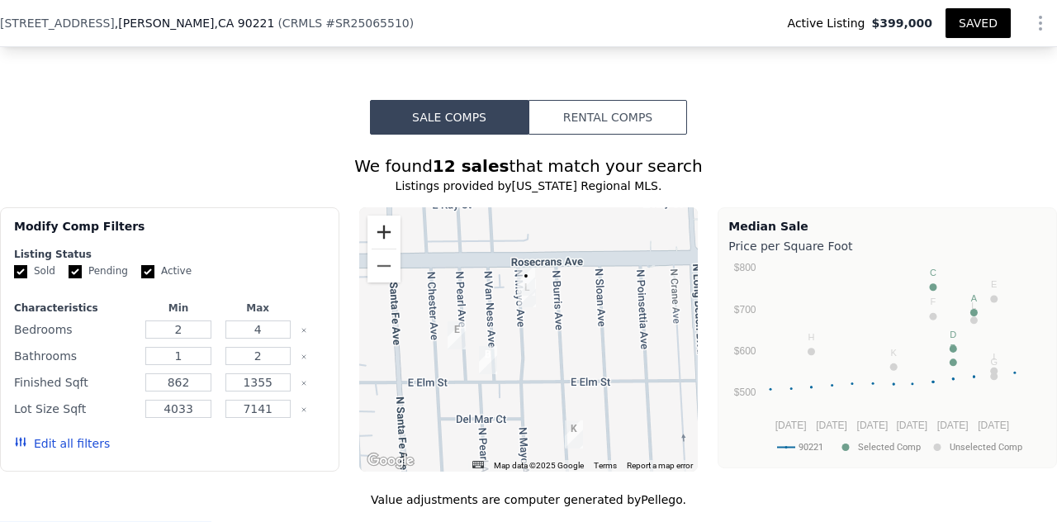
click at [385, 216] on button "Zoom in" at bounding box center [384, 232] width 33 height 33
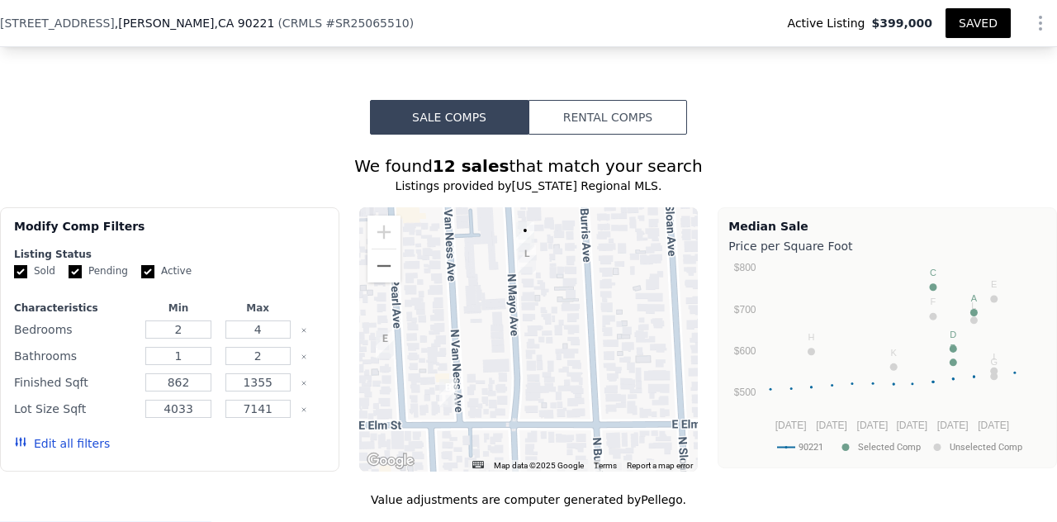
click at [519, 245] on img "914 N Mayo Ave" at bounding box center [527, 259] width 18 height 28
click at [372, 249] on button "Zoom out" at bounding box center [384, 265] width 33 height 33
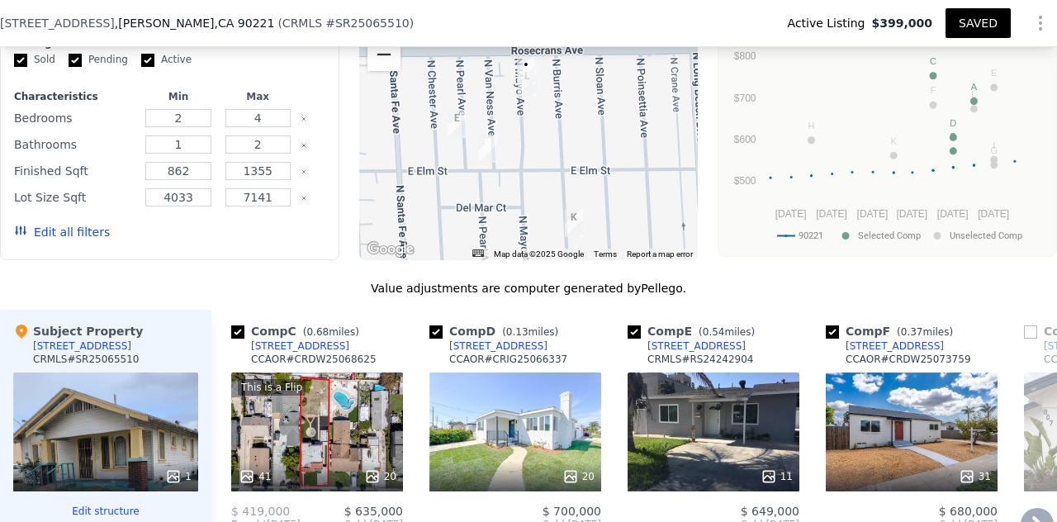
scroll to position [1545, 0]
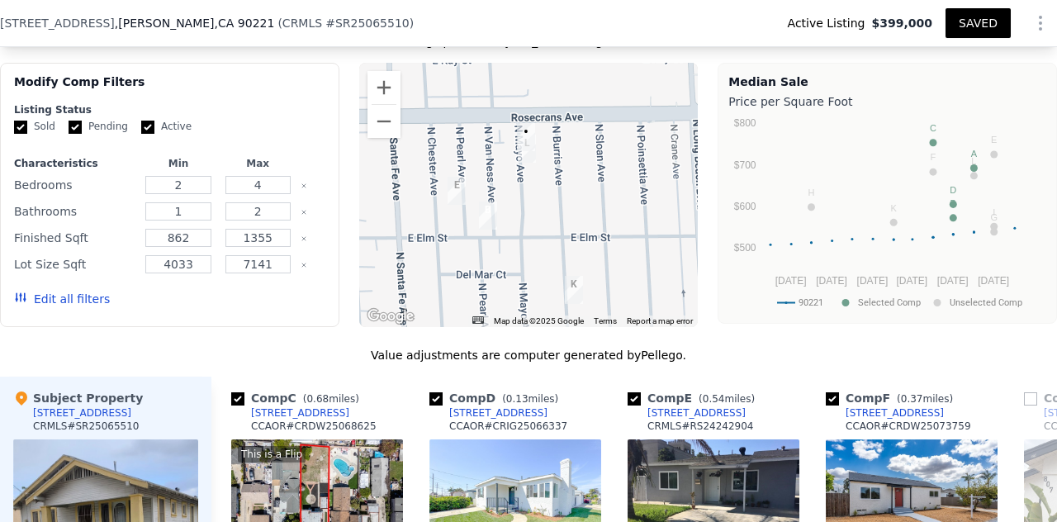
click at [437, 392] on input "checkbox" at bounding box center [435, 398] width 13 height 13
checkbox input "false"
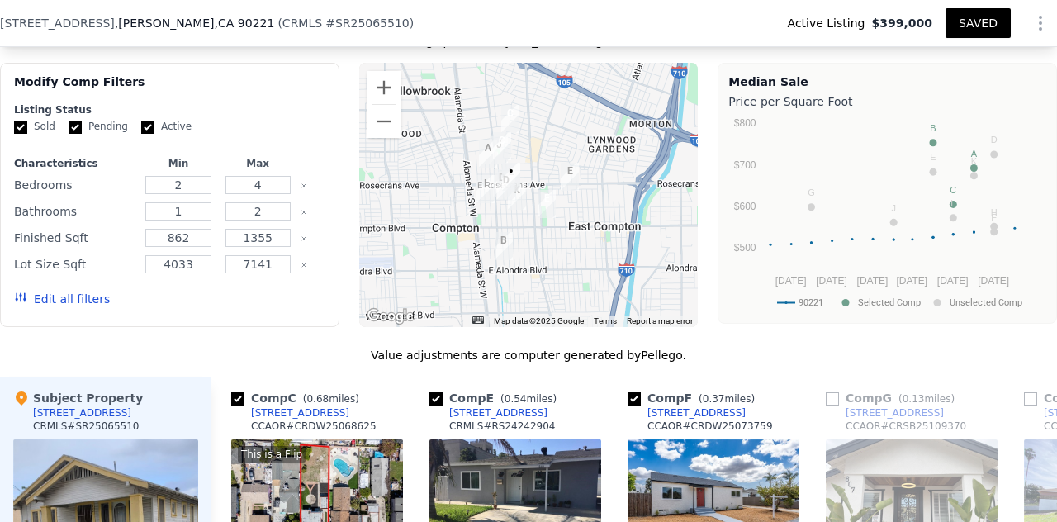
click at [235, 392] on input "checkbox" at bounding box center [237, 398] width 13 height 13
checkbox input "false"
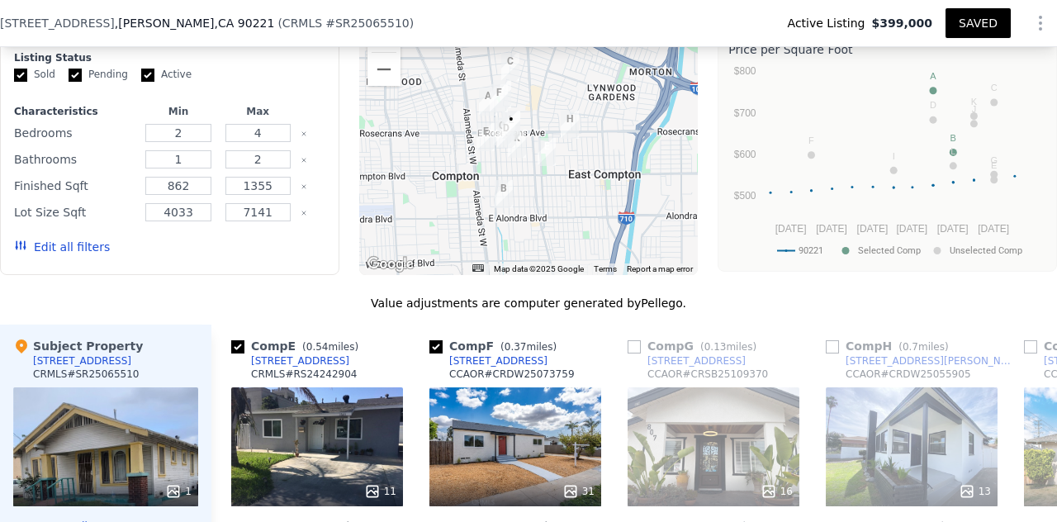
scroll to position [1567, 0]
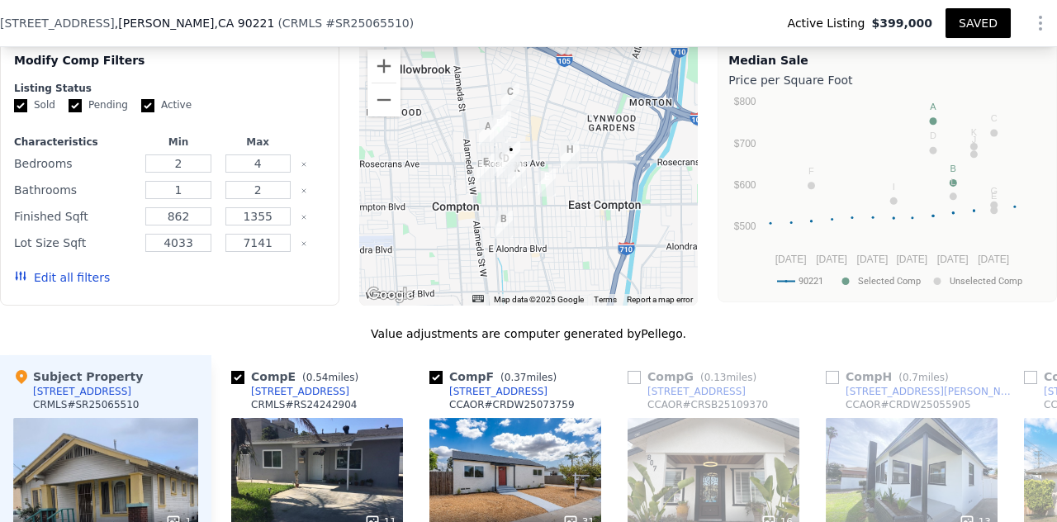
click at [434, 371] on input "checkbox" at bounding box center [435, 377] width 13 height 13
checkbox input "false"
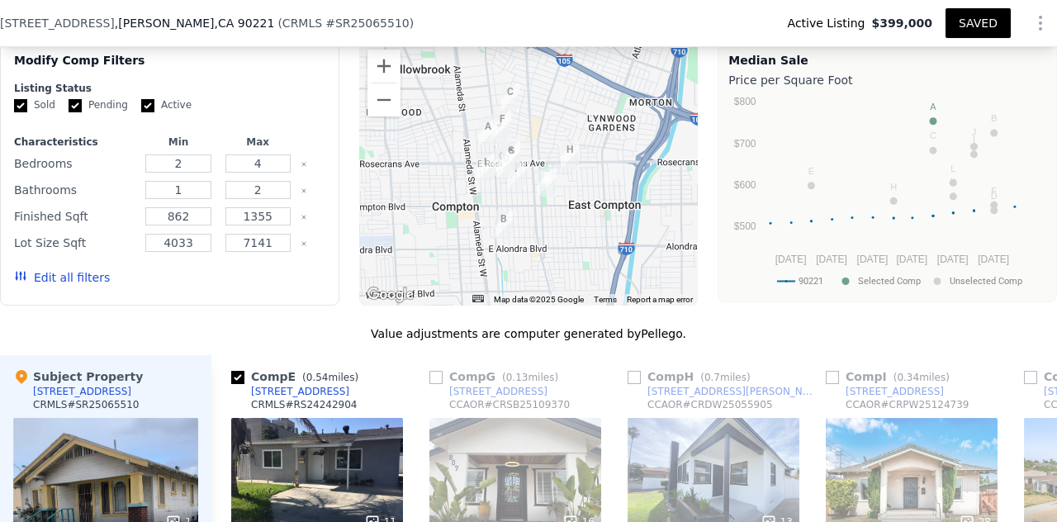
scroll to position [1454, 0]
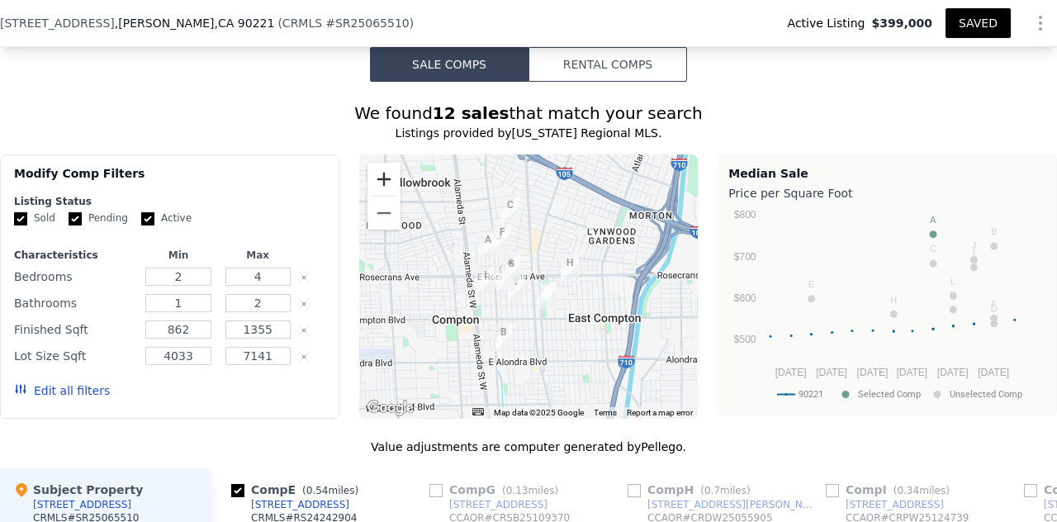
click at [382, 163] on button "Zoom in" at bounding box center [384, 179] width 33 height 33
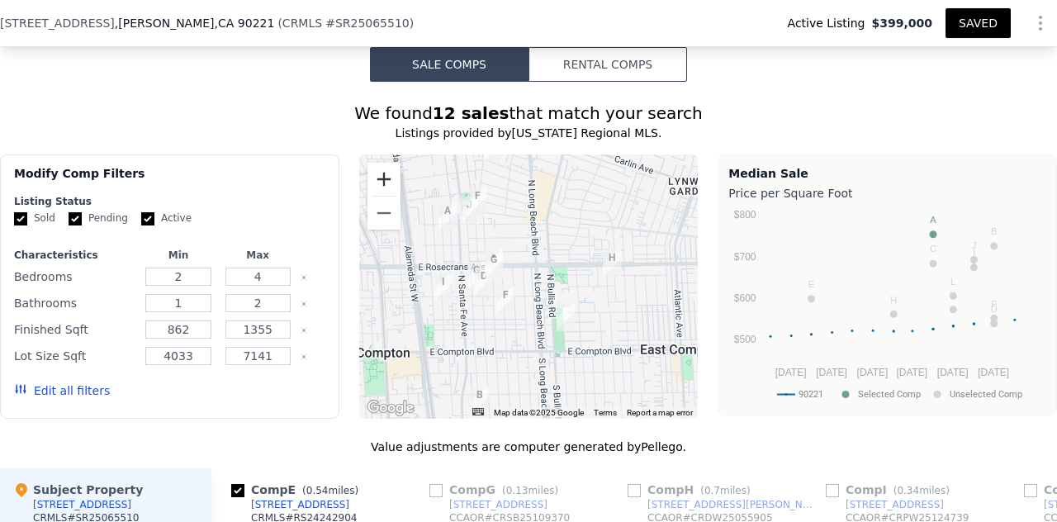
click at [382, 163] on button "Zoom in" at bounding box center [384, 179] width 33 height 33
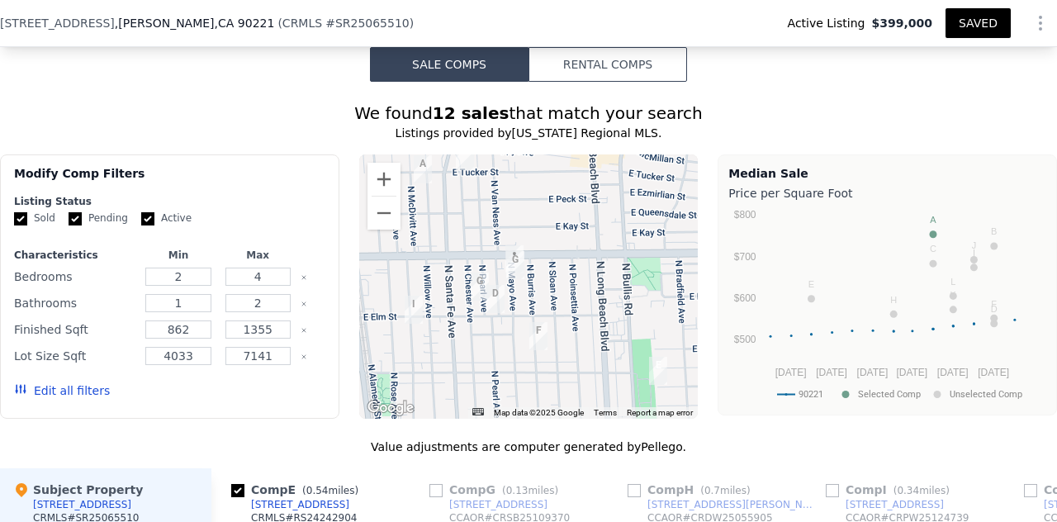
drag, startPoint x: 494, startPoint y: 232, endPoint x: 553, endPoint y: 242, distance: 59.5
click at [553, 242] on div at bounding box center [528, 286] width 339 height 264
click at [376, 163] on button "Zoom in" at bounding box center [384, 179] width 33 height 33
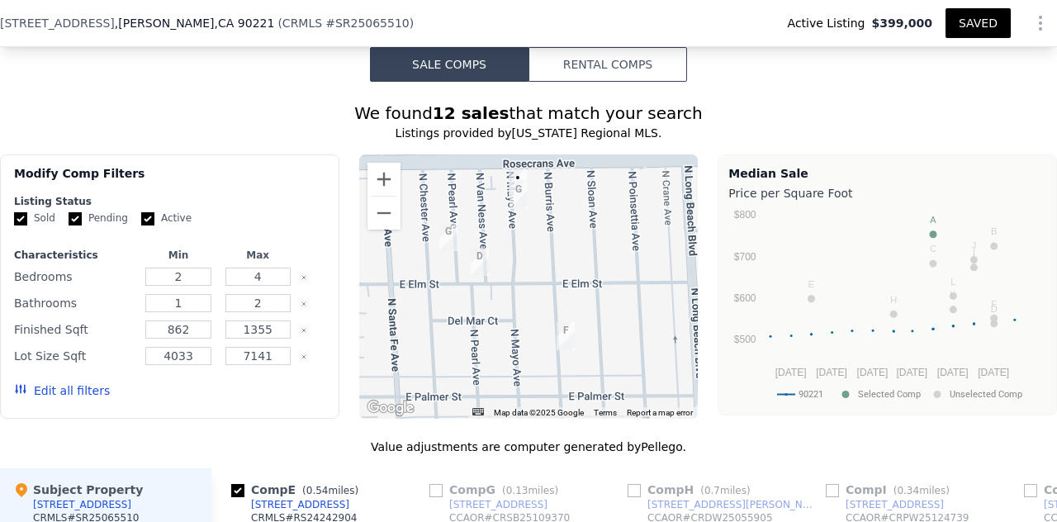
drag, startPoint x: 507, startPoint y: 288, endPoint x: 520, endPoint y: 225, distance: 65.0
click at [520, 225] on div at bounding box center [528, 286] width 339 height 264
click at [439, 484] on input "checkbox" at bounding box center [435, 490] width 13 height 13
checkbox input "true"
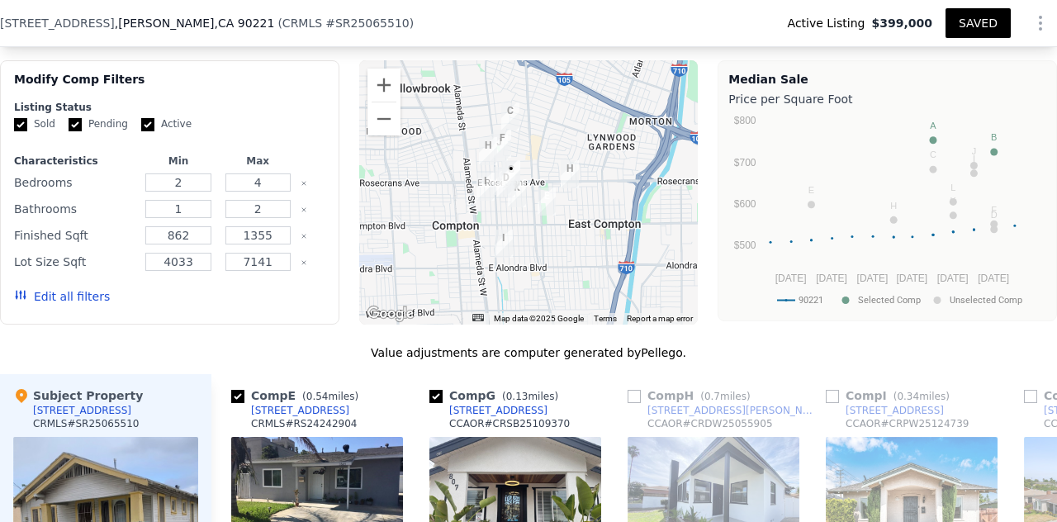
scroll to position [1701, 0]
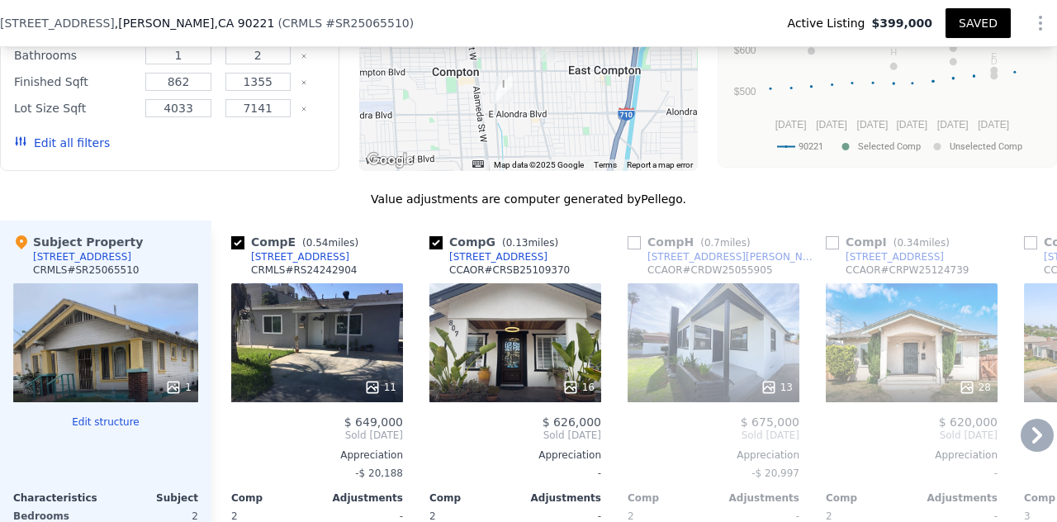
click at [1021, 419] on icon at bounding box center [1037, 435] width 33 height 33
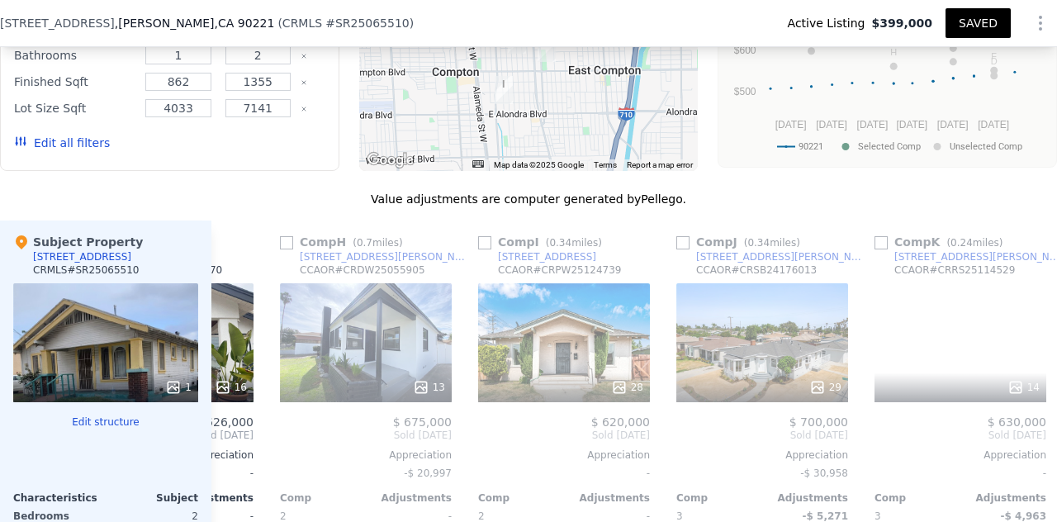
scroll to position [0, 396]
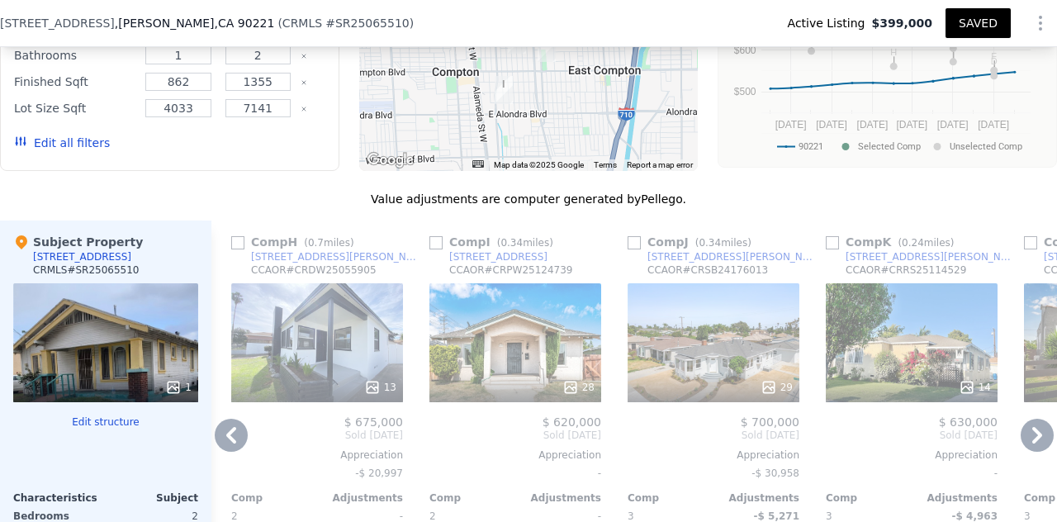
click at [1021, 419] on icon at bounding box center [1037, 435] width 33 height 33
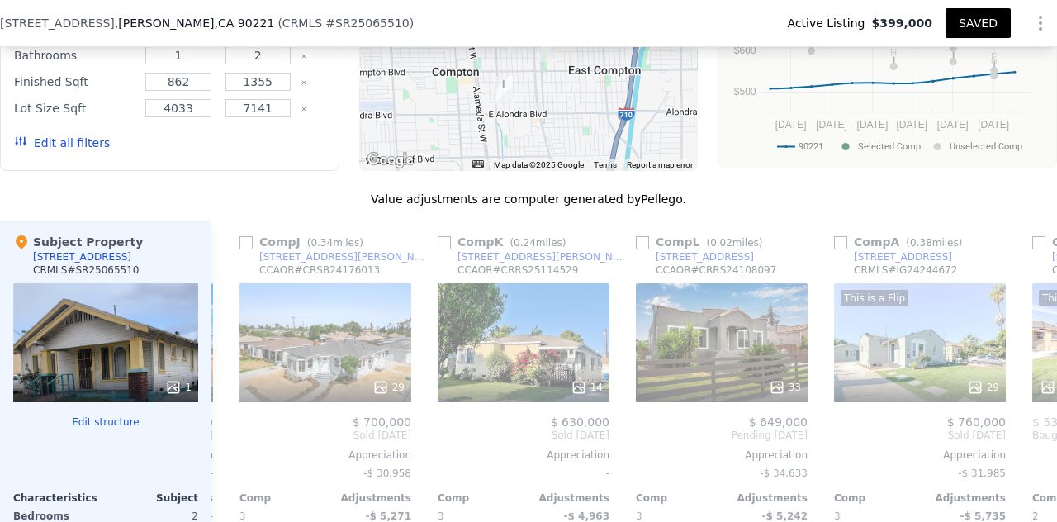
scroll to position [0, 793]
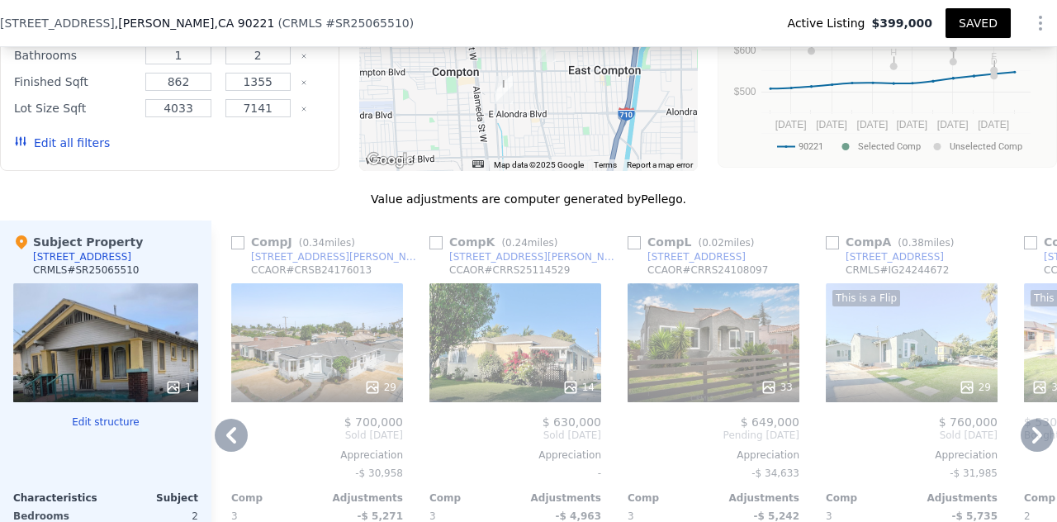
click at [1021, 419] on icon at bounding box center [1037, 435] width 33 height 33
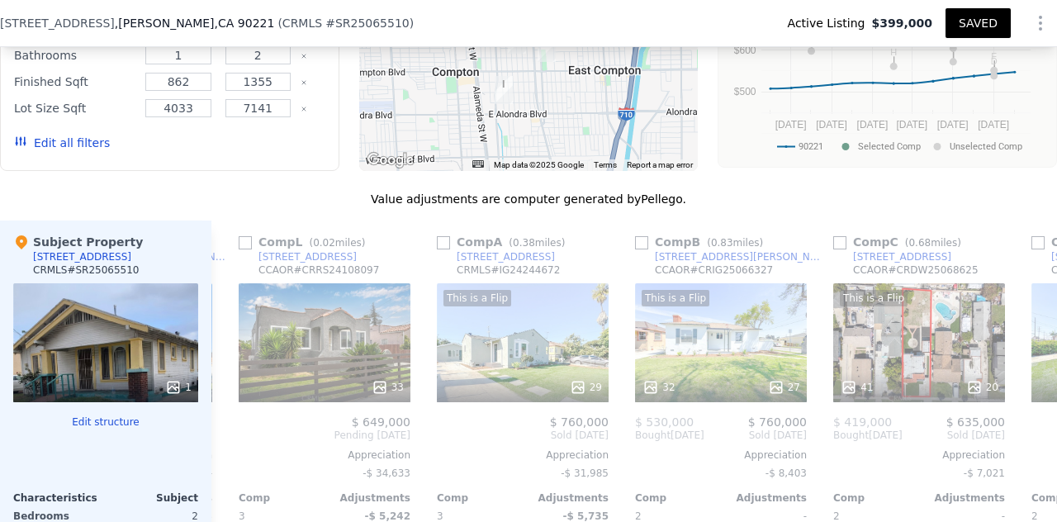
scroll to position [0, 1189]
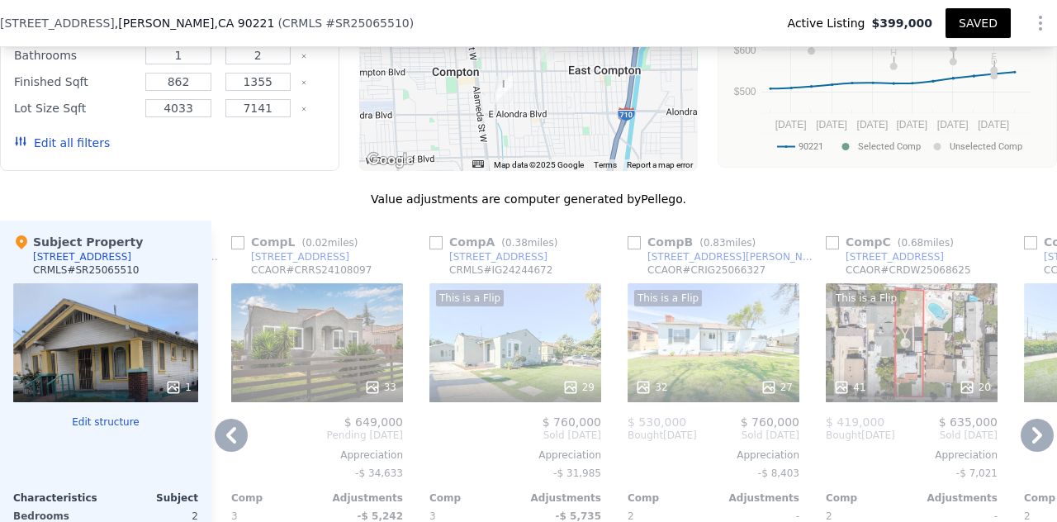
click at [1021, 419] on icon at bounding box center [1037, 435] width 33 height 33
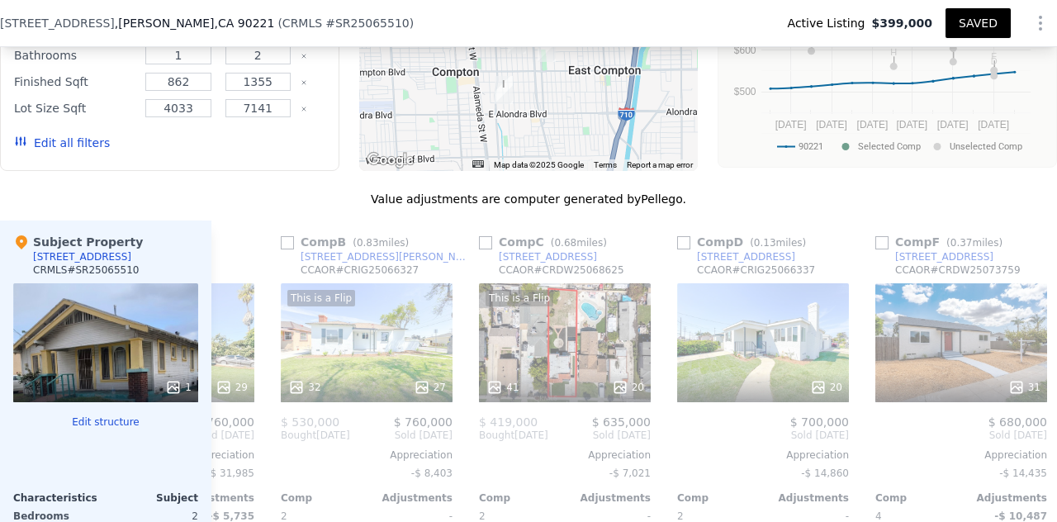
scroll to position [0, 1585]
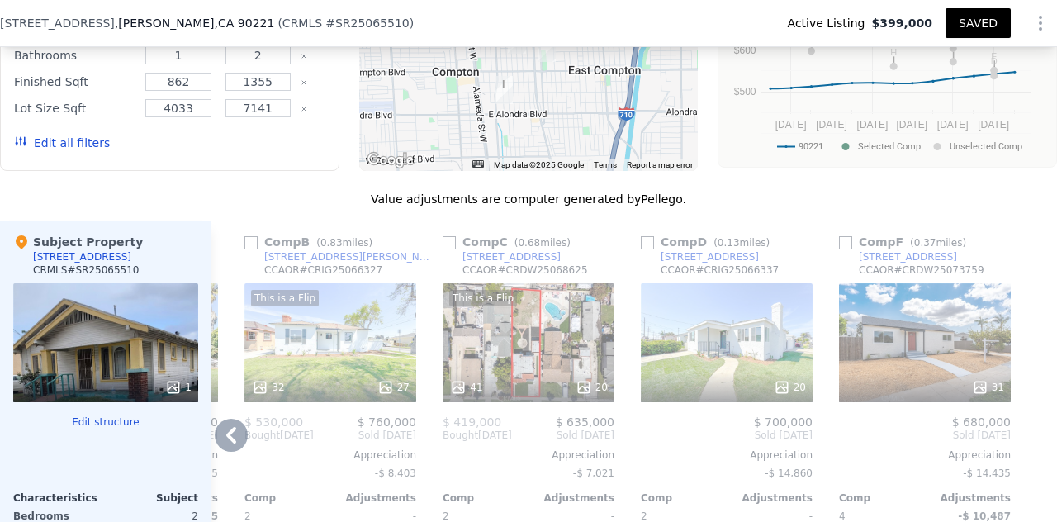
click at [641, 236] on input "checkbox" at bounding box center [647, 242] width 13 height 13
checkbox input "true"
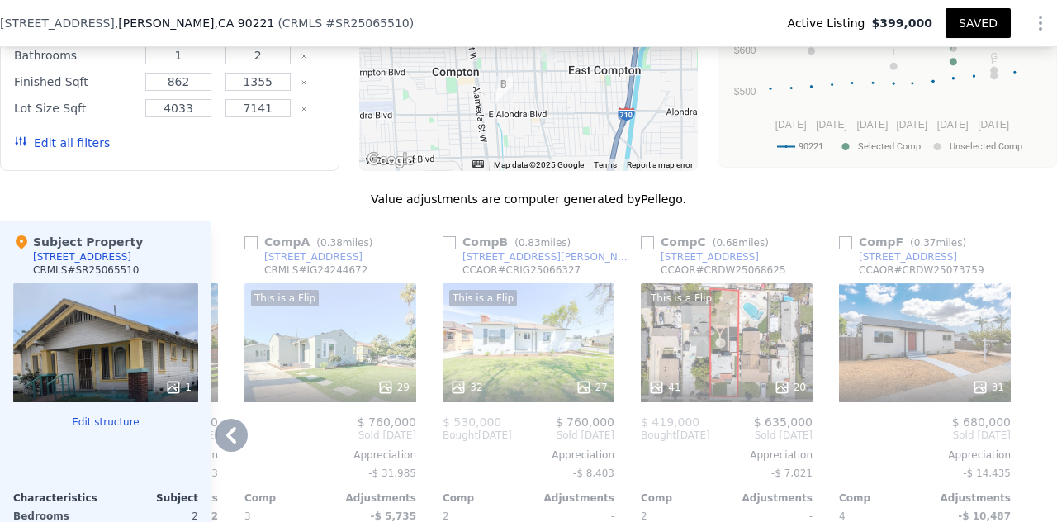
click at [839, 236] on input "checkbox" at bounding box center [845, 242] width 13 height 13
checkbox input "true"
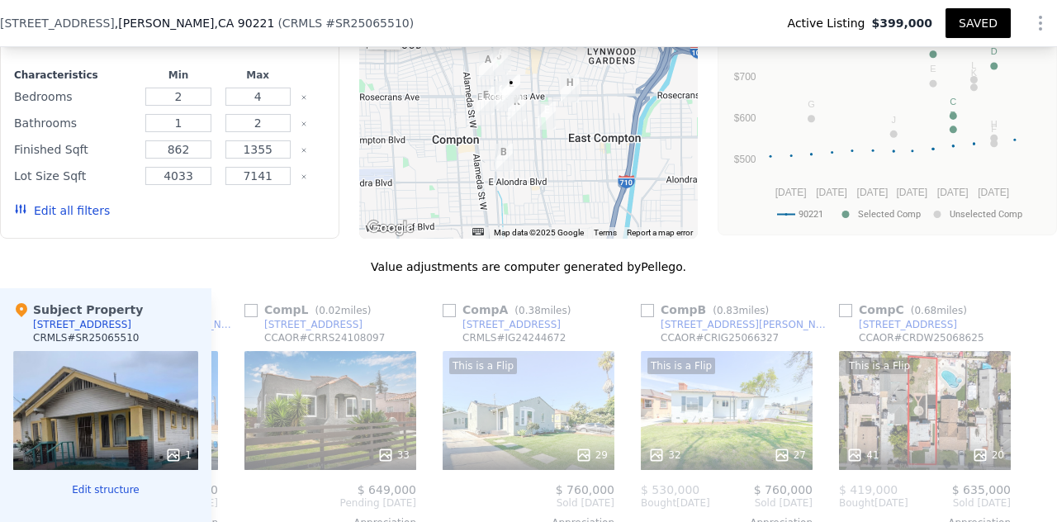
scroll to position [1653, 0]
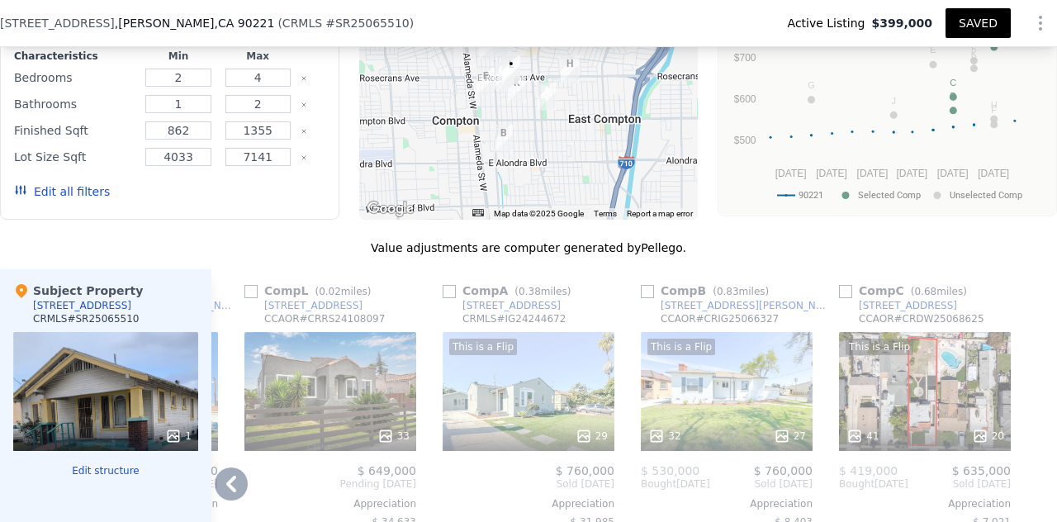
click at [232, 467] on icon at bounding box center [231, 483] width 33 height 33
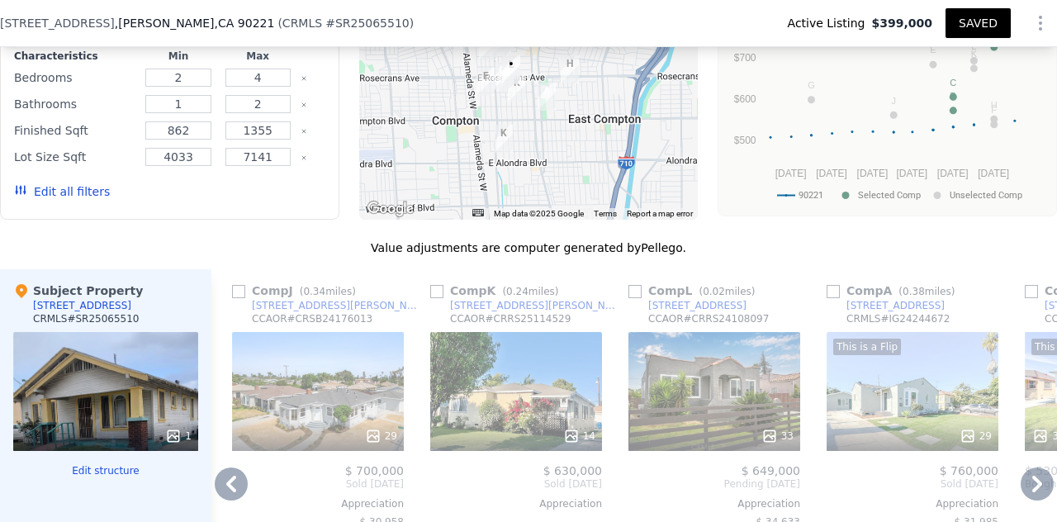
click at [232, 467] on icon at bounding box center [231, 483] width 33 height 33
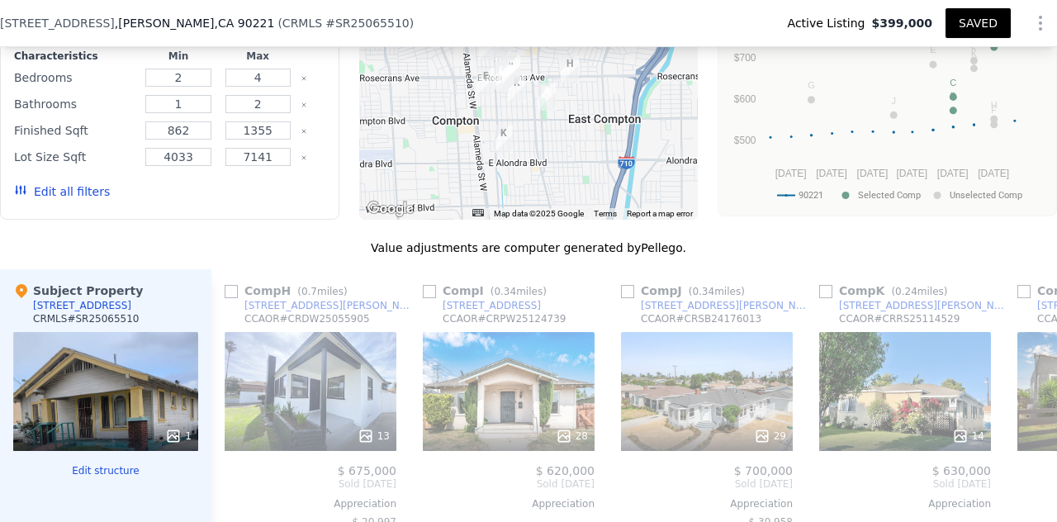
scroll to position [0, 792]
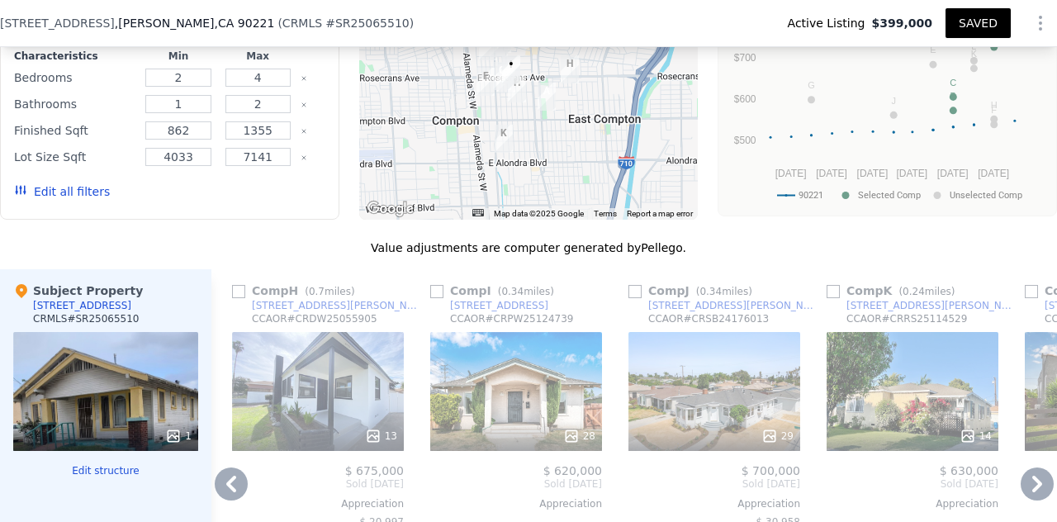
click at [632, 285] on input "checkbox" at bounding box center [634, 291] width 13 height 13
checkbox input "true"
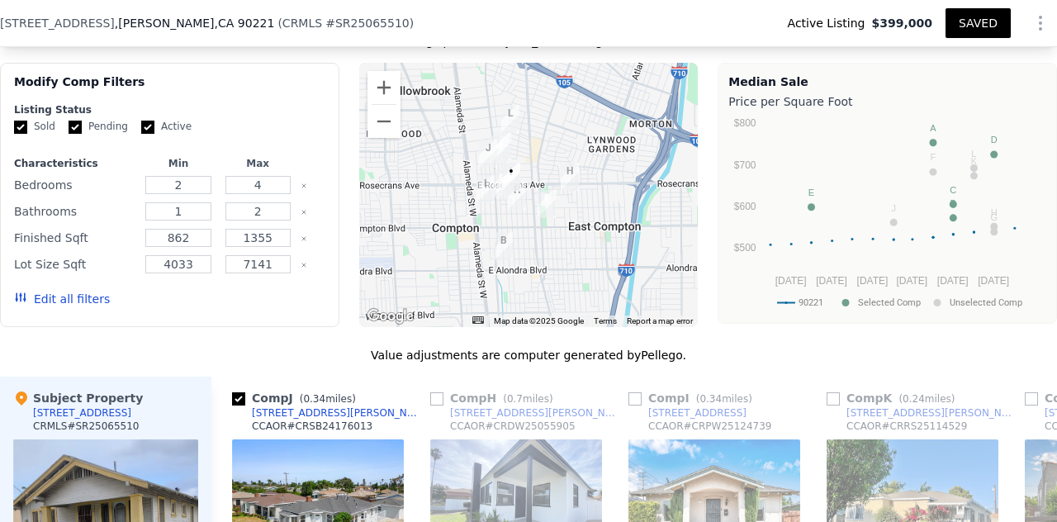
scroll to position [1539, 0]
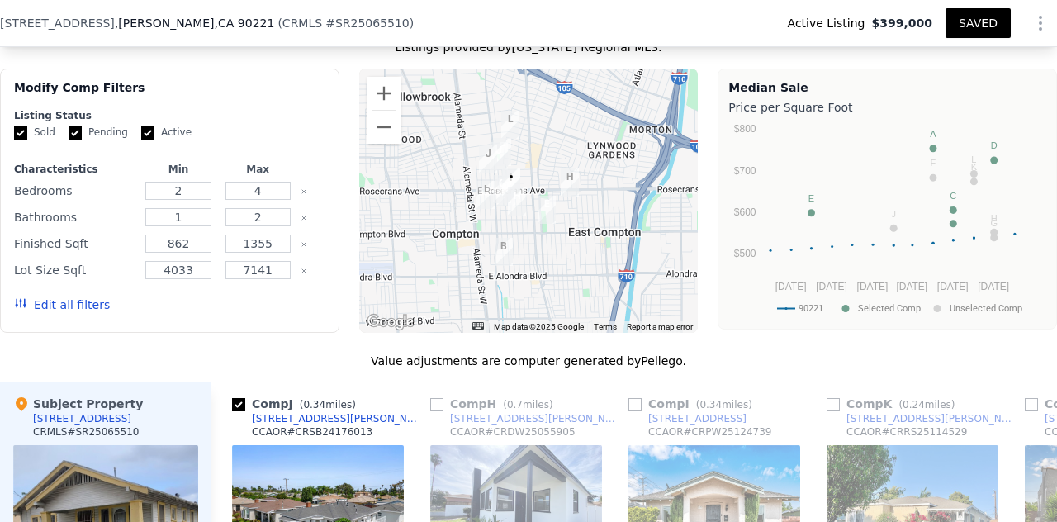
click at [436, 398] on input "checkbox" at bounding box center [436, 404] width 13 height 13
checkbox input "true"
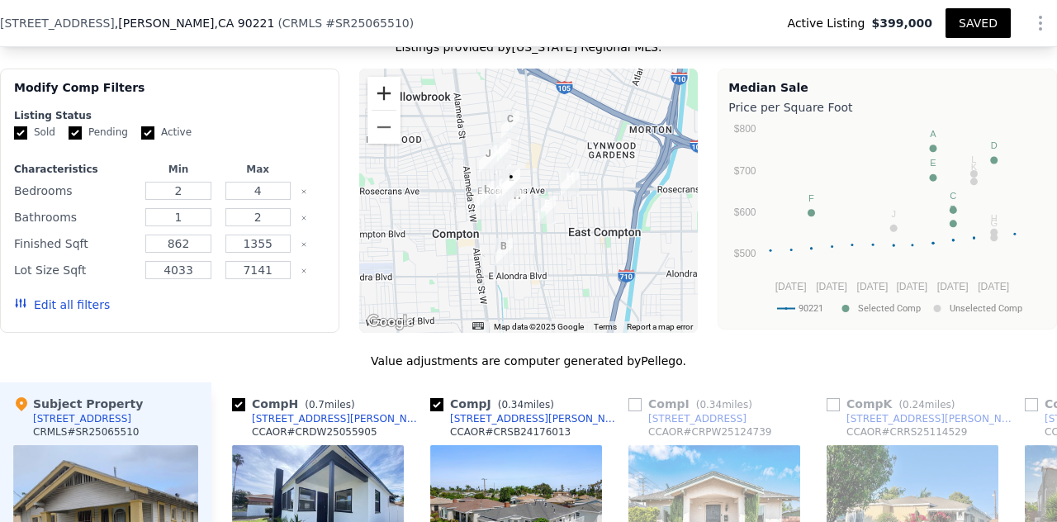
click at [381, 77] on button "Zoom in" at bounding box center [384, 93] width 33 height 33
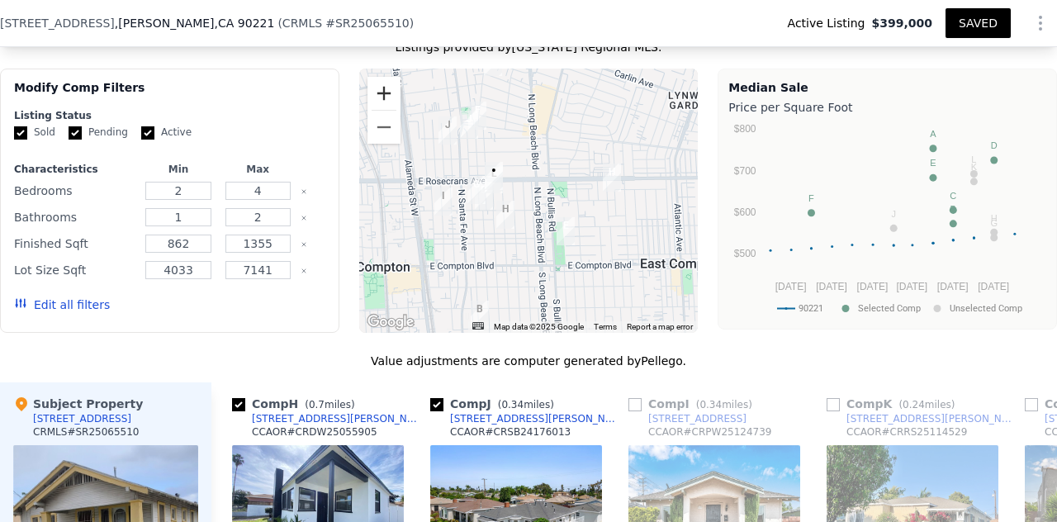
click at [381, 77] on button "Zoom in" at bounding box center [384, 93] width 33 height 33
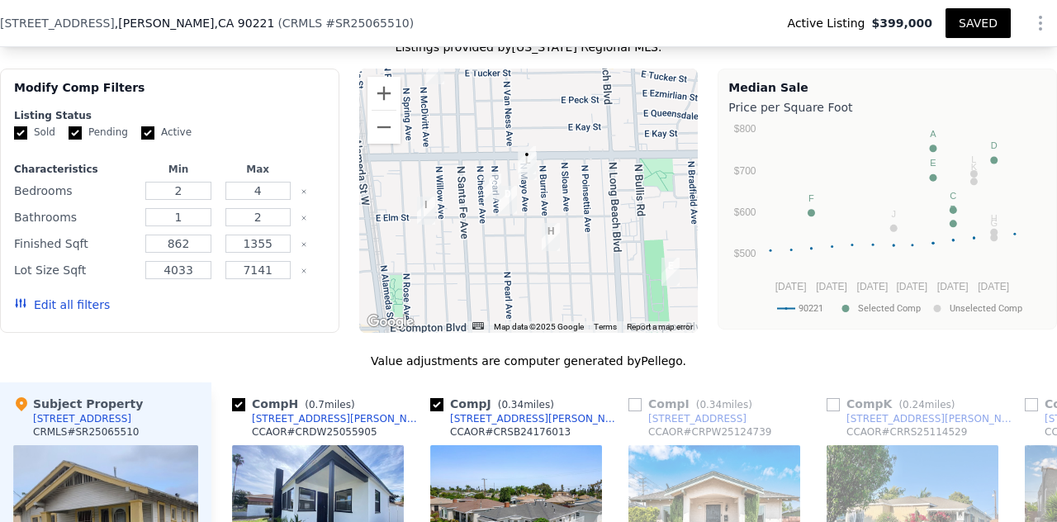
drag, startPoint x: 548, startPoint y: 164, endPoint x: 616, endPoint y: 159, distance: 67.9
click at [616, 159] on div at bounding box center [528, 201] width 339 height 264
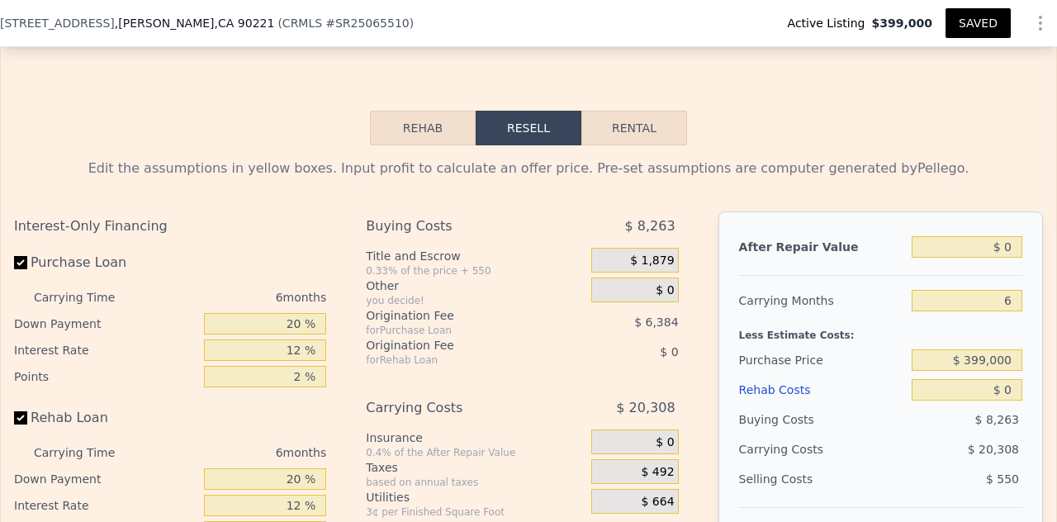
scroll to position [2530, 0]
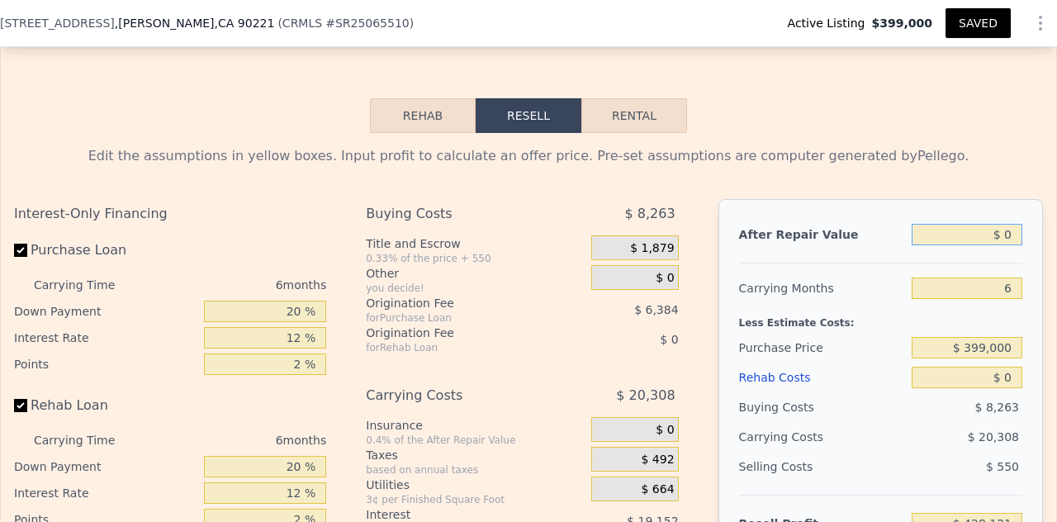
click at [986, 224] on input "$ 0" at bounding box center [967, 234] width 111 height 21
click at [1002, 224] on input "$ 0" at bounding box center [967, 234] width 111 height 21
type input "$ 6"
type input "-$ 428,115"
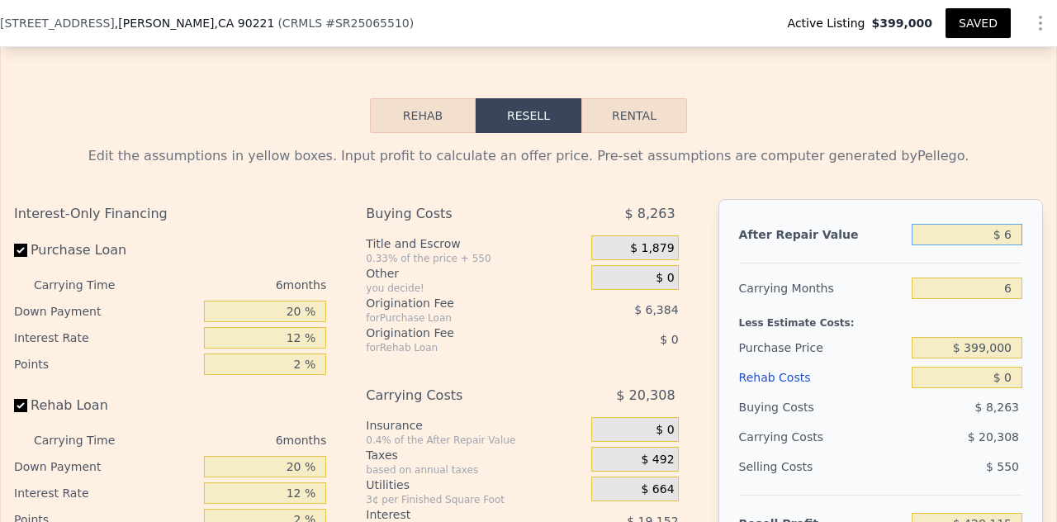
type input "$ 69"
type input "-$ 428,056"
type input "$ 699"
type input "-$ 427,459"
type input "$ 6,990"
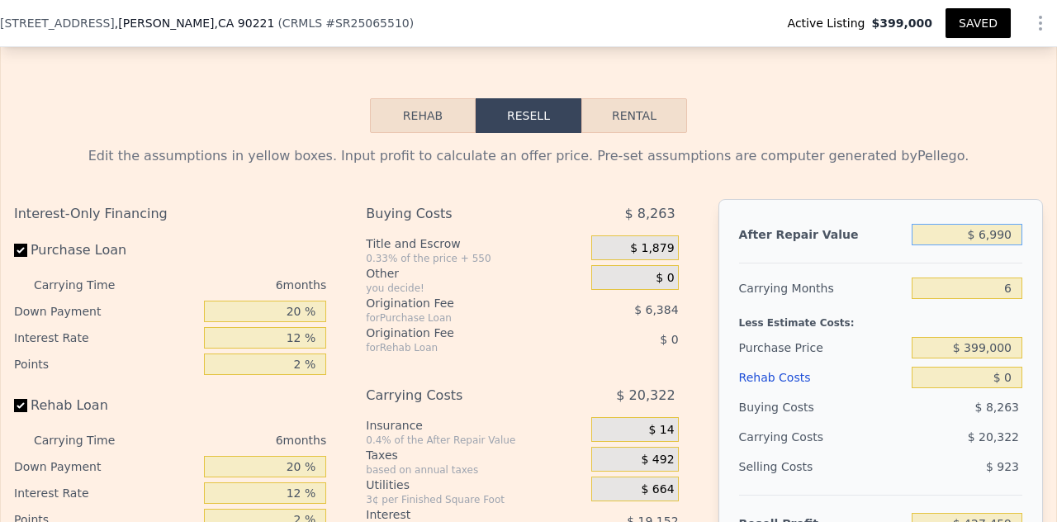
type input "-$ 421,518"
type input "$ 69,900"
type input "-$ 362,090"
type input "$ 699,000"
type input "$ 232,203"
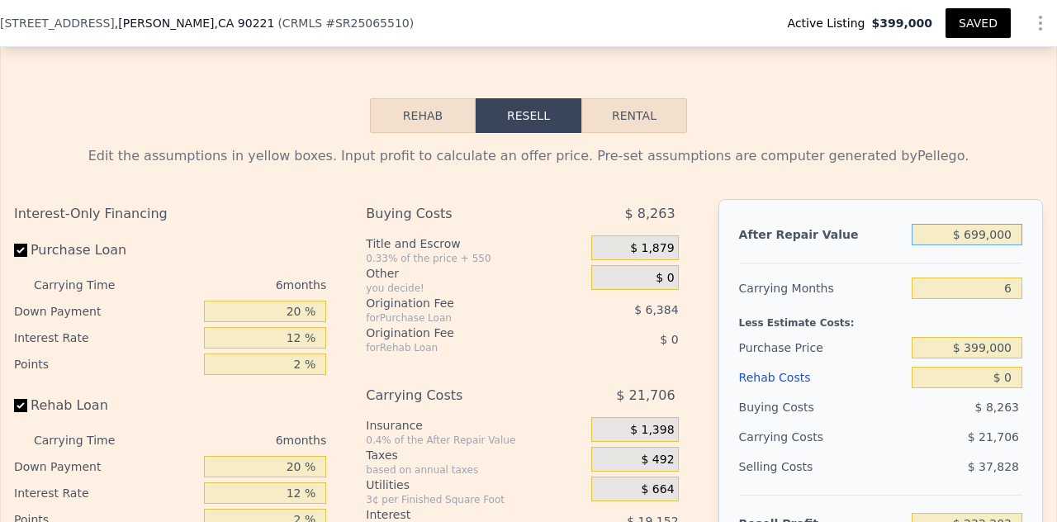
type input "$ 699,000"
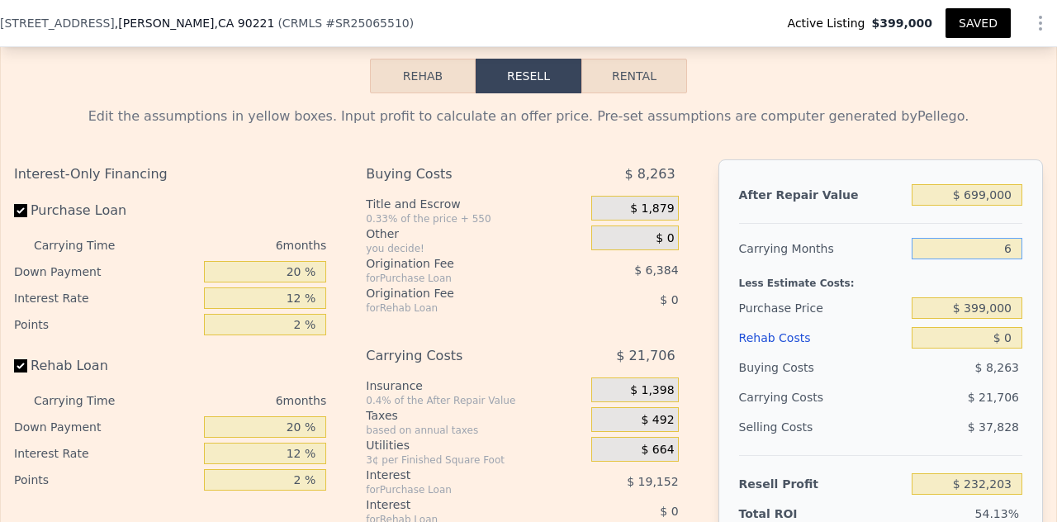
scroll to position [2595, 0]
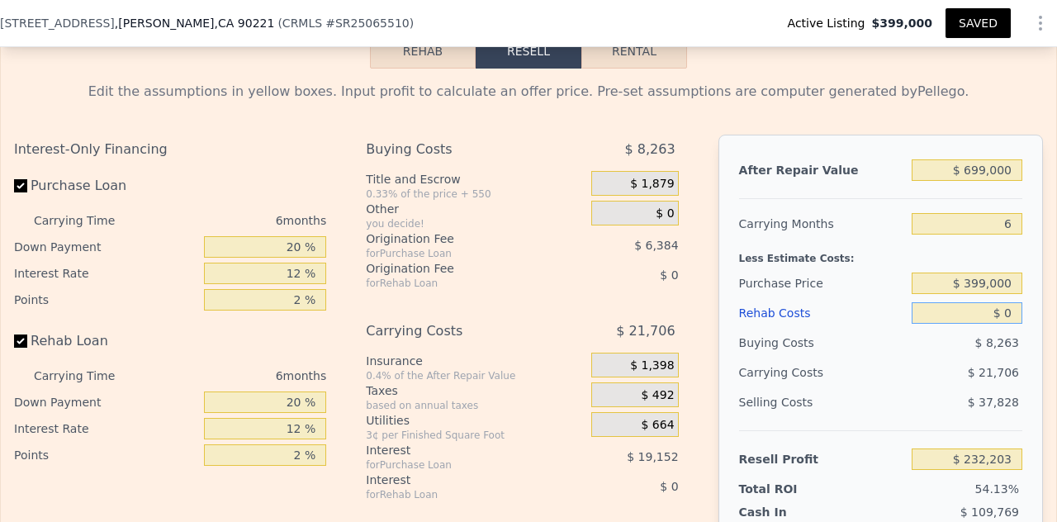
click at [1002, 302] on input "$ 0" at bounding box center [967, 312] width 111 height 21
type input "$ 1"
type input "$ 232,202"
type input "$ 12"
type input "$ 232,191"
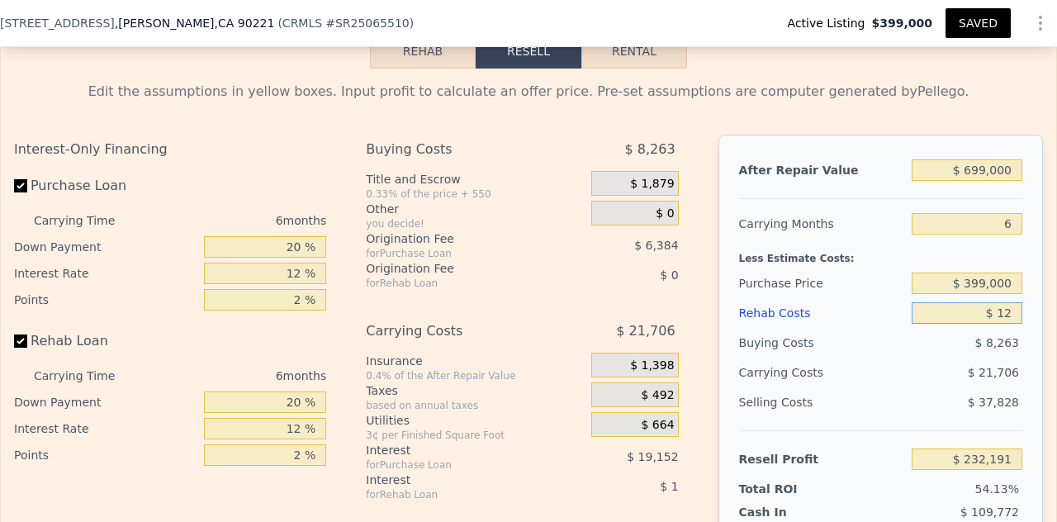
type input "$ 120"
type input "$ 232,075"
type input "$ 1,200"
type input "$ 230,924"
type input "$ 12,000"
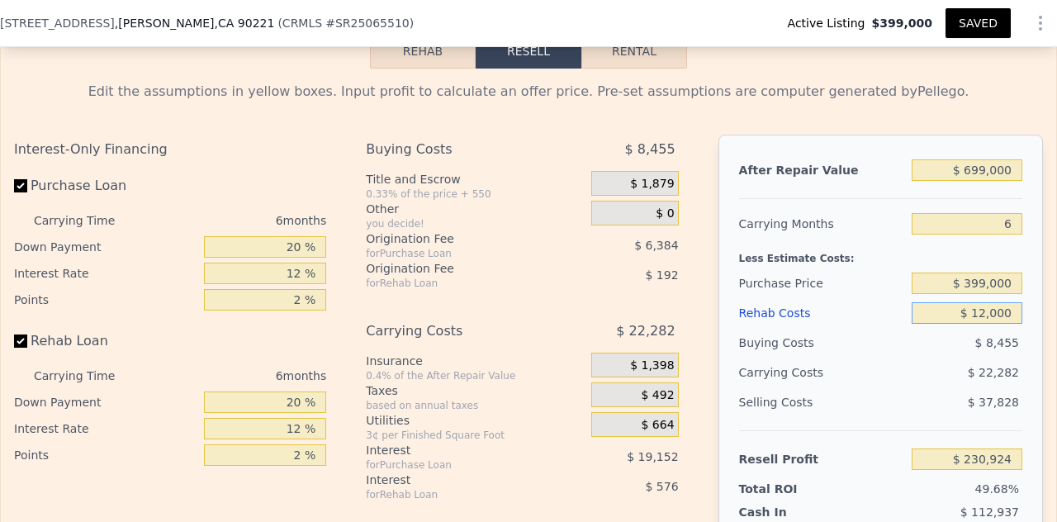
type input "$ 219,435"
type input "$ 120,000"
type input "$ 104,523"
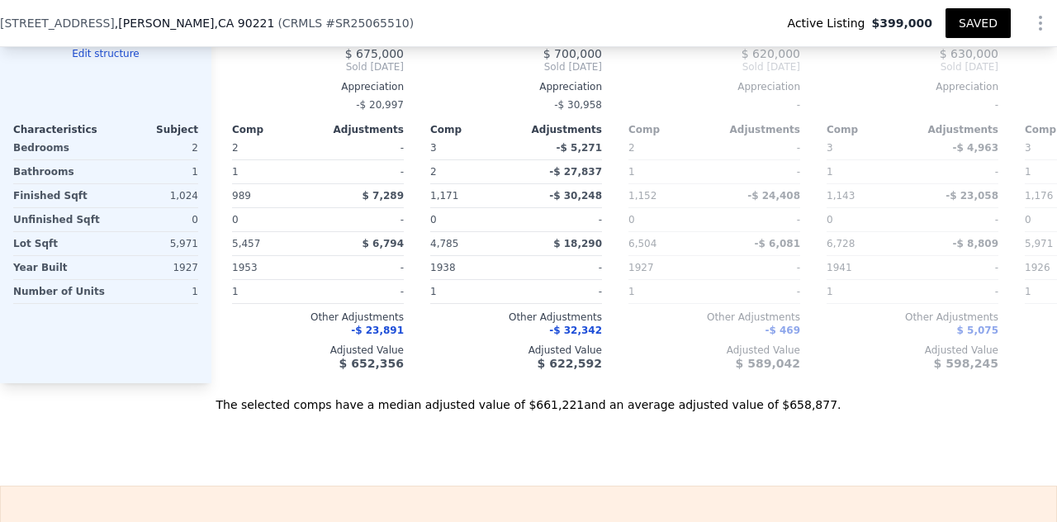
scroll to position [1916, 0]
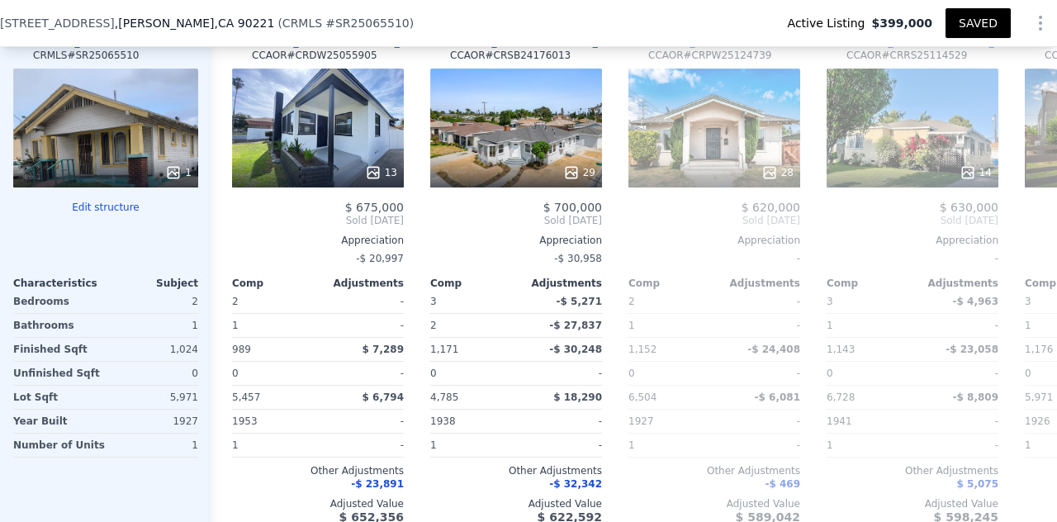
type input "$ 120,000"
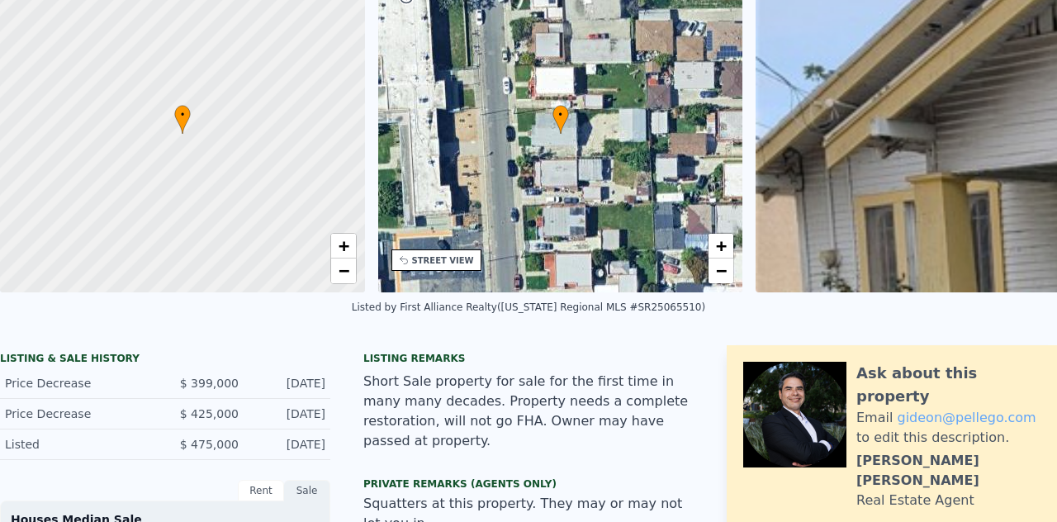
scroll to position [0, 0]
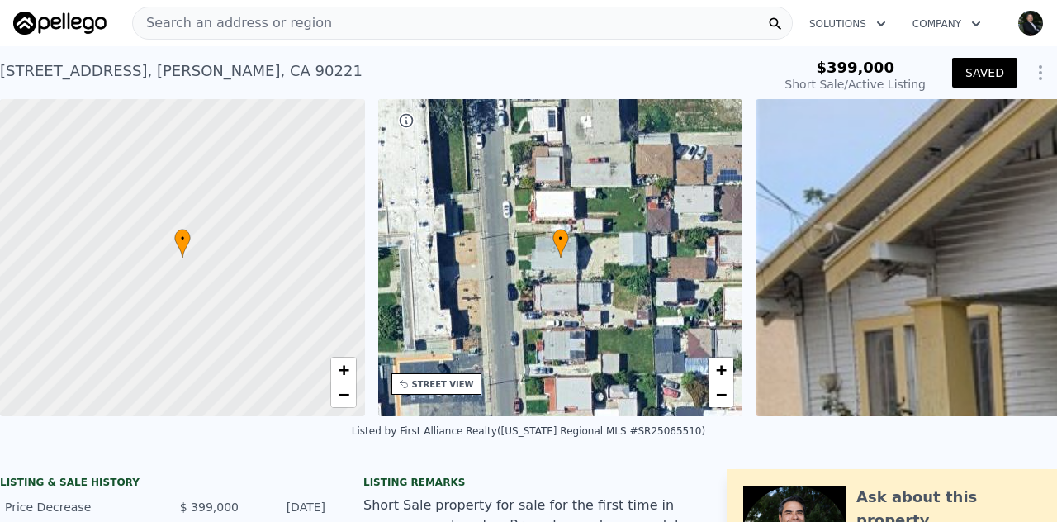
click at [975, 75] on button "SAVED" at bounding box center [984, 73] width 65 height 30
click at [1022, 22] on img "button" at bounding box center [1030, 23] width 26 height 26
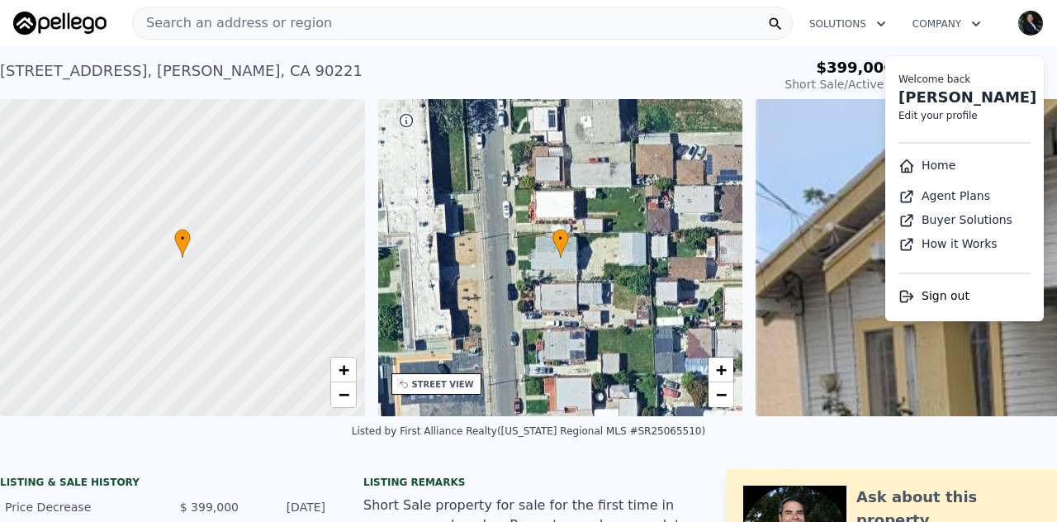
click at [959, 299] on li "Sign out" at bounding box center [964, 299] width 159 height 37
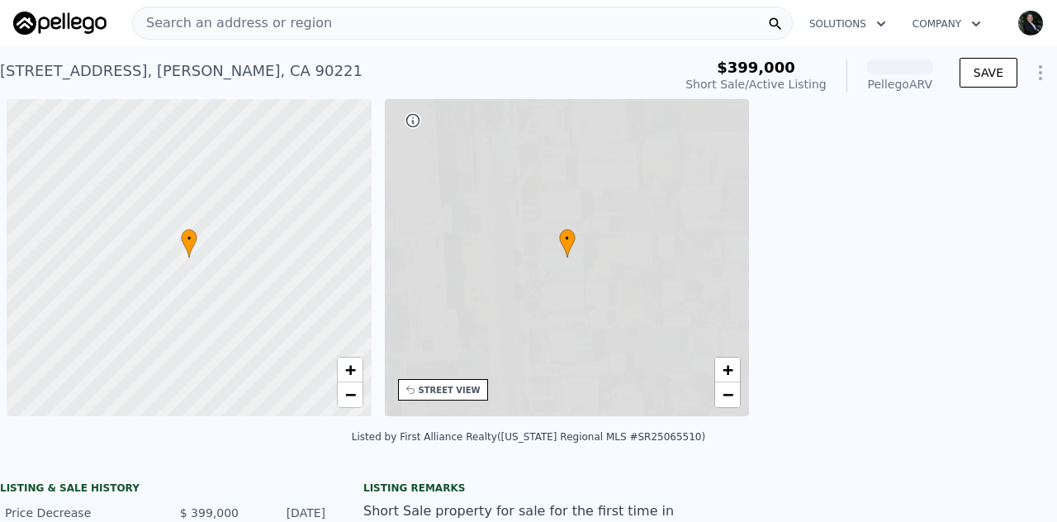
scroll to position [0, 7]
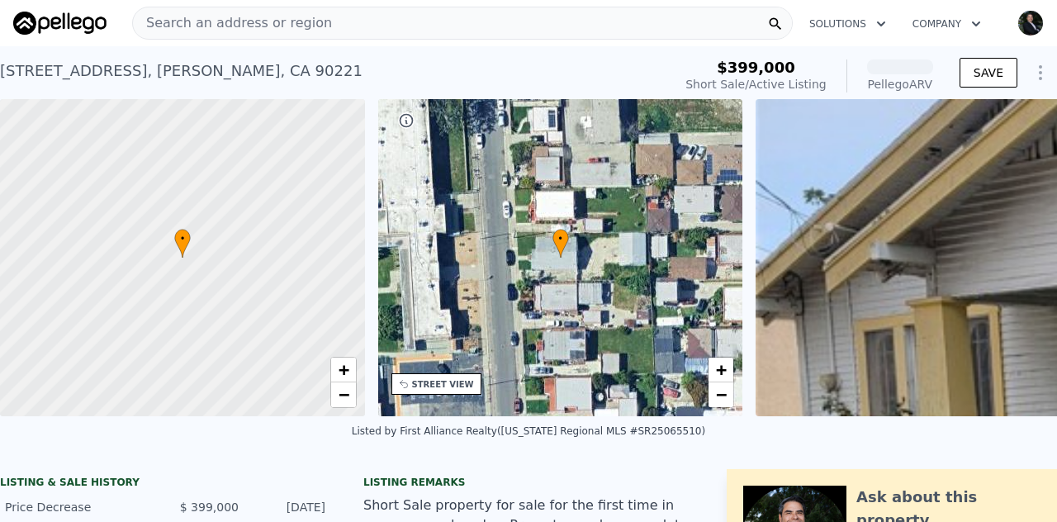
click at [1019, 17] on img "button" at bounding box center [1030, 23] width 26 height 26
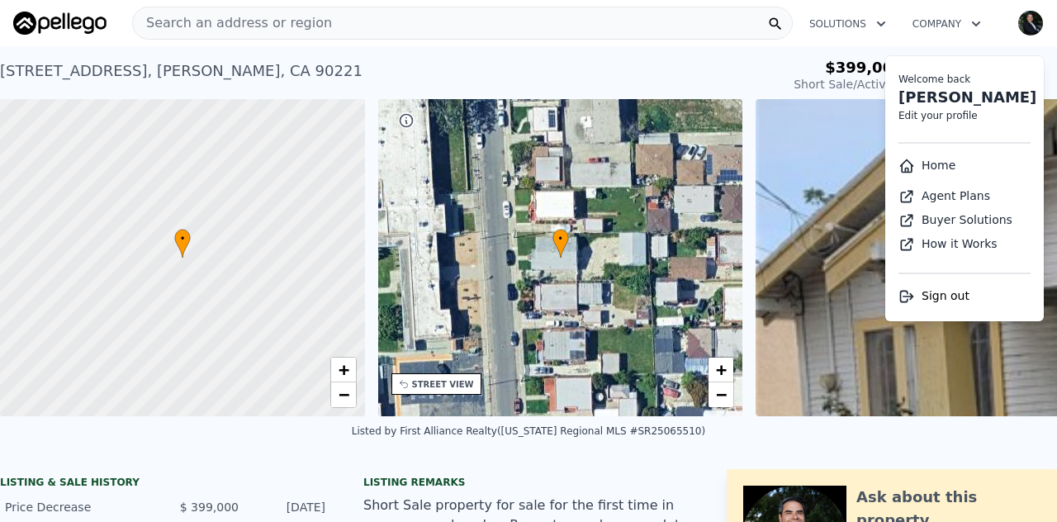
click at [927, 298] on span "Sign out" at bounding box center [946, 295] width 48 height 13
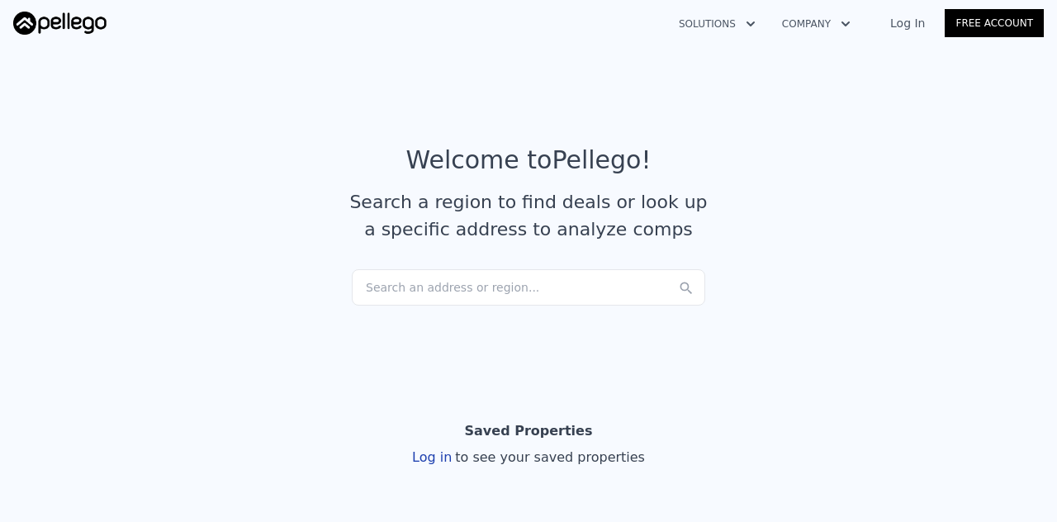
click at [919, 26] on link "Log In" at bounding box center [907, 23] width 74 height 17
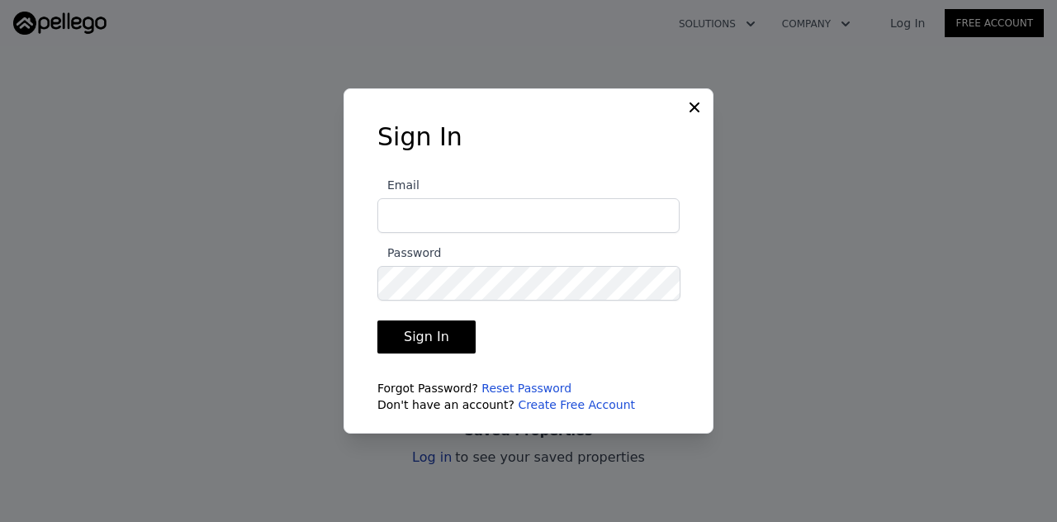
type input "[PERSON_NAME][EMAIL_ADDRESS][DOMAIN_NAME]"
click at [436, 331] on button "Sign In" at bounding box center [426, 336] width 98 height 33
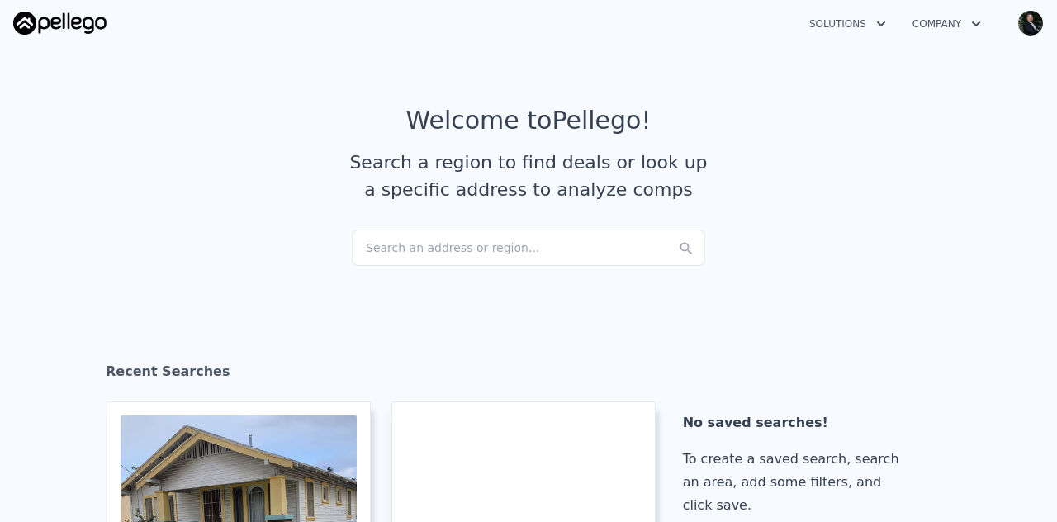
click at [457, 254] on div "Search an address or region..." at bounding box center [528, 248] width 353 height 36
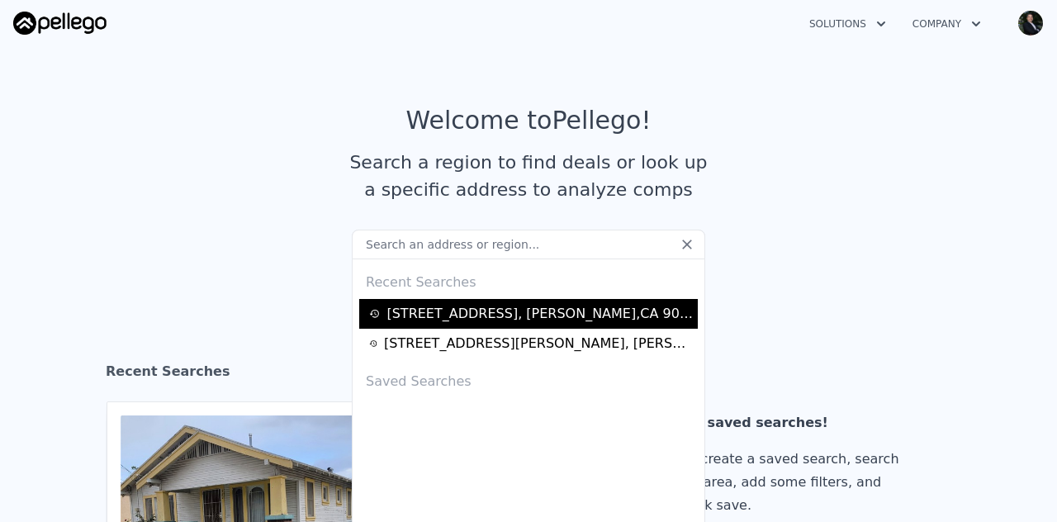
click at [460, 309] on div "[STREET_ADDRESS]" at bounding box center [540, 314] width 306 height 20
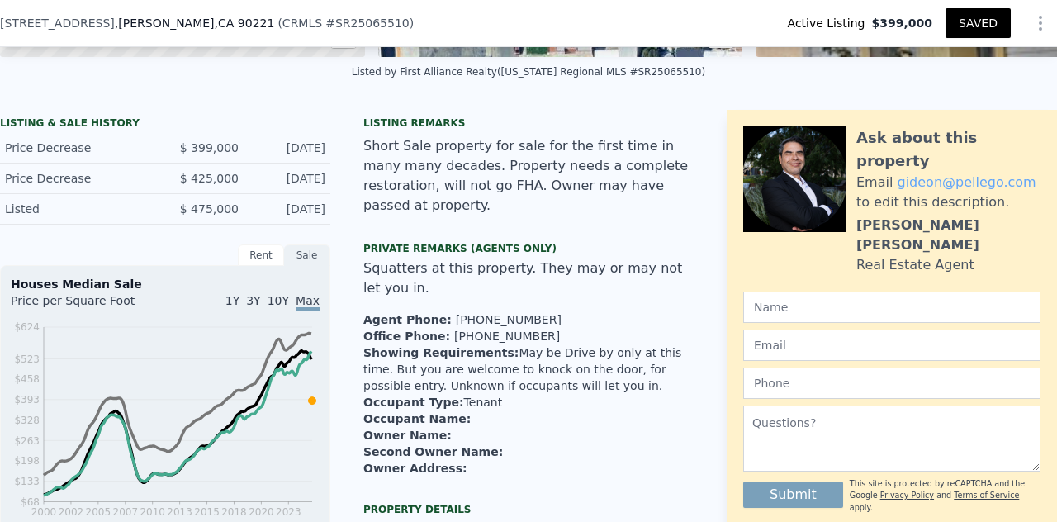
scroll to position [360, 0]
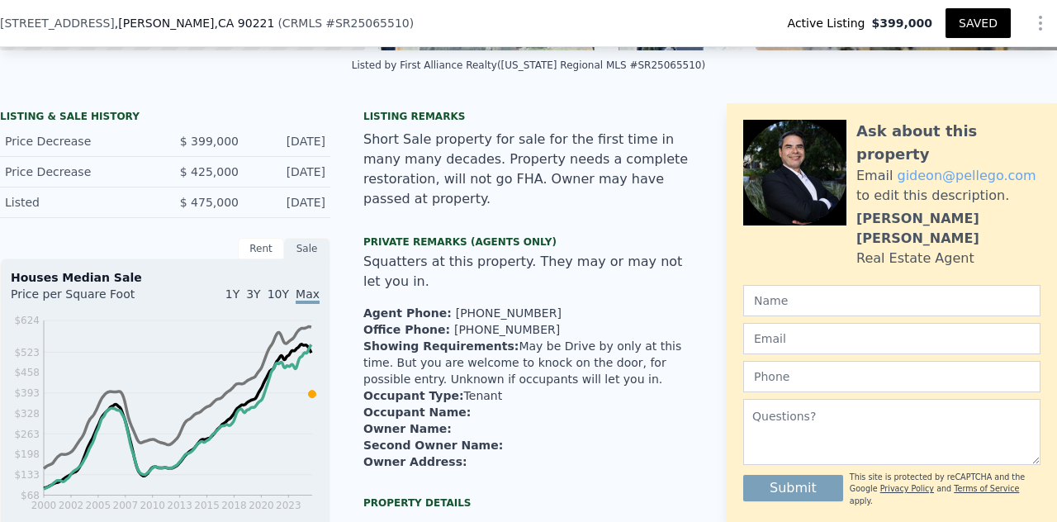
click at [919, 168] on link "[PERSON_NAME]@ pellego .com" at bounding box center [966, 176] width 139 height 16
drag, startPoint x: 1011, startPoint y: 165, endPoint x: 884, endPoint y: 169, distance: 127.3
click at [884, 169] on div "Email [PERSON_NAME]@ pellego .com to edit this description." at bounding box center [948, 186] width 184 height 40
copy div "[PERSON_NAME]@ pellego .com"
